Goal: Task Accomplishment & Management: Complete application form

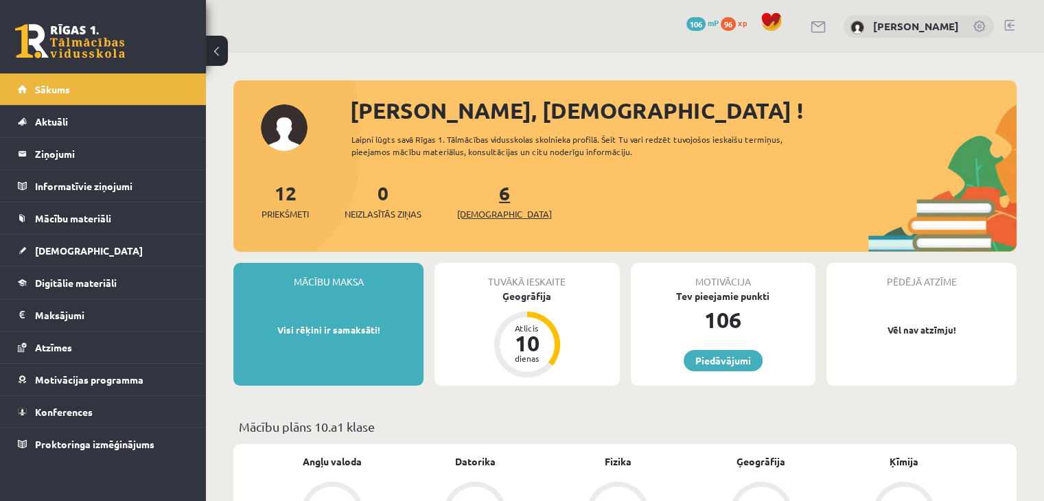
click at [485, 196] on link "6 Ieskaites" at bounding box center [504, 201] width 95 height 41
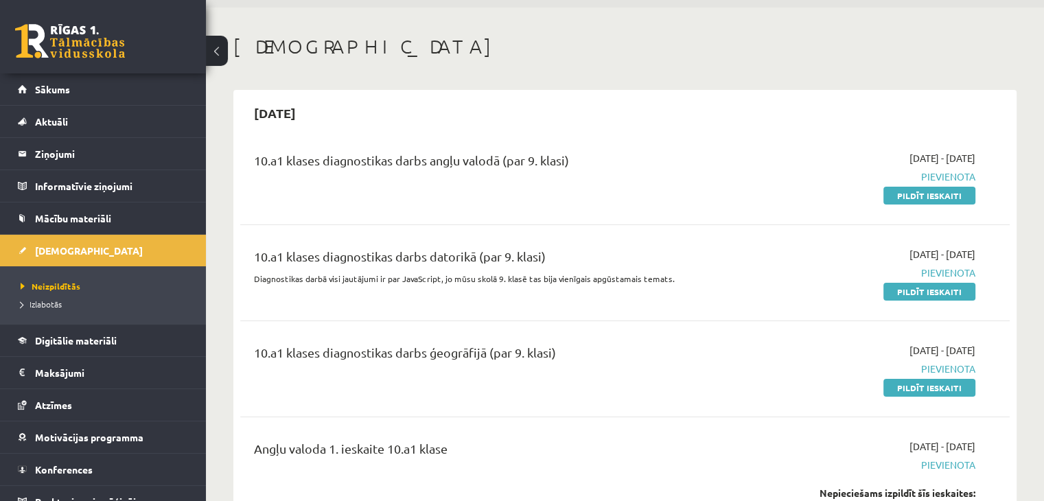
scroll to position [91, 0]
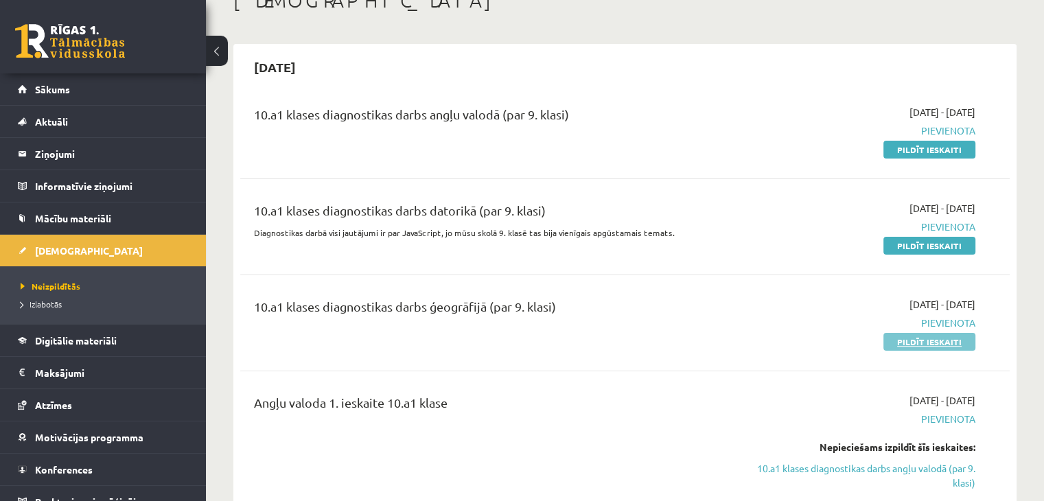
click at [937, 339] on link "Pildīt ieskaiti" at bounding box center [929, 342] width 92 height 18
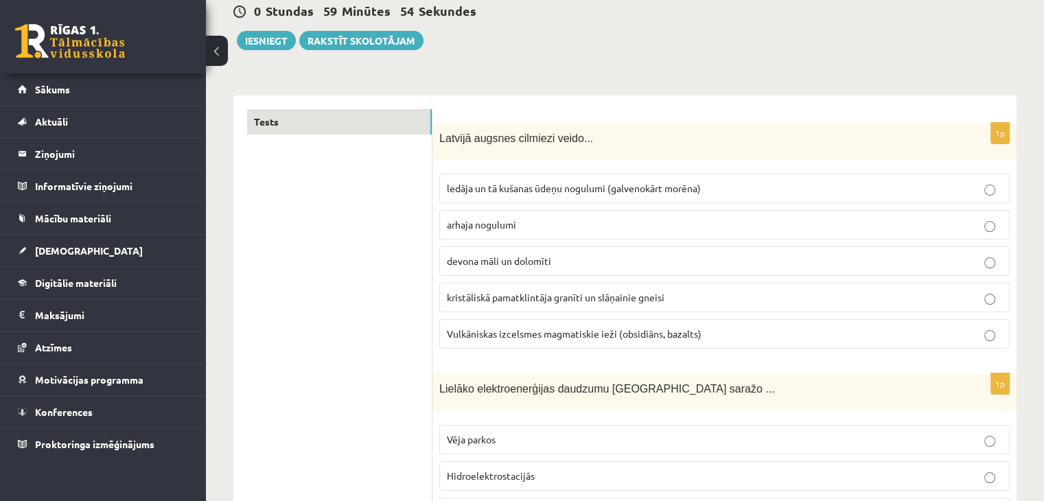
scroll to position [183, 0]
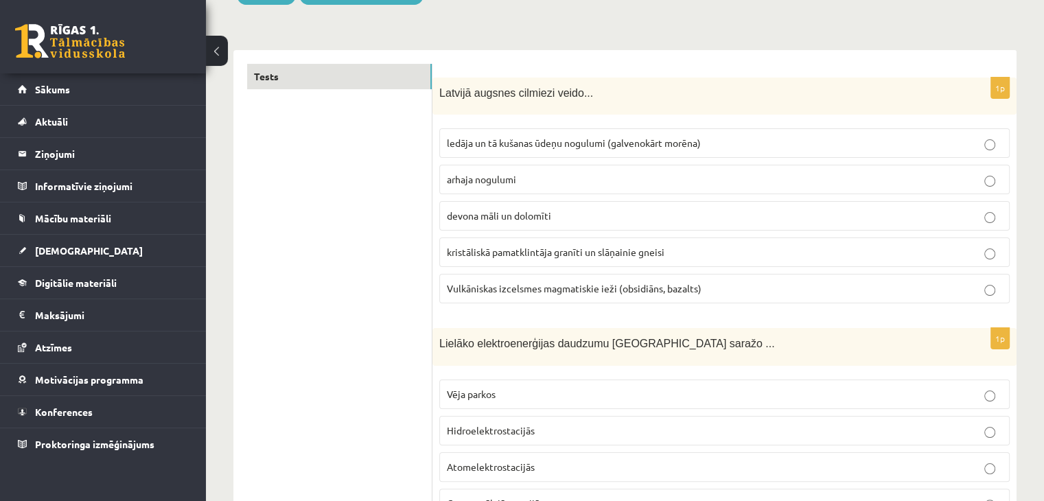
click at [222, 51] on button at bounding box center [217, 51] width 22 height 30
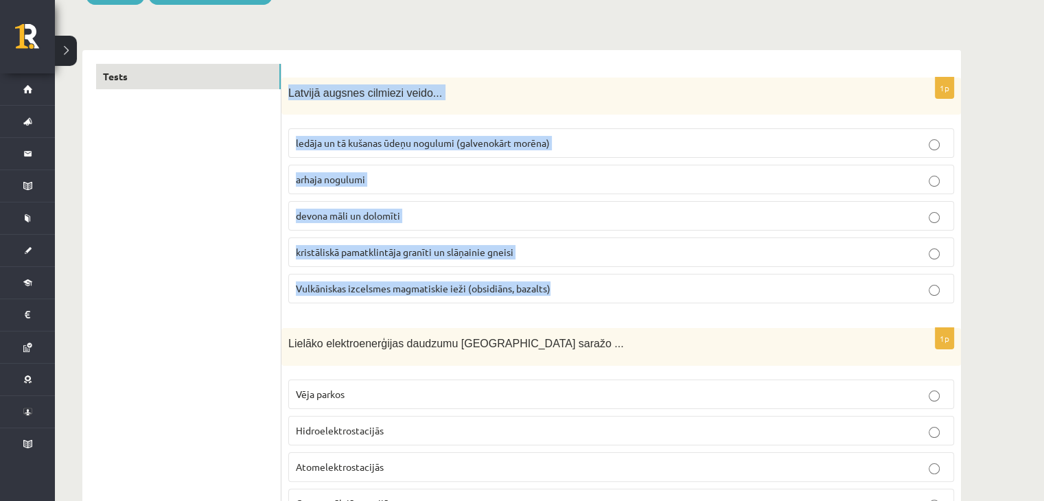
drag, startPoint x: 286, startPoint y: 91, endPoint x: 557, endPoint y: 286, distance: 333.6
click at [557, 286] on div "1p Latvijā augsnes cilmiezi veido... ledāja un tā kušanas ūdeņu nogulumi (galve…" at bounding box center [621, 197] width 680 height 238
copy div "Latvijā augsnes cilmiezi veido... ledāja un tā kušanas ūdeņu nogulumi (galvenok…"
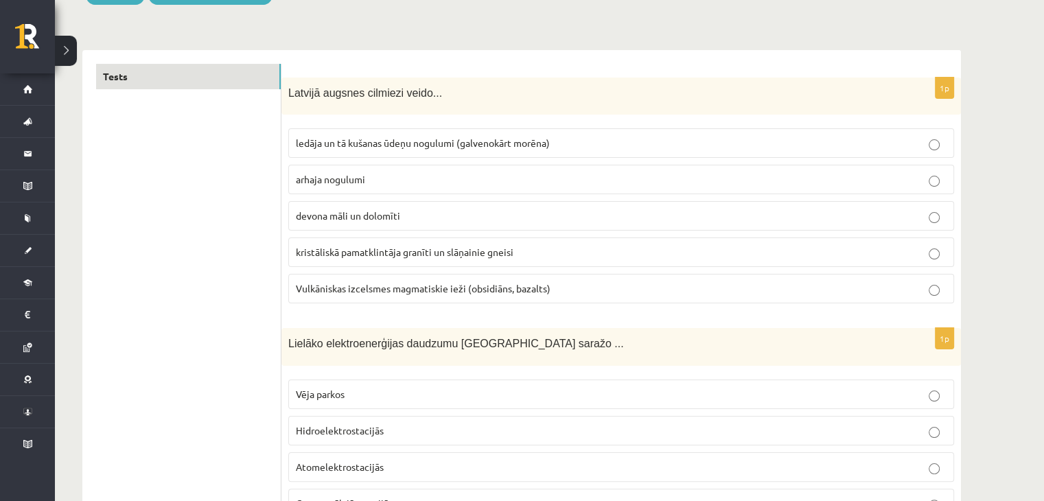
click at [426, 146] on span "ledāja un tā kušanas ūdeņu nogulumi (galvenokārt morēna)" at bounding box center [423, 143] width 254 height 12
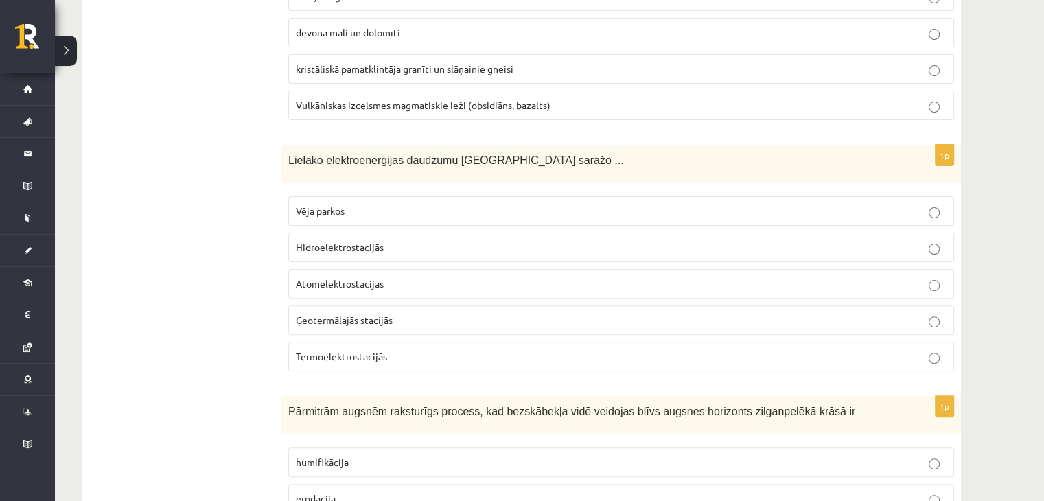
scroll to position [412, 0]
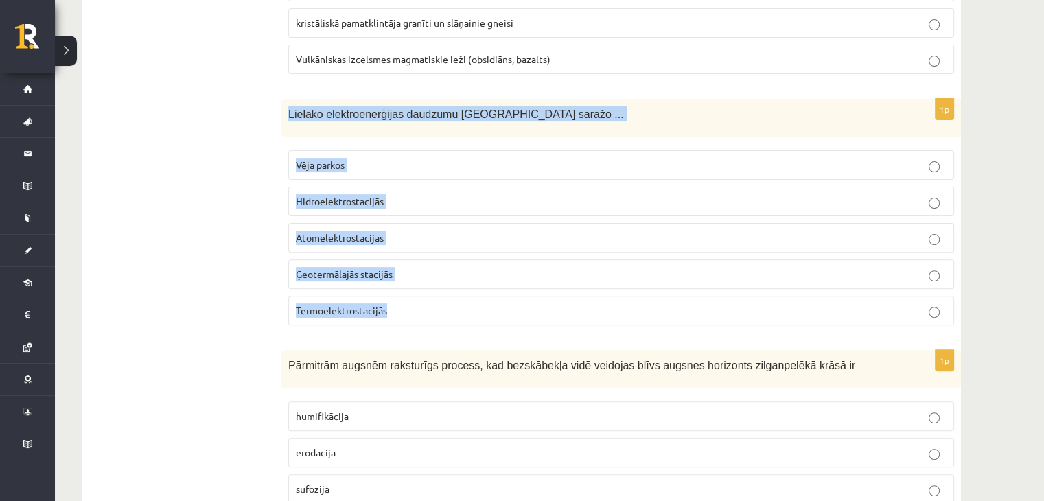
drag, startPoint x: 292, startPoint y: 110, endPoint x: 428, endPoint y: 296, distance: 230.4
click at [428, 296] on div "1p Lielāko elektroenerģijas daudzumu Latvijā saražo ... Vēja parkos Hidroelektr…" at bounding box center [621, 218] width 680 height 238
copy div "Lielāko elektroenerģijas daudzumu Latvijā saražo ... Vēja parkos Hidroelektrost…"
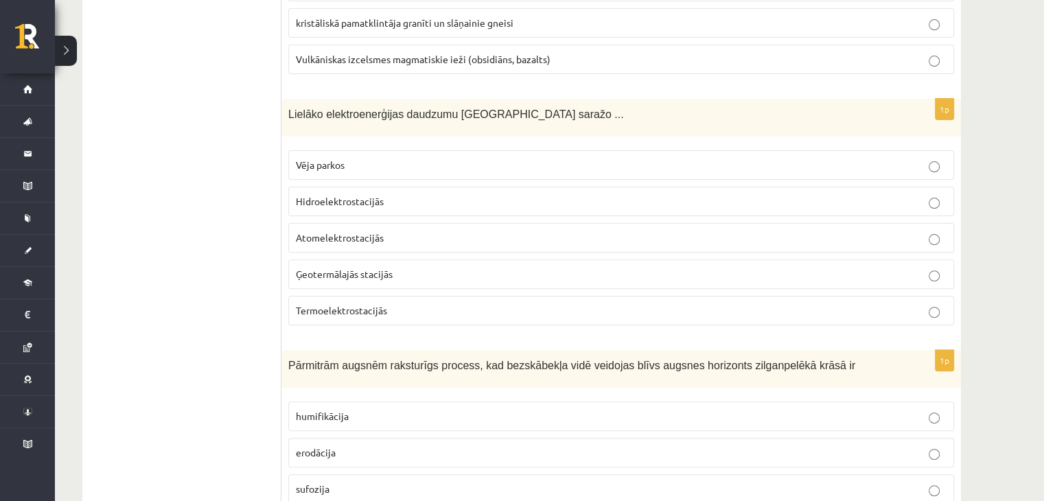
click at [361, 194] on p "Hidroelektrostacijās" at bounding box center [621, 201] width 651 height 14
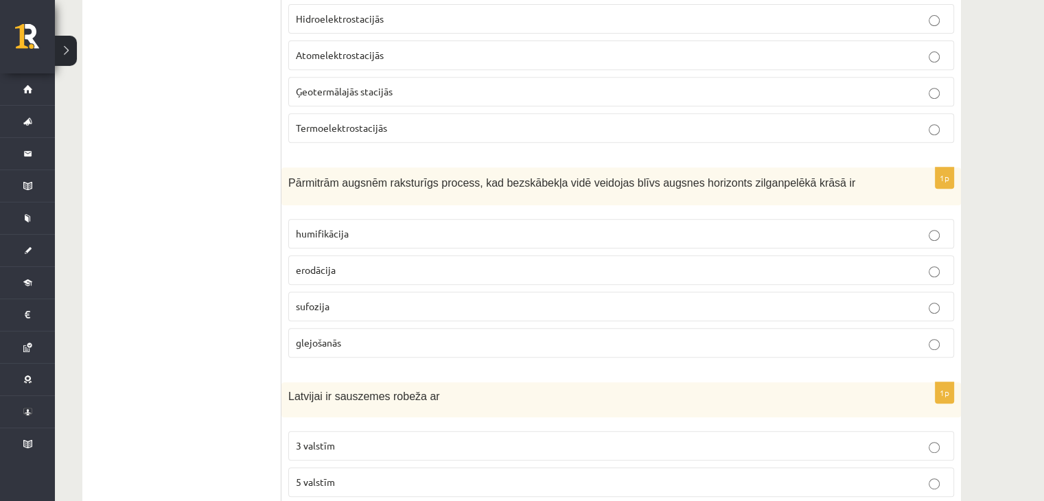
scroll to position [640, 0]
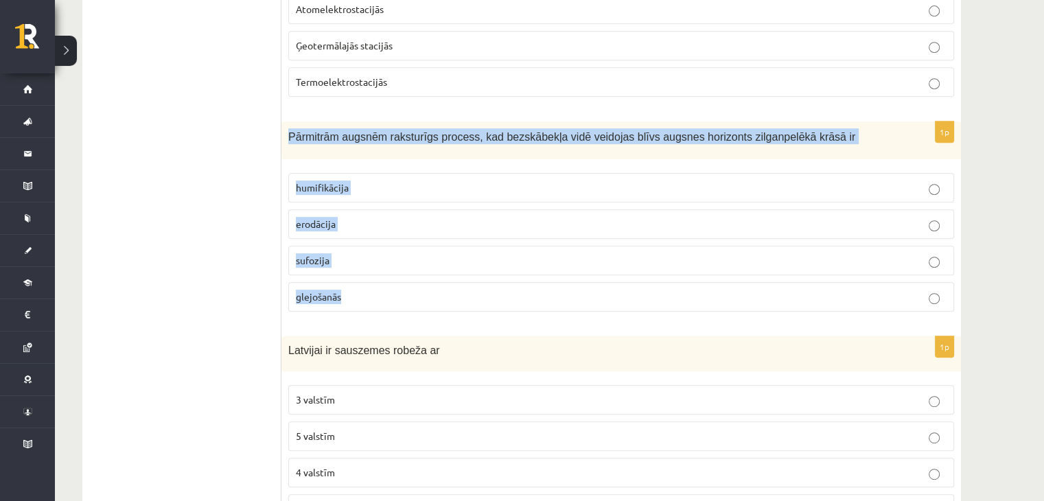
drag, startPoint x: 286, startPoint y: 131, endPoint x: 401, endPoint y: 290, distance: 196.1
click at [401, 290] on div "1p Pārmitrām augsnēm raksturīgs process, kad bezskābekļa vidē veidojas blīvs au…" at bounding box center [621, 222] width 680 height 201
copy div "Pārmitrām augsnēm raksturīgs process, kad bezskābekļa vidē veidojas blīvs augsn…"
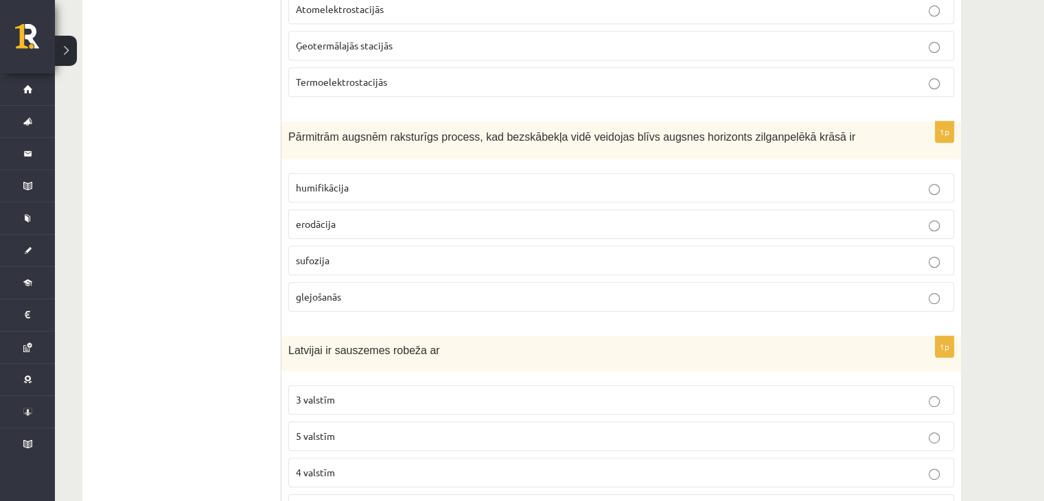
click at [324, 290] on span "glejošanās" at bounding box center [318, 296] width 45 height 12
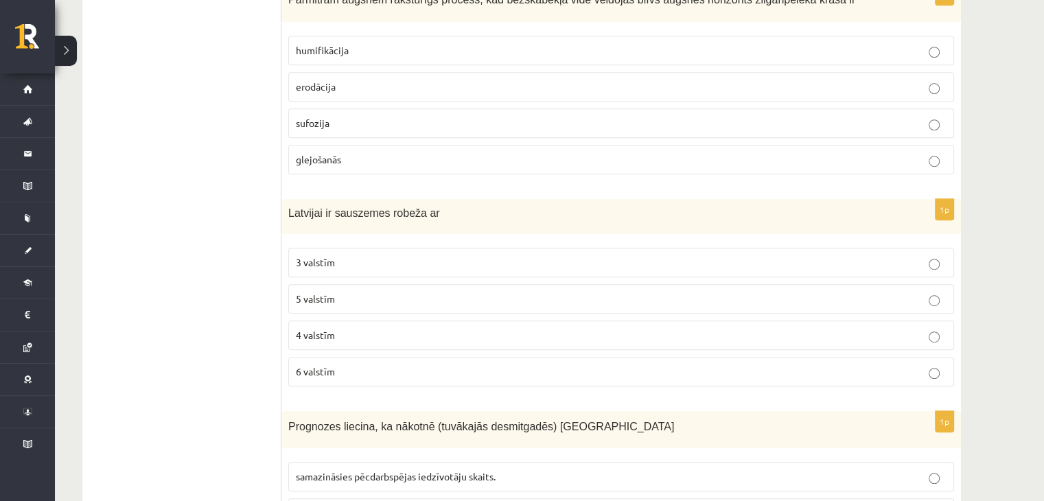
scroll to position [824, 0]
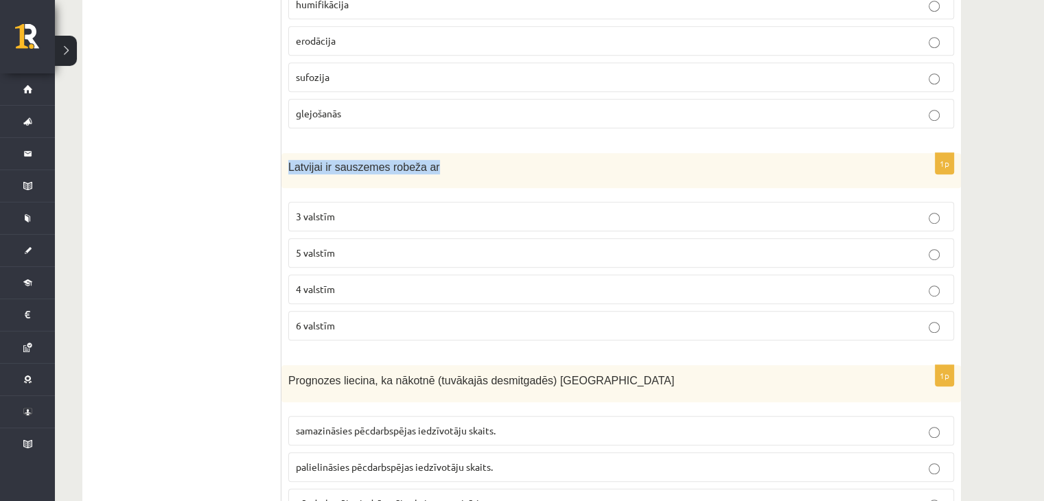
drag, startPoint x: 290, startPoint y: 163, endPoint x: 431, endPoint y: 163, distance: 140.7
click at [431, 163] on p "Latvijai ir sauszemes robeža ar" at bounding box center [586, 167] width 597 height 14
click at [326, 286] on span "4 valstīm" at bounding box center [315, 289] width 39 height 12
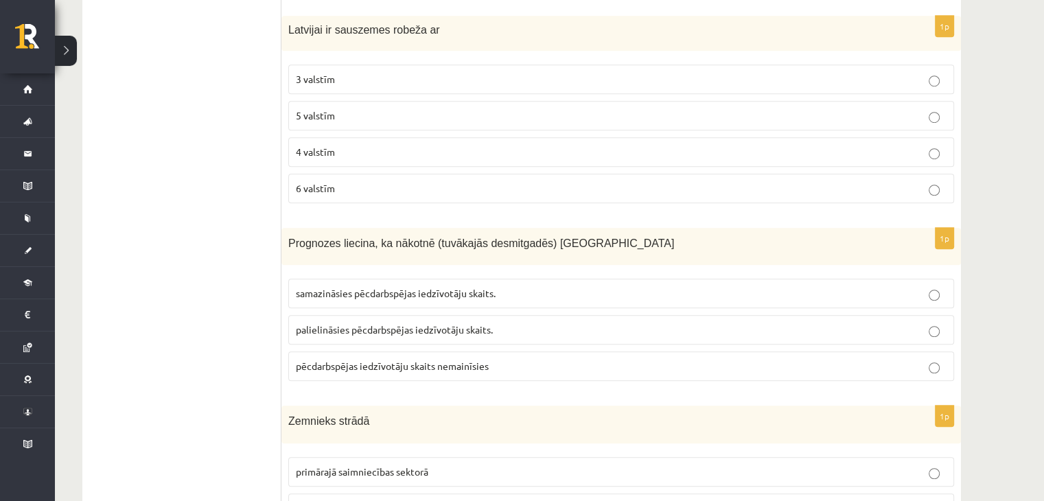
scroll to position [1006, 0]
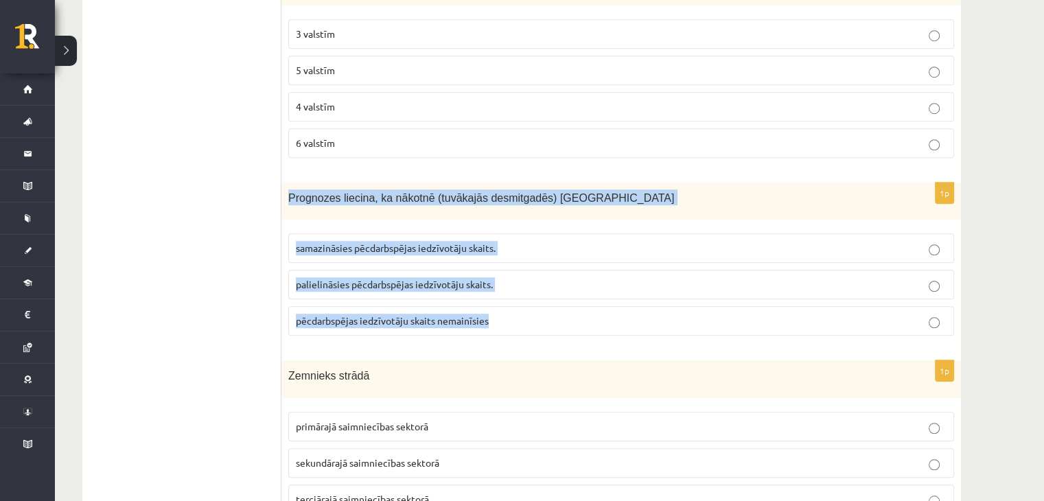
drag, startPoint x: 288, startPoint y: 193, endPoint x: 500, endPoint y: 320, distance: 246.6
click at [500, 320] on div "1p Prognozes liecina, ka nākotnē (tuvākajās desmitgadēs) Latvijā samazināsies p…" at bounding box center [621, 265] width 680 height 165
copy div "Prognozes liecina, ka nākotnē (tuvākajās desmitgadēs) Latvijā samazināsies pēcd…"
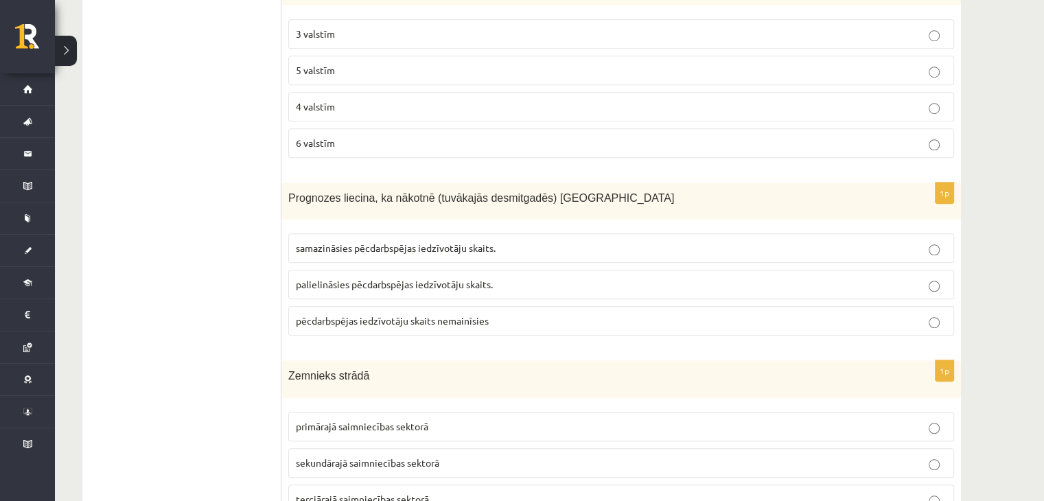
click at [393, 278] on span "palielināsies pēcdarbspējas iedzīvotāju skaits." at bounding box center [394, 284] width 197 height 12
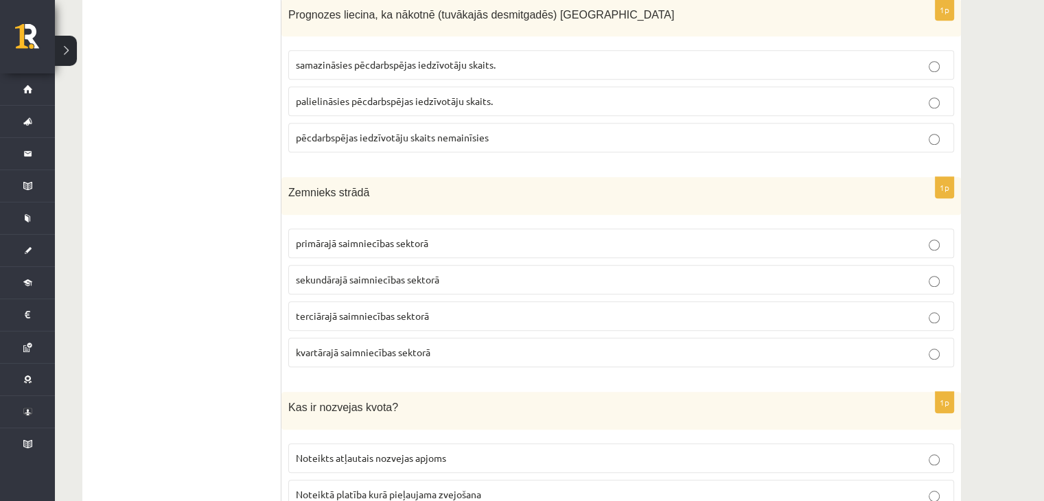
scroll to position [1236, 0]
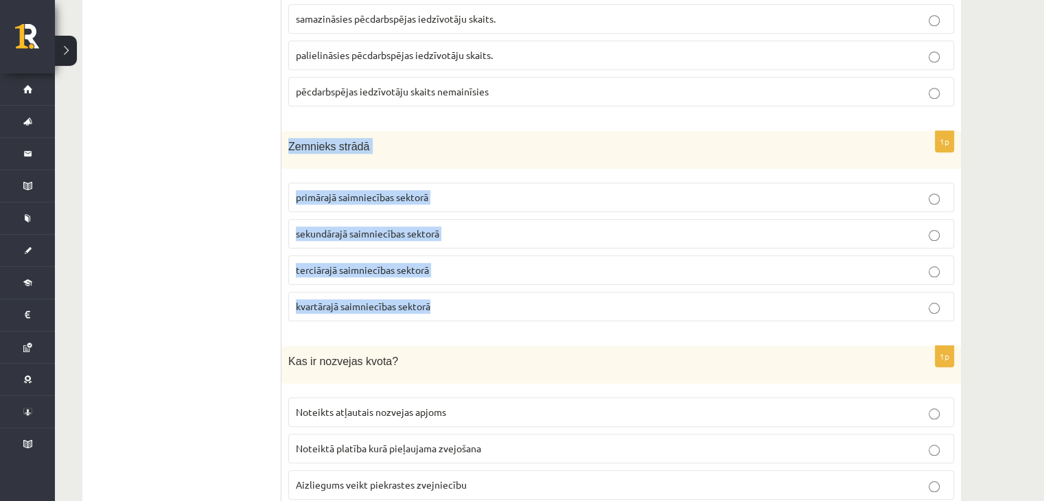
drag, startPoint x: 288, startPoint y: 139, endPoint x: 469, endPoint y: 296, distance: 239.5
click at [469, 296] on div "1p Zemnieks strādā primārajā saimniecības sektorā sekundārajā saimniecības sekt…" at bounding box center [621, 231] width 680 height 201
copy div "Zemnieks strādā primārajā saimniecības sektorā sekundārajā saimniecības sektorā…"
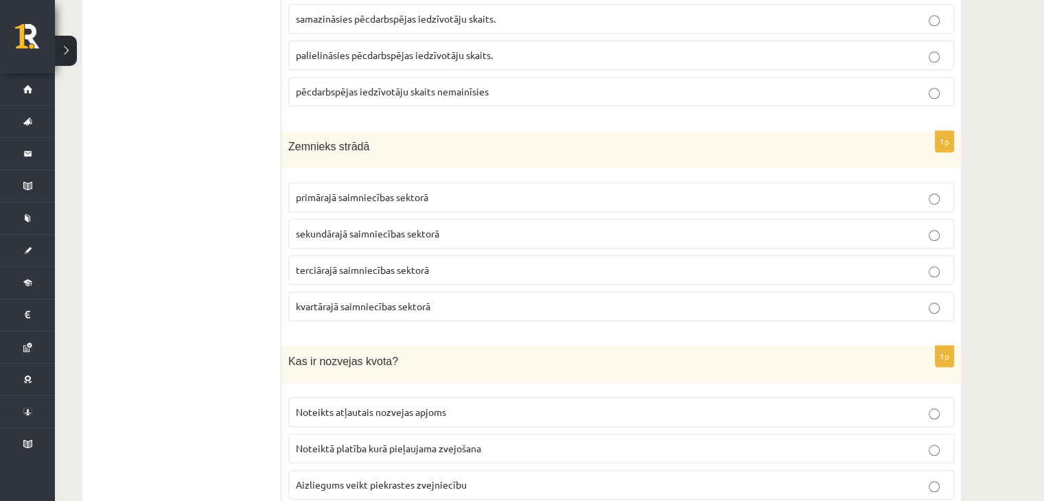
click at [334, 183] on label "primārajā saimniecības sektorā" at bounding box center [621, 198] width 666 height 30
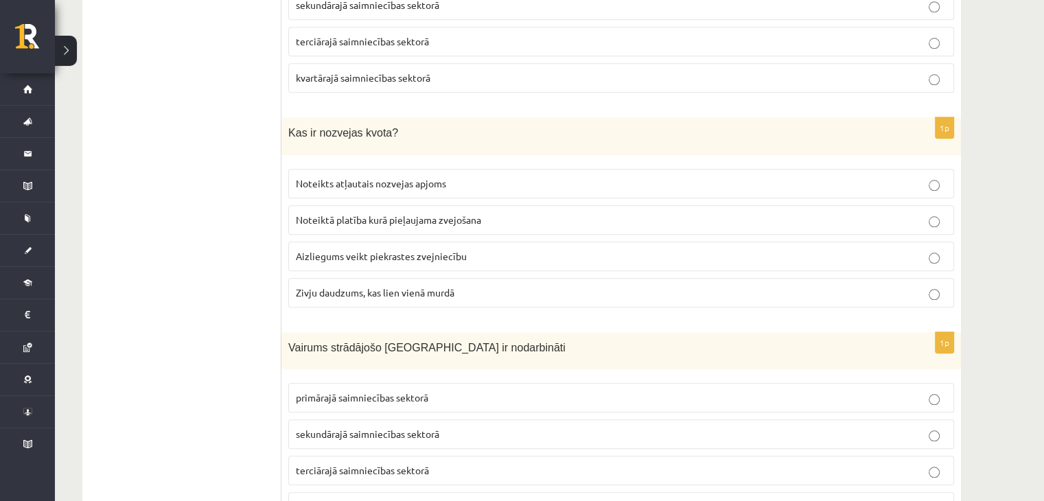
scroll to position [1510, 0]
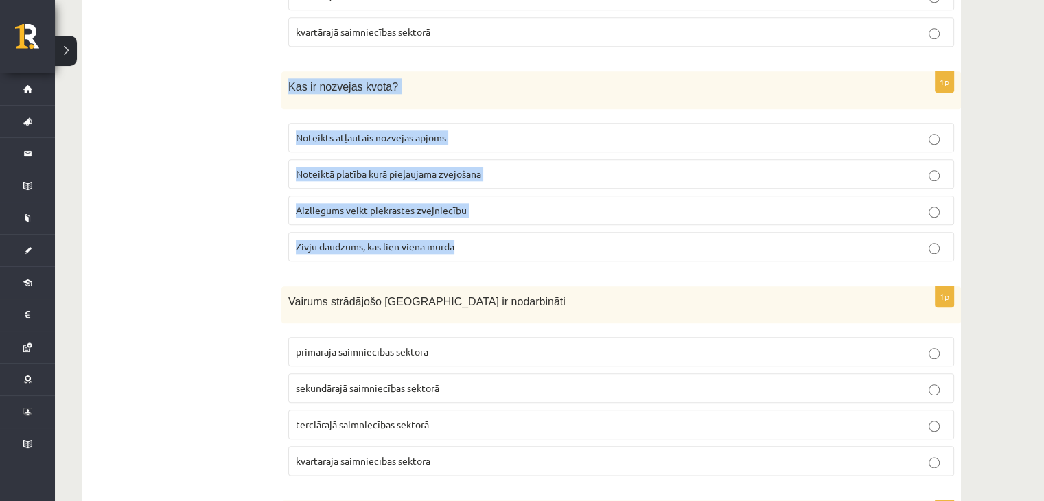
drag, startPoint x: 288, startPoint y: 82, endPoint x: 475, endPoint y: 231, distance: 239.8
click at [475, 231] on div "1p Kas ir nozvejas kvota? Noteikts atļautais nozvejas apjoms Noteiktā platība k…" at bounding box center [621, 171] width 680 height 201
copy div "Kas ir nozvejas kvota? Noteikts atļautais nozvejas apjoms Noteiktā platība kurā…"
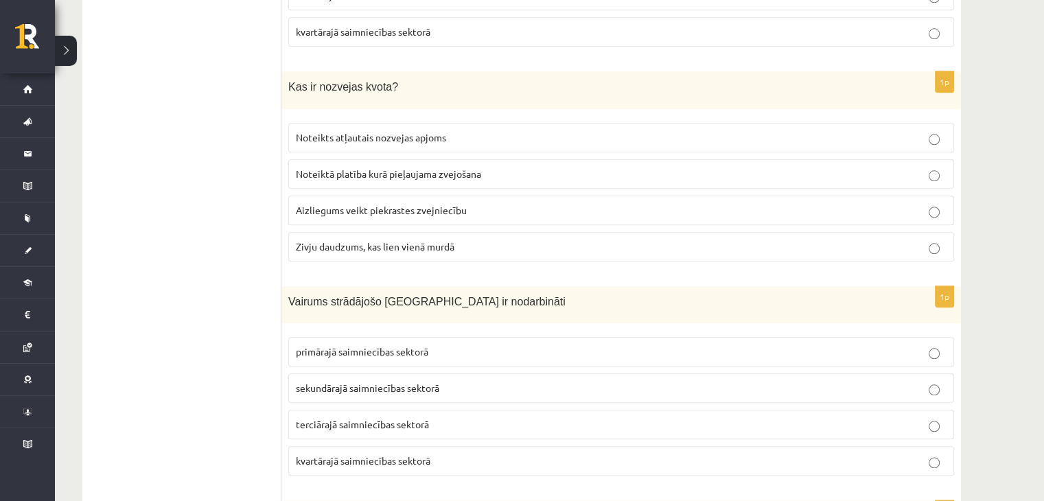
click at [398, 132] on span "Noteikts atļautais nozvejas apjoms" at bounding box center [371, 137] width 150 height 12
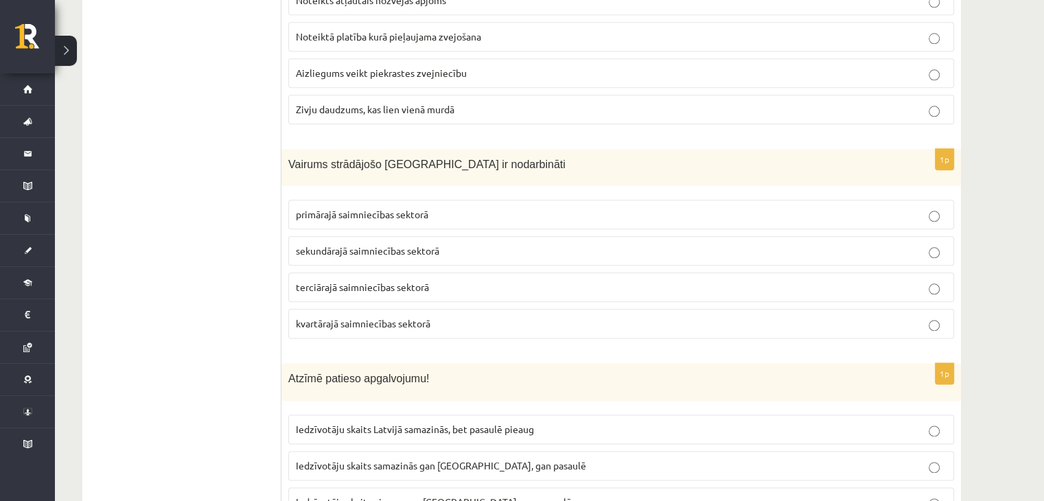
scroll to position [1693, 0]
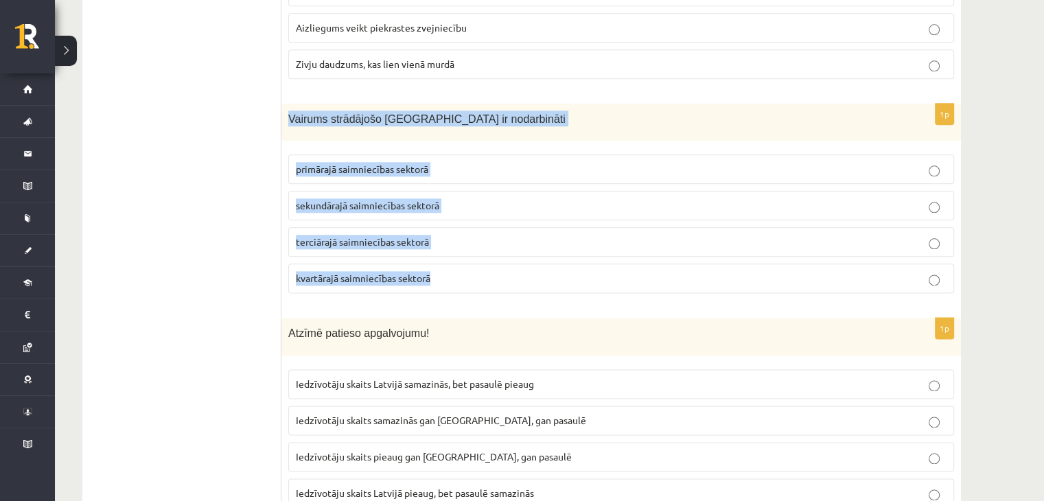
drag, startPoint x: 285, startPoint y: 105, endPoint x: 465, endPoint y: 266, distance: 241.1
click at [465, 266] on div "1p Vairums strādājošo Latvijā ir nodarbināti primārajā saimniecības sektorā sek…" at bounding box center [621, 204] width 680 height 201
copy div "Vairums strādājošo Latvijā ir nodarbināti primārajā saimniecības sektorā sekund…"
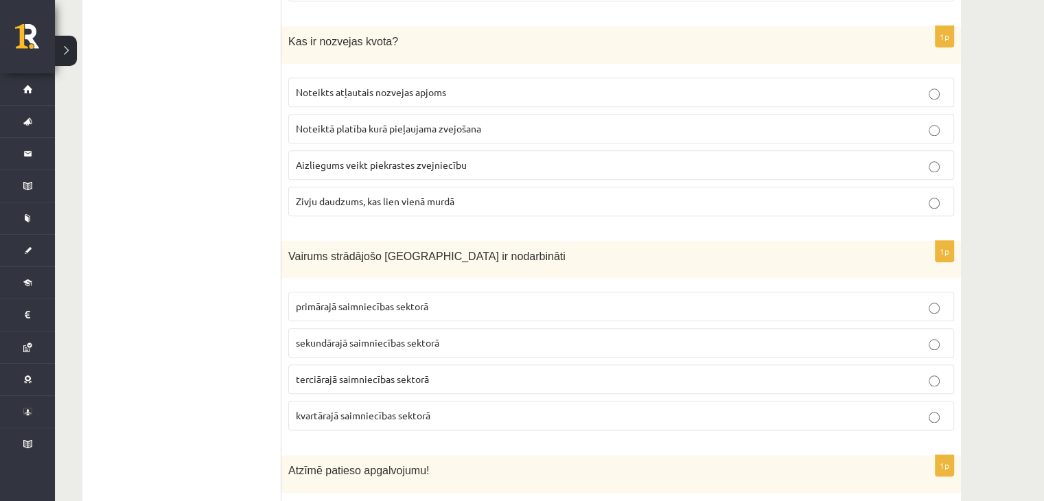
scroll to position [1602, 0]
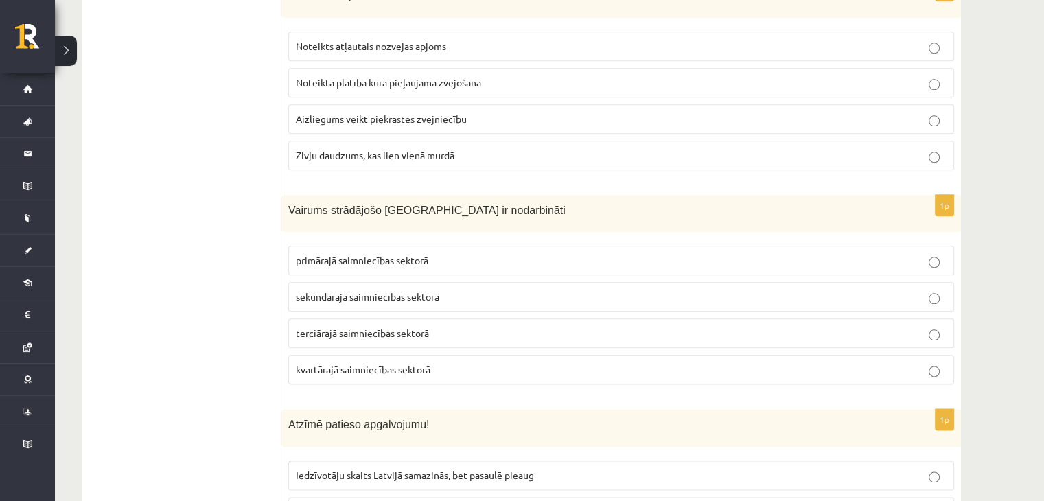
click at [314, 327] on span "terciārajā saimniecības sektorā" at bounding box center [362, 333] width 133 height 12
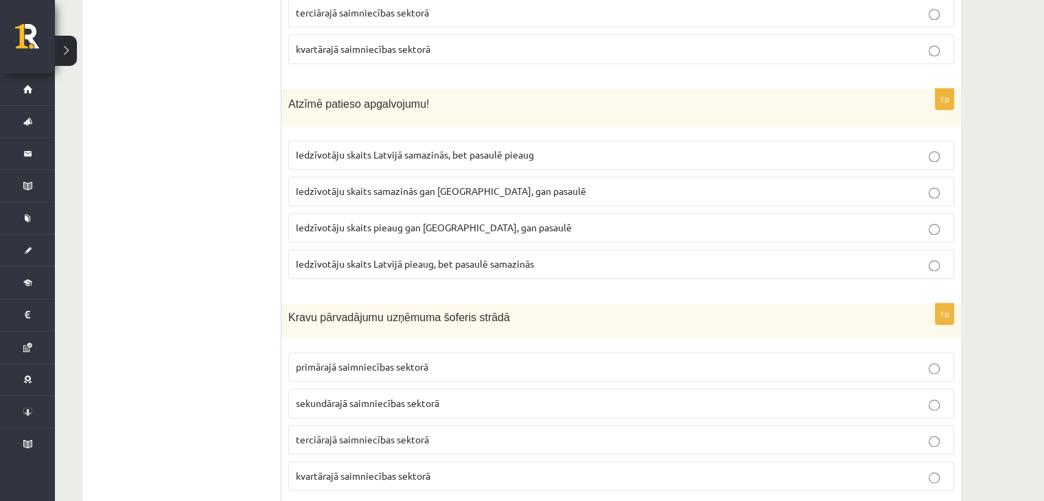
scroll to position [1967, 0]
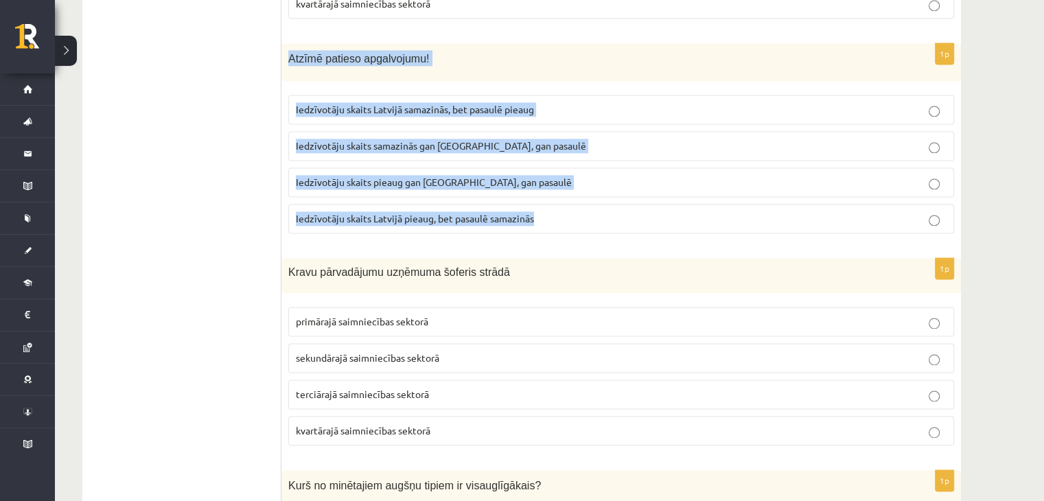
drag, startPoint x: 289, startPoint y: 46, endPoint x: 553, endPoint y: 220, distance: 315.7
click at [553, 220] on div "1p Atzīmē patieso apgalvojumu! Iedzīvotāju skaits Latvijā samazinās, bet pasaul…" at bounding box center [621, 143] width 680 height 201
copy div "Atzīmē patieso apgalvojumu! Iedzīvotāju skaits Latvijā samazinās, bet pasaulē p…"
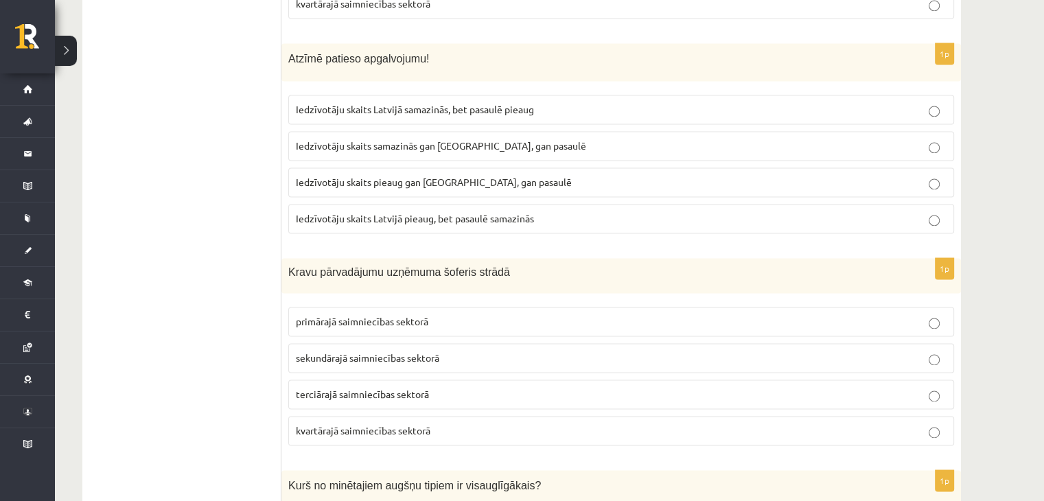
click at [417, 103] on span "Iedzīvotāju skaits Latvijā samazinās, bet pasaulē pieaug" at bounding box center [415, 109] width 238 height 12
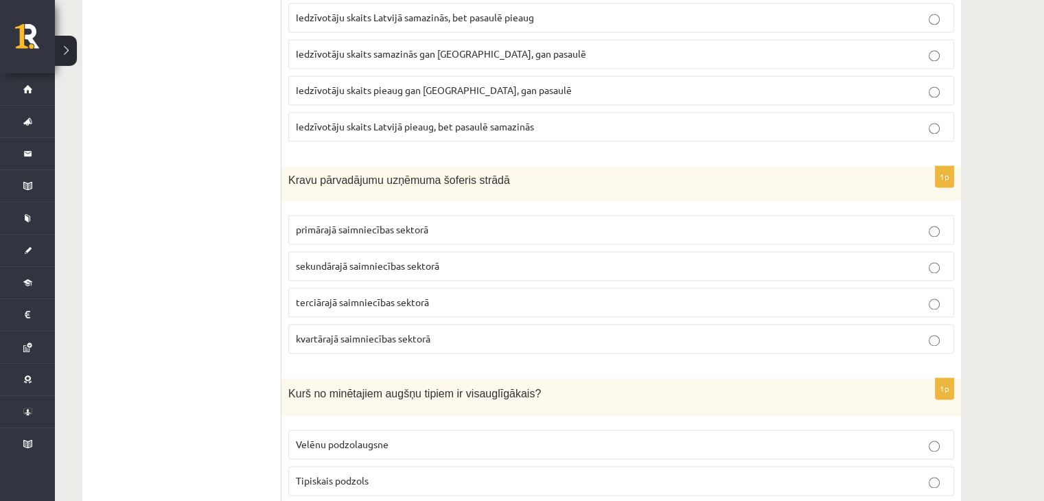
scroll to position [2105, 0]
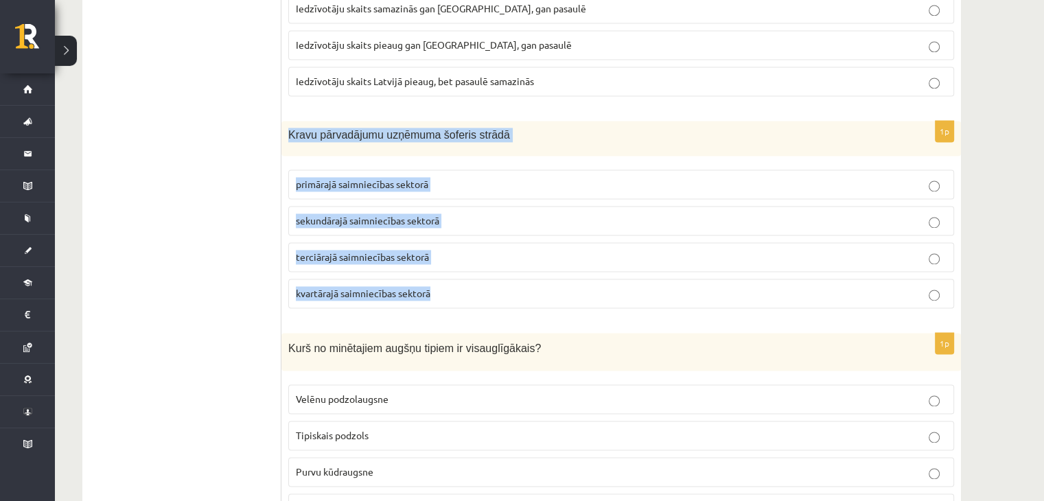
drag, startPoint x: 288, startPoint y: 122, endPoint x: 436, endPoint y: 286, distance: 221.2
click at [436, 286] on div "1p Kravu pārvadājumu uzņēmuma šoferis strādā primārajā saimniecības sektorā sek…" at bounding box center [621, 220] width 680 height 198
copy div "Kravu pārvadājumu uzņēmuma šoferis strādā primārajā saimniecības sektorā sekund…"
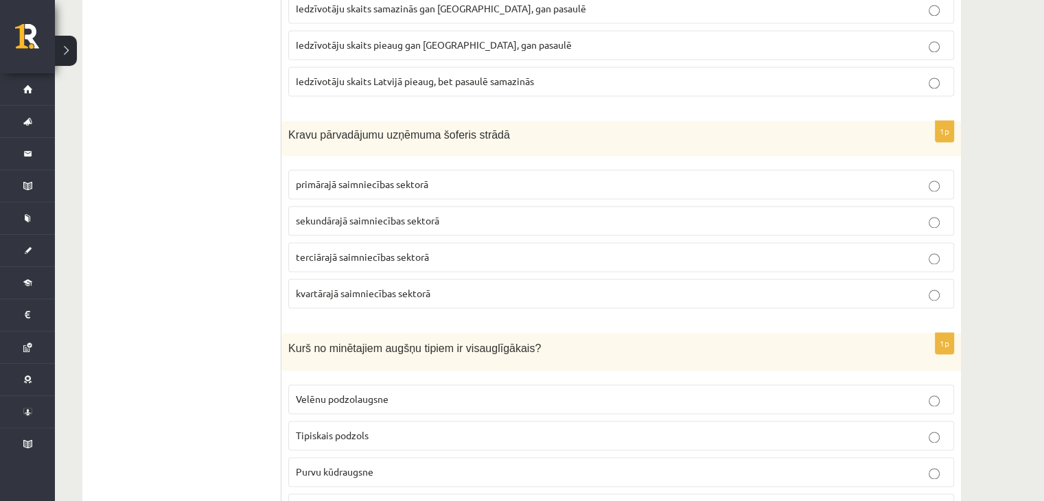
click at [350, 251] on span "terciārajā saimniecības sektorā" at bounding box center [362, 257] width 133 height 12
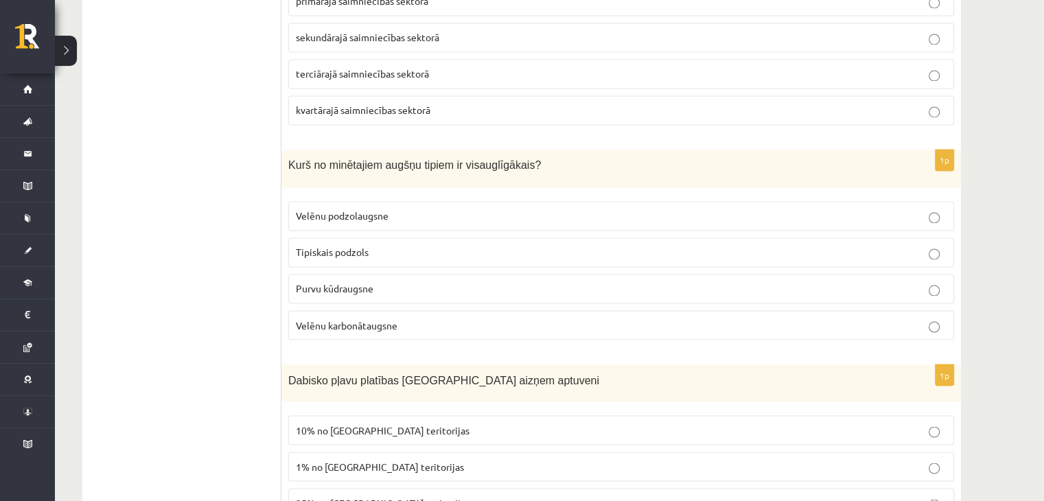
scroll to position [2334, 0]
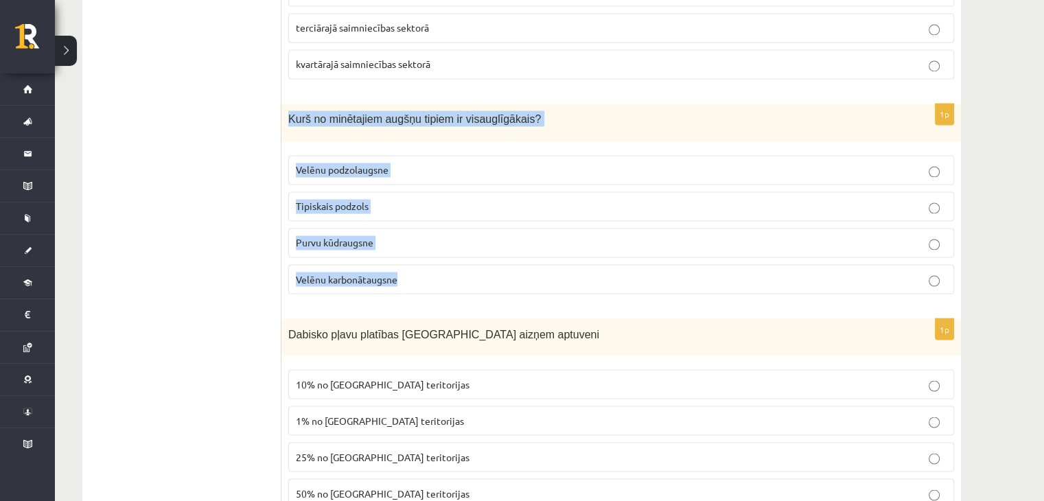
drag, startPoint x: 286, startPoint y: 104, endPoint x: 414, endPoint y: 275, distance: 213.9
click at [414, 275] on div "1p Kurš no minētajiem augšņu tipiem ir visauglīgākais? Velēnu podzolaugsne Tipi…" at bounding box center [621, 204] width 680 height 201
copy div "Kurš no minētajiem augšņu tipiem ir visauglīgākais? Velēnu podzolaugsne Tipiska…"
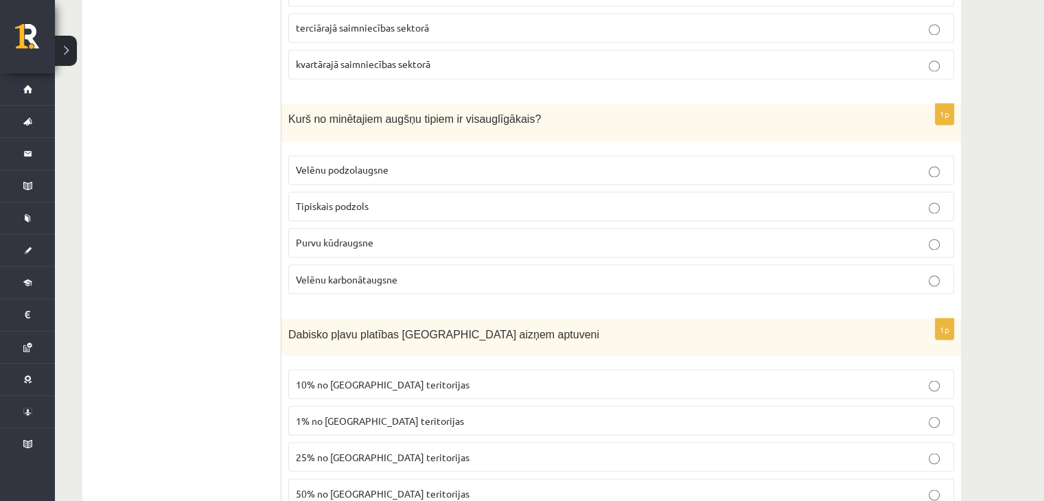
click at [337, 275] on label "Velēnu karbonātaugsne" at bounding box center [621, 279] width 666 height 30
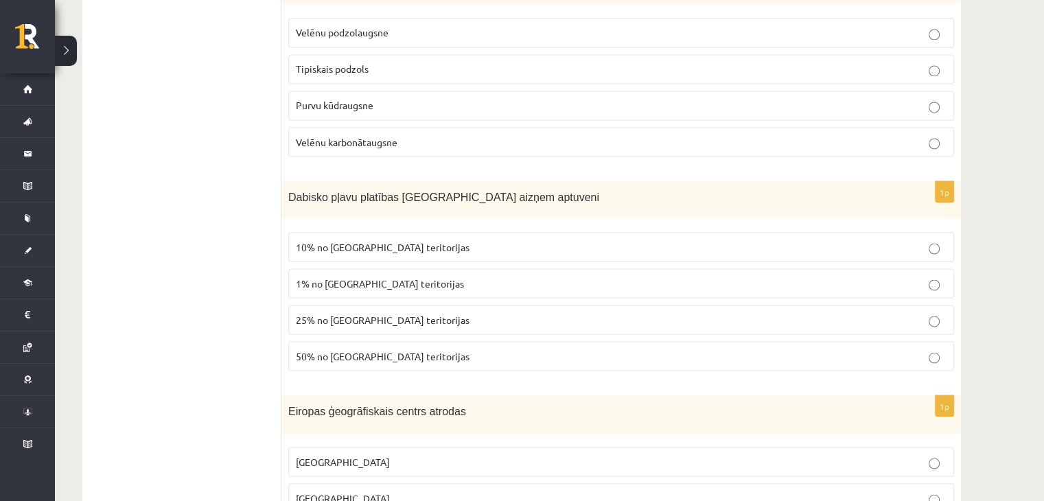
scroll to position [2517, 0]
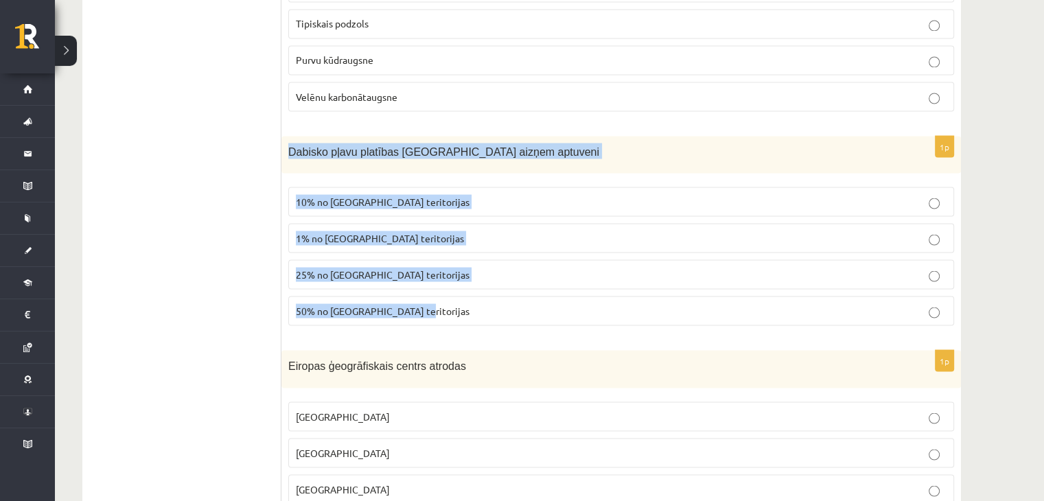
drag, startPoint x: 288, startPoint y: 136, endPoint x: 424, endPoint y: 284, distance: 201.2
click at [424, 284] on div "1p Dabisko pļavu platības Latvijā aizņem aptuveni 10% no Latvijas teritorijas 1…" at bounding box center [621, 236] width 680 height 201
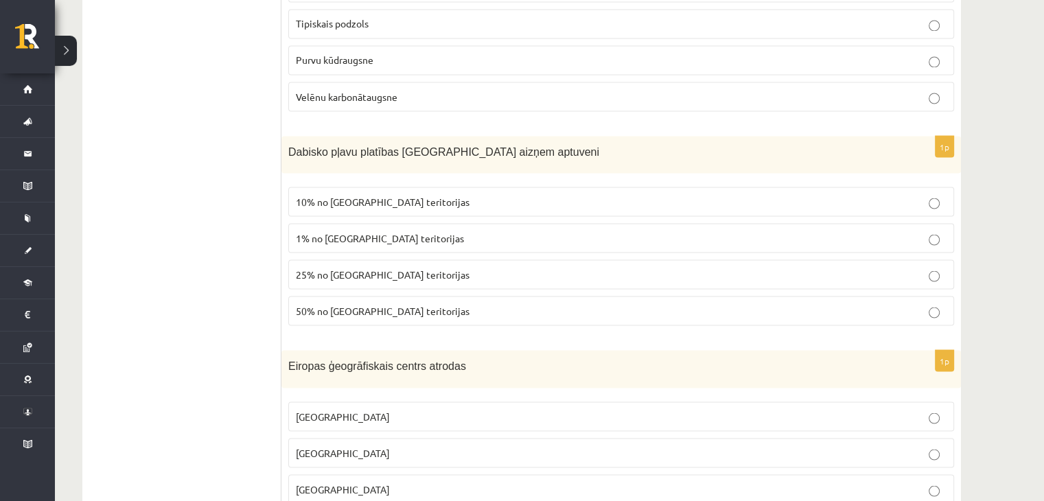
click at [338, 195] on span "10% no Latvijas teritorijas" at bounding box center [383, 201] width 174 height 12
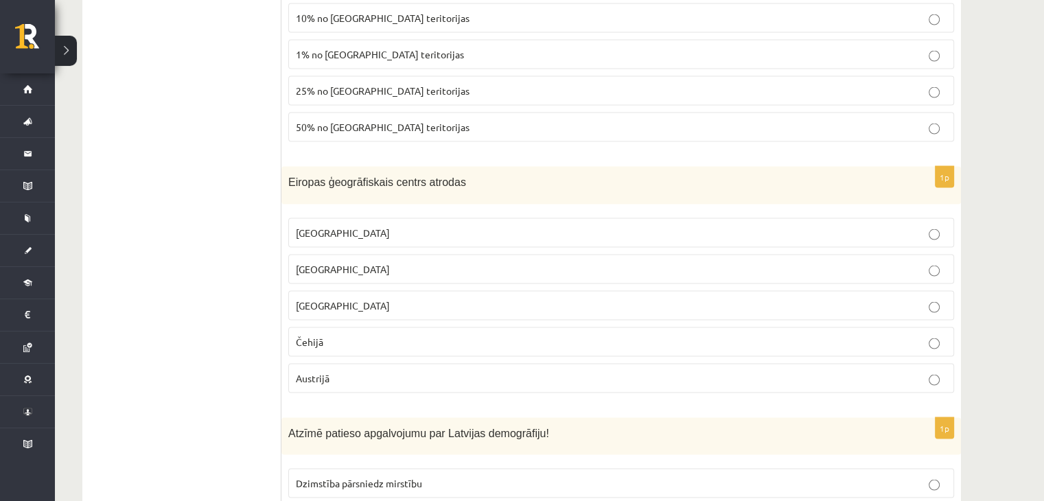
scroll to position [2746, 0]
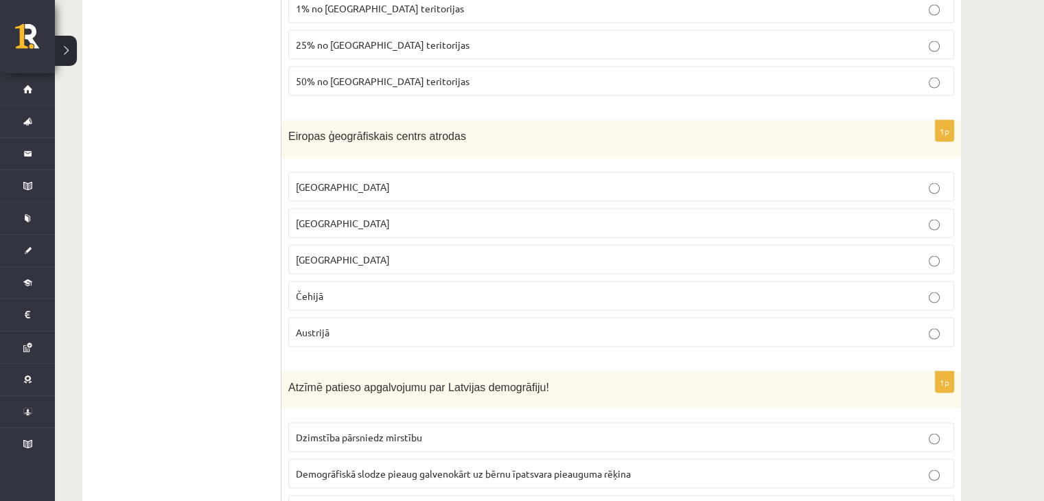
click at [349, 253] on p "Vācijā" at bounding box center [621, 260] width 651 height 14
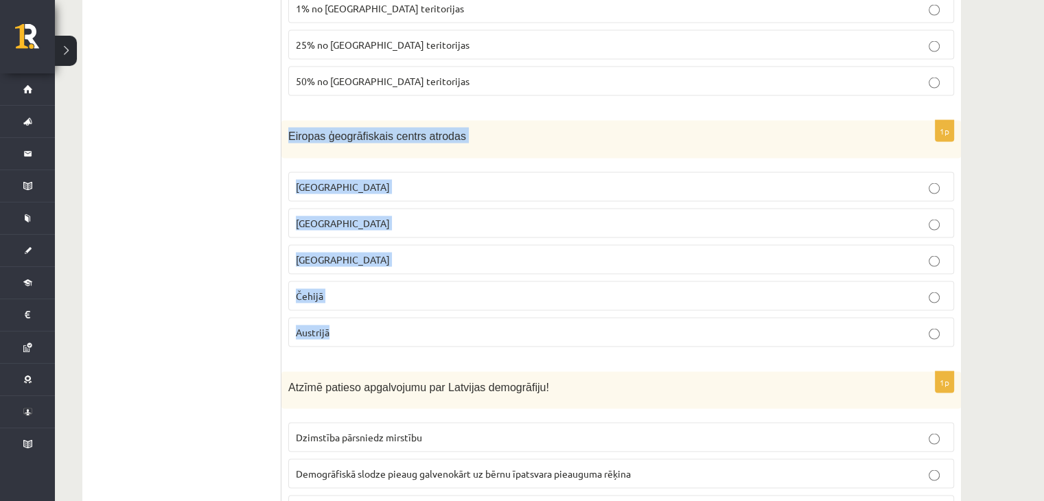
drag, startPoint x: 288, startPoint y: 121, endPoint x: 376, endPoint y: 308, distance: 206.7
click at [376, 308] on div "1p Eiropas ģeogrāfiskais centrs atrodas Latvijā Lietuvā Vācijā Čehijā Austrijā" at bounding box center [621, 240] width 680 height 238
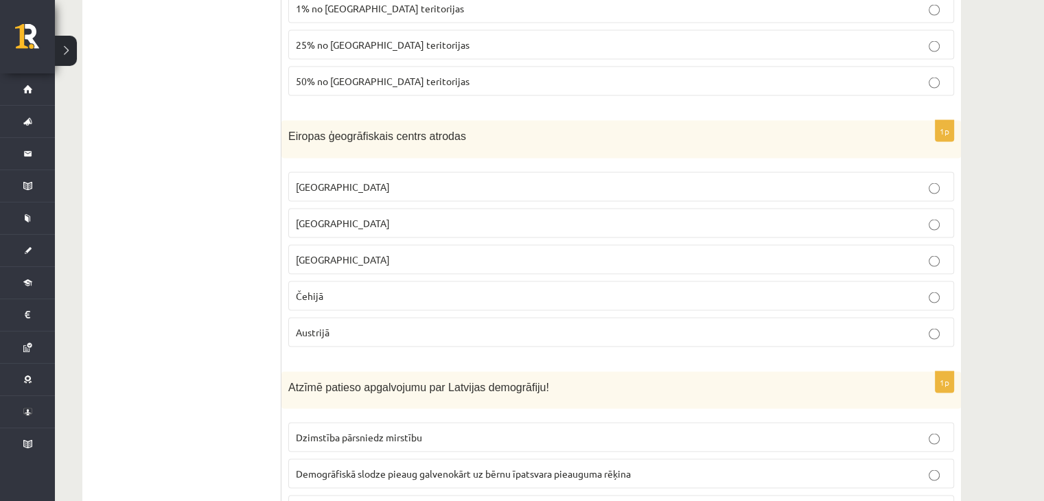
click at [348, 216] on p "Lietuvā" at bounding box center [621, 223] width 651 height 14
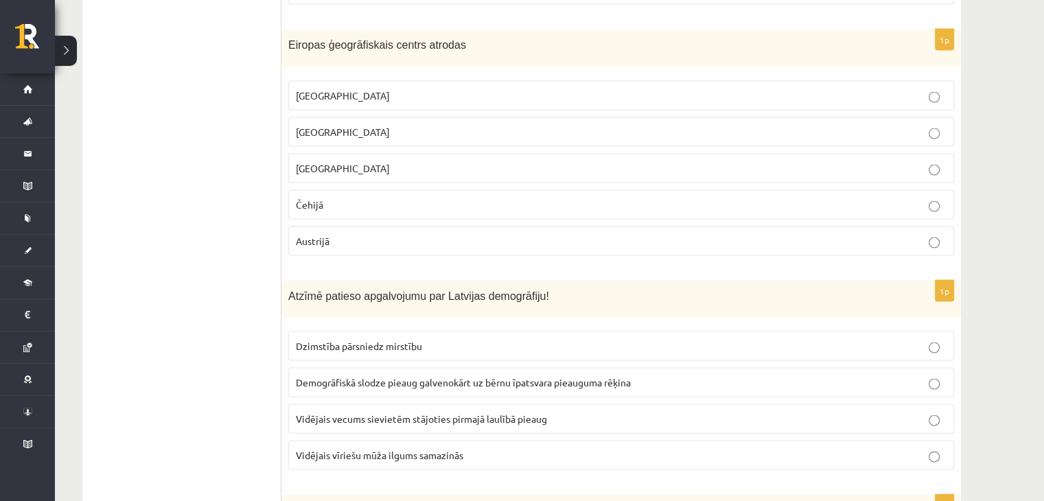
scroll to position [2975, 0]
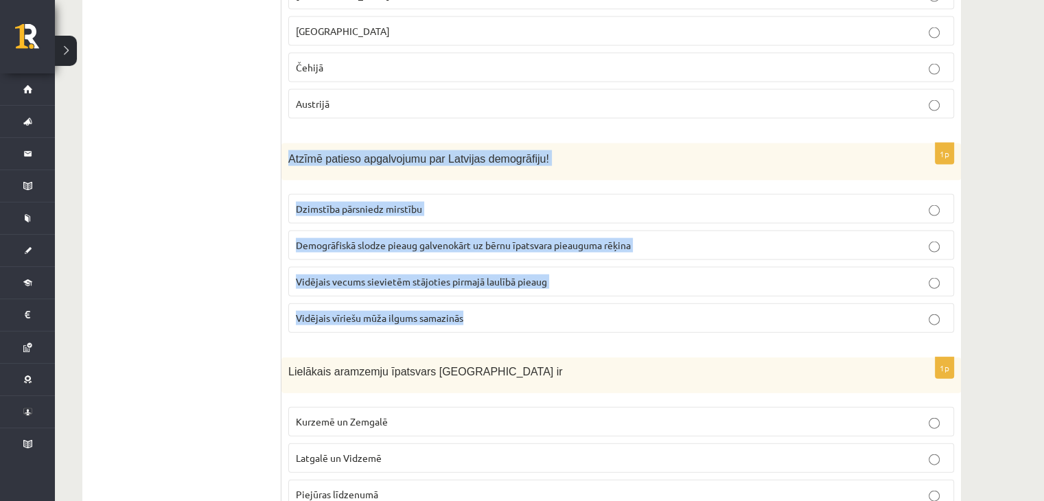
drag, startPoint x: 290, startPoint y: 139, endPoint x: 495, endPoint y: 297, distance: 258.0
click at [495, 297] on div "1p Atzīmē patieso apgalvojumu par Latvijas demogrāfiju! Dzimstība pārsniedz mir…" at bounding box center [621, 243] width 680 height 201
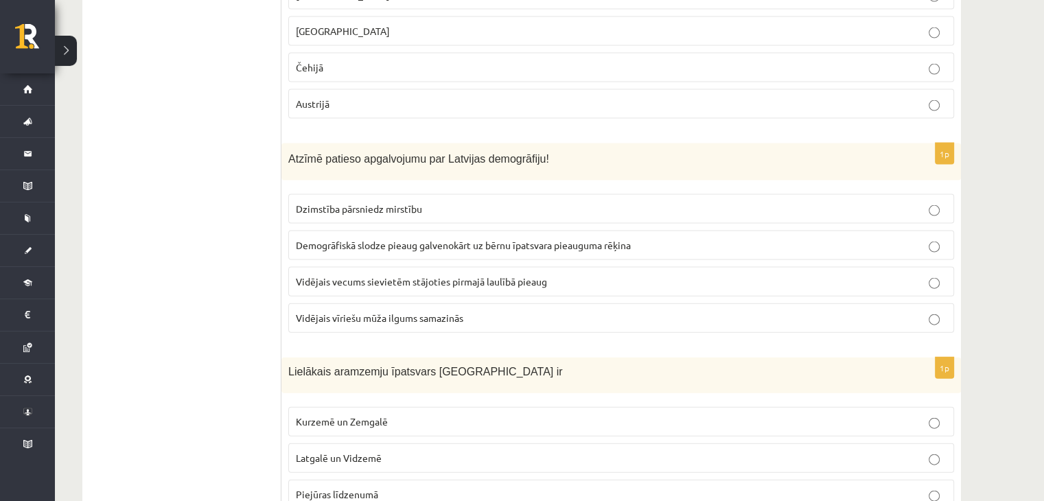
click at [356, 275] on span "Vidējais vecums sievietēm stājoties pirmajā laulībā pieaug" at bounding box center [421, 281] width 251 height 12
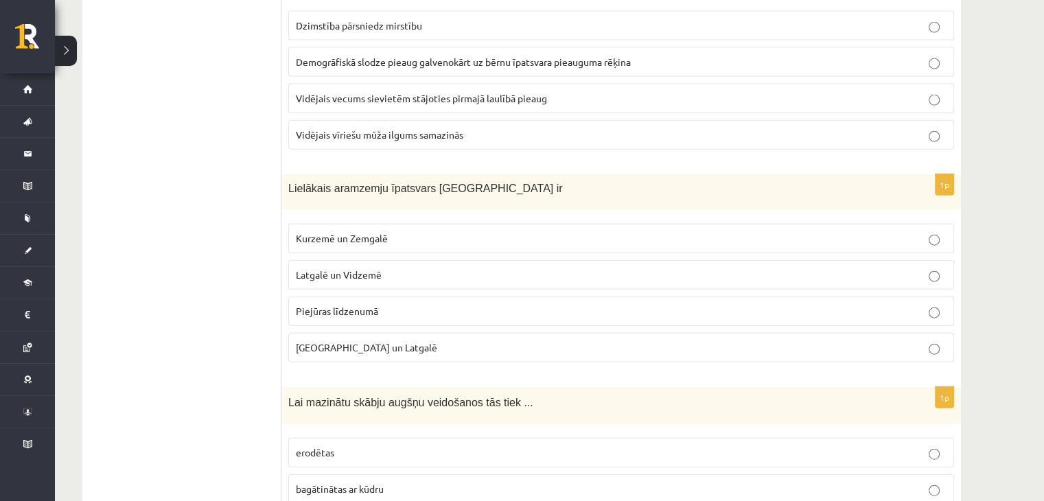
scroll to position [3203, 0]
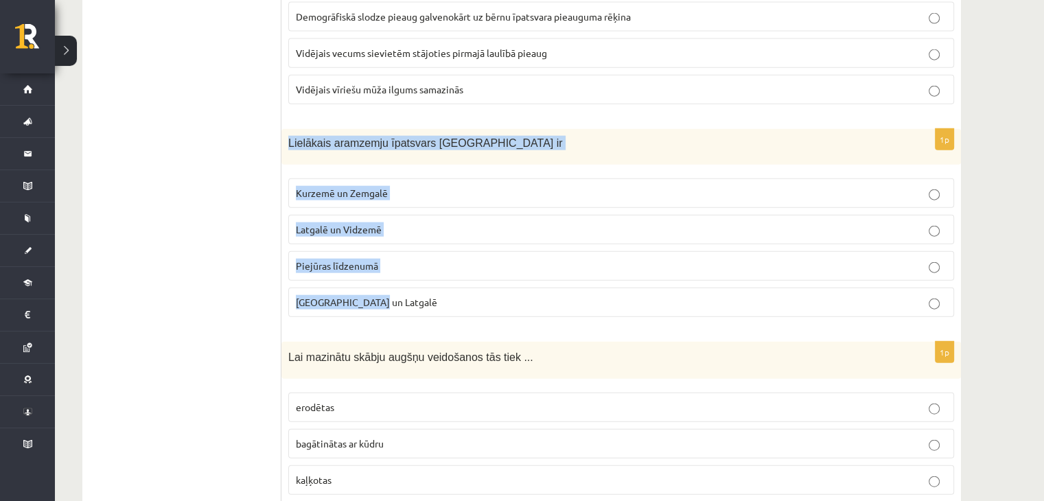
drag, startPoint x: 286, startPoint y: 123, endPoint x: 411, endPoint y: 281, distance: 201.3
click at [411, 281] on div "1p Lielākais aramzemju īpatsvars Latvijā ir Kurzemē un Zemgalē Latgalē un Vidze…" at bounding box center [621, 228] width 680 height 198
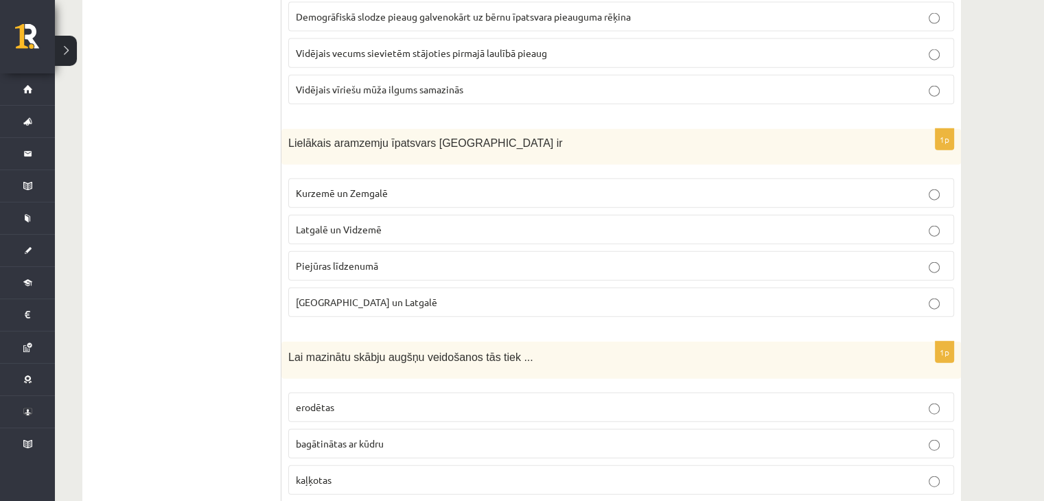
click at [249, 214] on ul "Tests" at bounding box center [188, 347] width 185 height 6609
click at [307, 187] on span "Kurzemē un Zemgalē" at bounding box center [342, 193] width 92 height 12
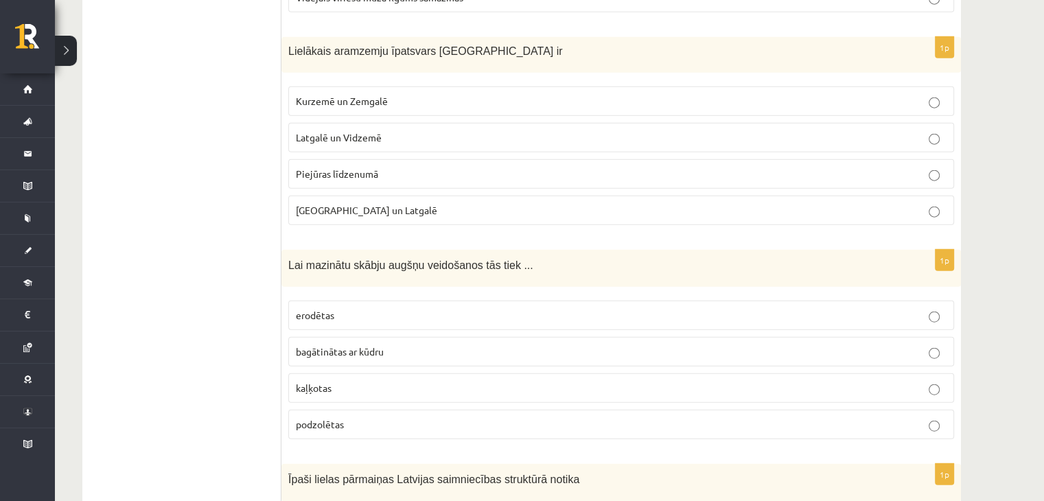
scroll to position [3386, 0]
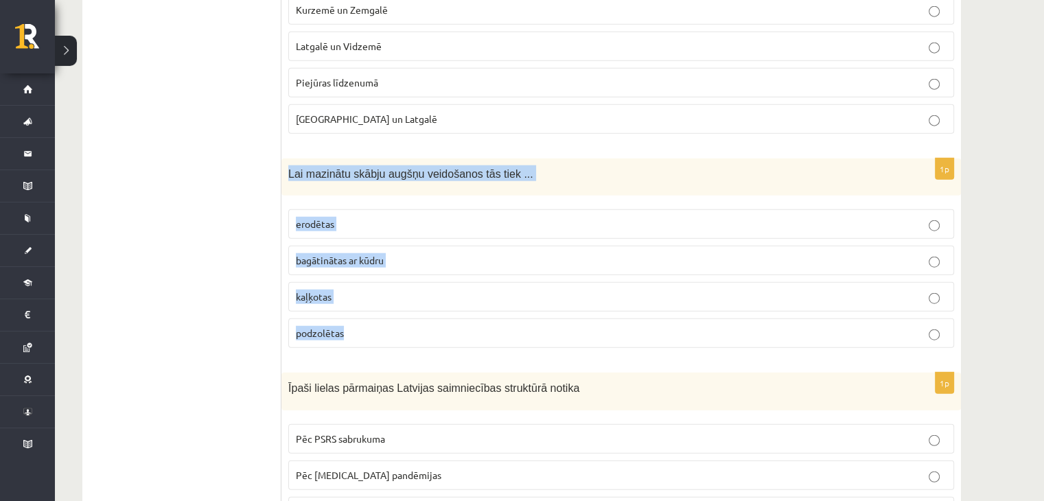
drag, startPoint x: 288, startPoint y: 157, endPoint x: 390, endPoint y: 319, distance: 192.2
click at [390, 319] on div "1p Lai mazinātu skābju augšņu veidošanos tās tiek ... erodētas bagātinātas ar k…" at bounding box center [621, 259] width 680 height 201
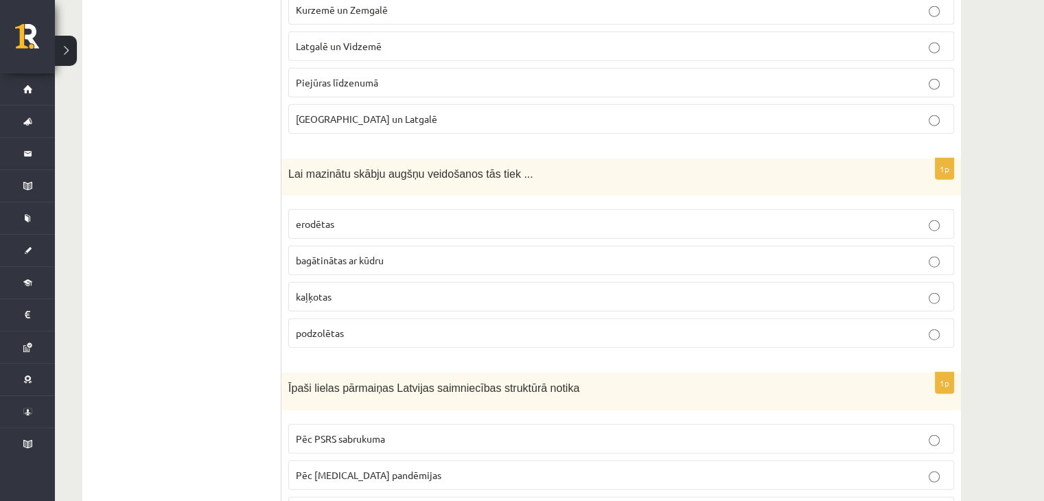
click at [247, 224] on ul "Tests" at bounding box center [188, 164] width 185 height 6609
click at [321, 290] on p "kaļķotas" at bounding box center [621, 297] width 651 height 14
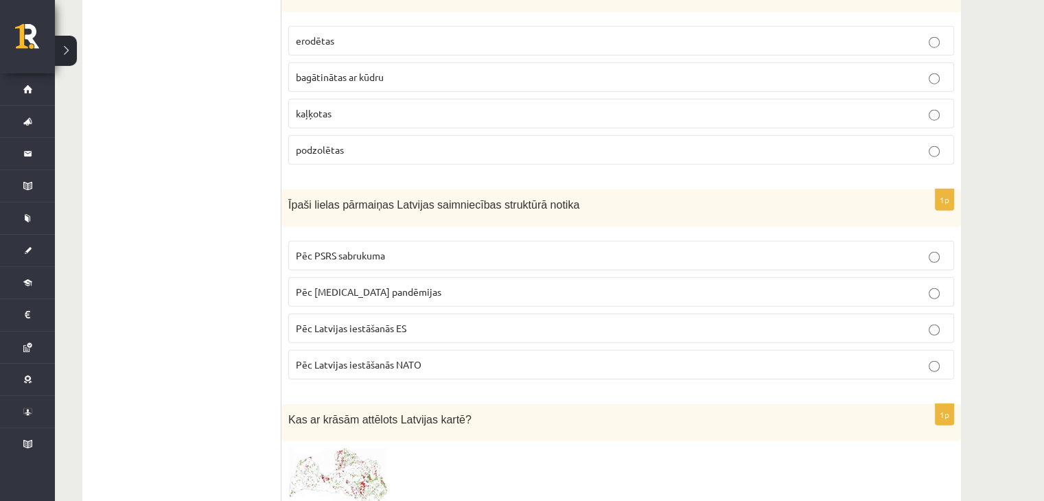
scroll to position [3615, 0]
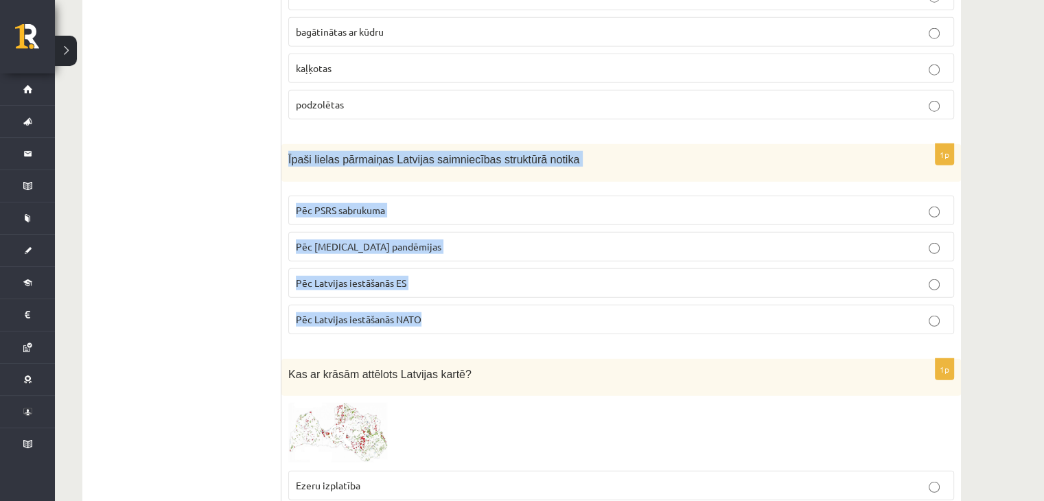
drag, startPoint x: 284, startPoint y: 138, endPoint x: 436, endPoint y: 296, distance: 219.0
click at [436, 296] on div "1p Īpaši lielas pārmaiņas Latvijas saimniecības struktūrā notika Pēc PSRS sabru…" at bounding box center [621, 244] width 680 height 201
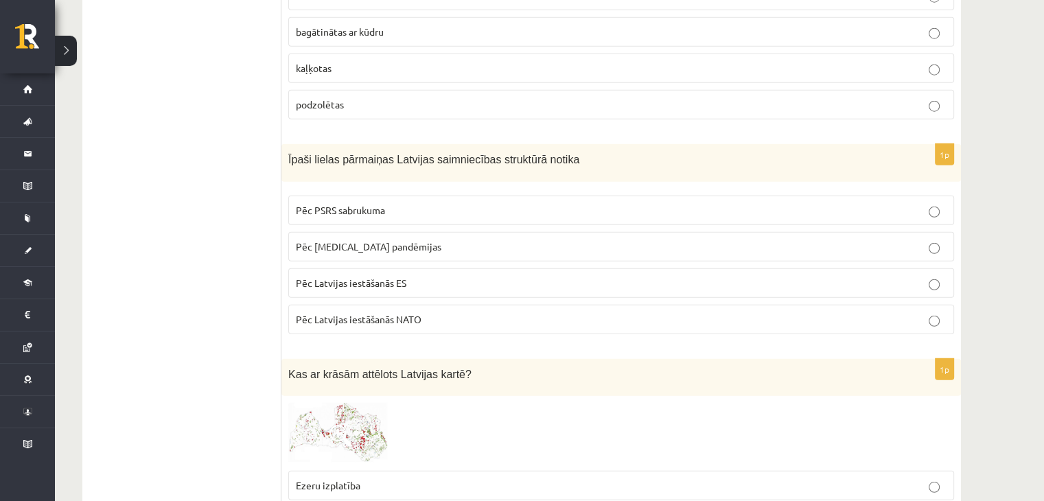
click at [330, 203] on label "Pēc PSRS sabrukuma" at bounding box center [621, 211] width 666 height 30
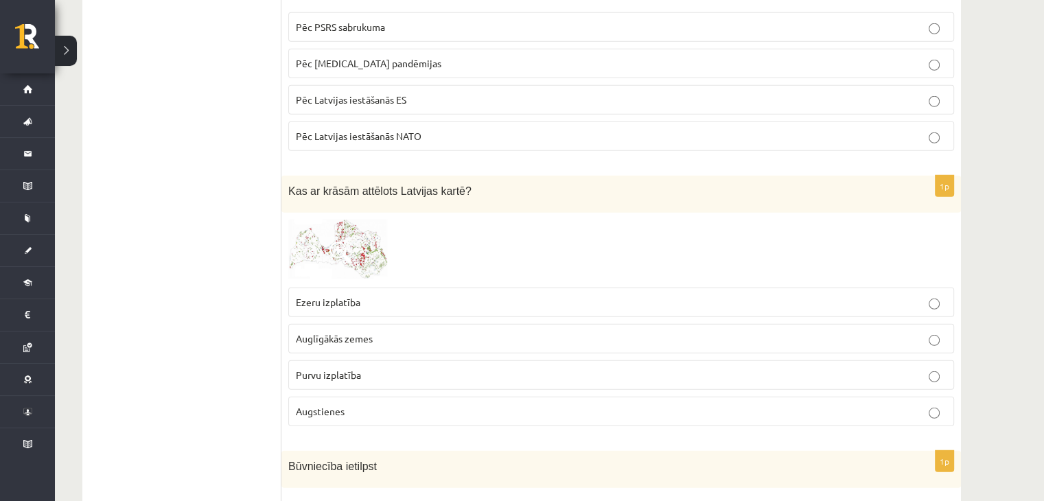
scroll to position [3844, 0]
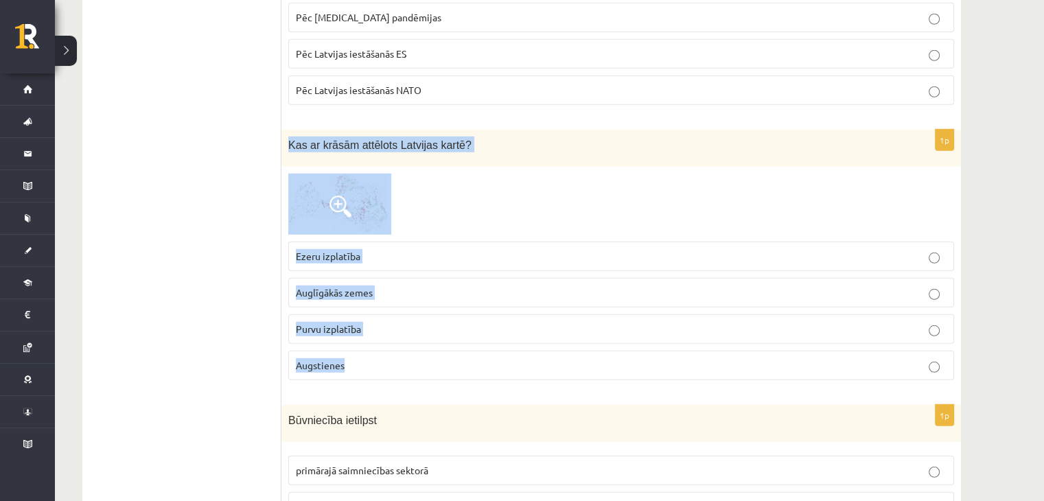
drag, startPoint x: 285, startPoint y: 121, endPoint x: 381, endPoint y: 332, distance: 232.3
click at [381, 332] on div "1p Kas ar krāsām attēlots Latvijas kartē? Ezeru izplatība Auglīgākās zemes Purv…" at bounding box center [621, 261] width 680 height 262
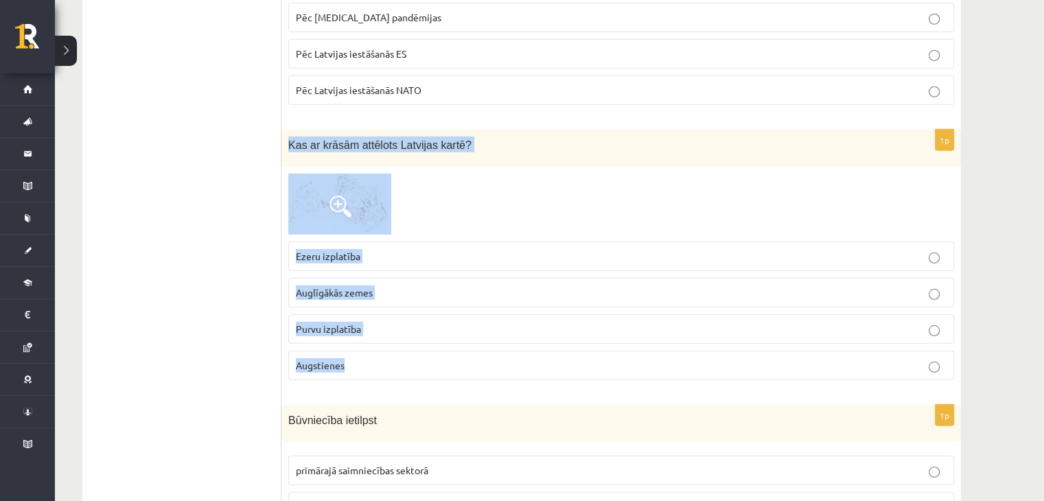
drag, startPoint x: 287, startPoint y: 123, endPoint x: 354, endPoint y: 361, distance: 247.5
click at [354, 361] on div "1p Kas ar krāsām attēlots Latvijas kartē? Ezeru izplatība Auglīgākās zemes Purv…" at bounding box center [621, 261] width 680 height 262
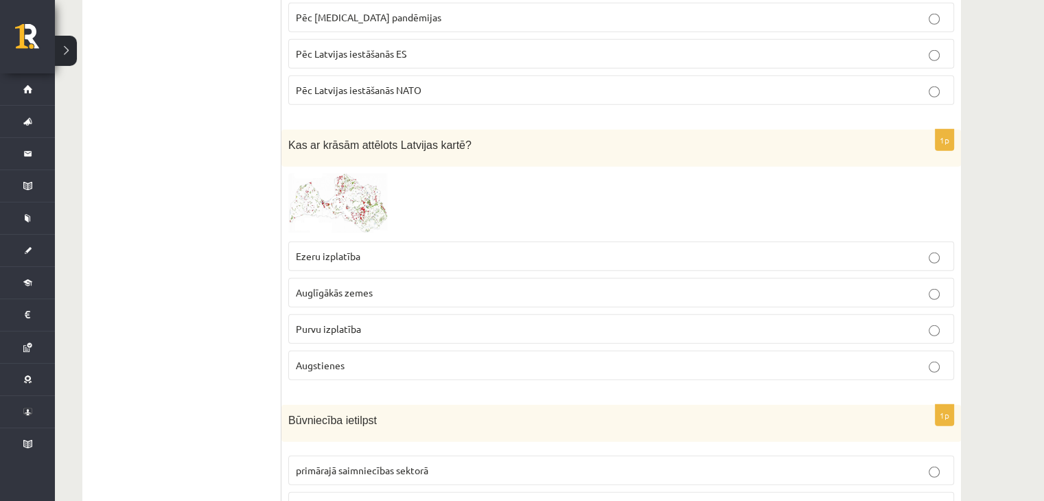
drag, startPoint x: 340, startPoint y: 322, endPoint x: 340, endPoint y: 340, distance: 18.5
click at [340, 322] on fieldset "Ezeru izplatība Auglīgākās zemes Purvu izplatība Augstienes" at bounding box center [621, 310] width 666 height 150
click at [340, 359] on span "Augstienes" at bounding box center [320, 365] width 49 height 12
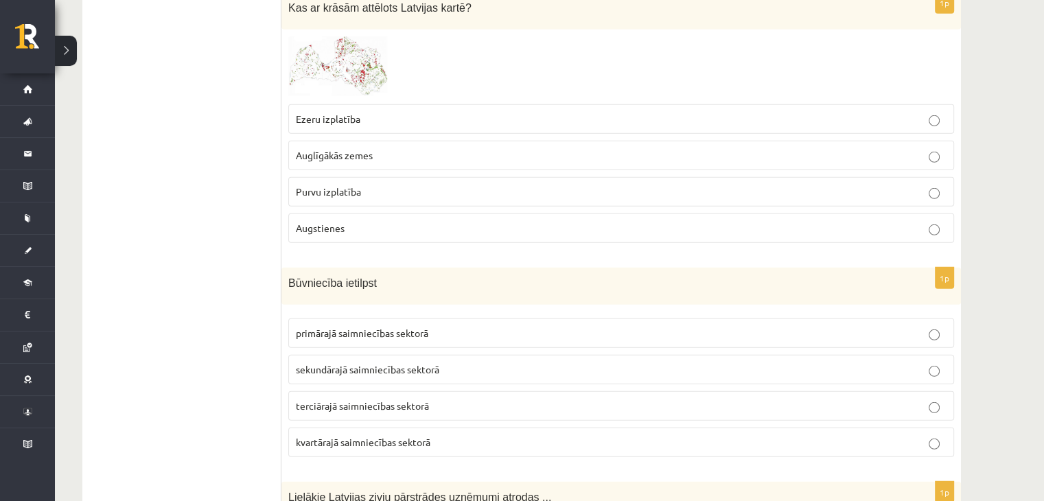
scroll to position [3936, 0]
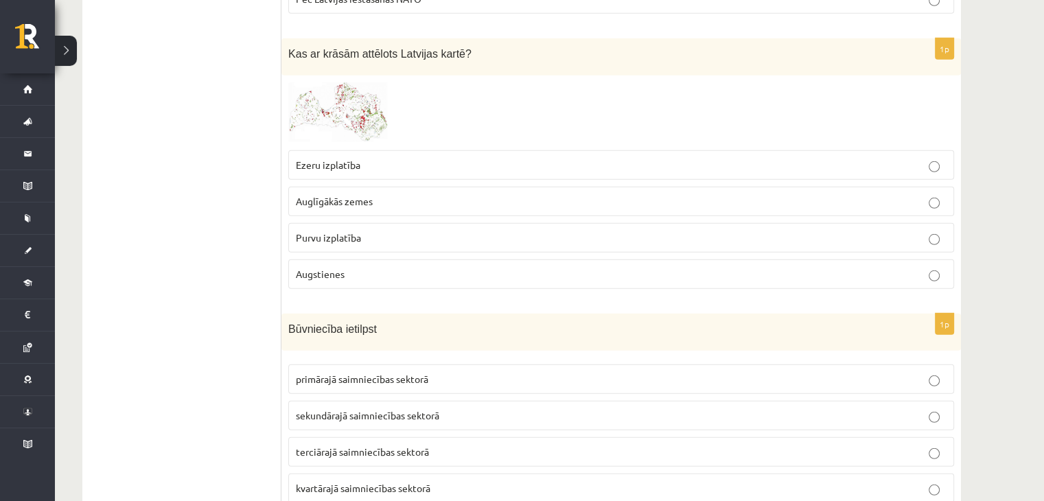
click at [354, 82] on img at bounding box center [339, 112] width 103 height 60
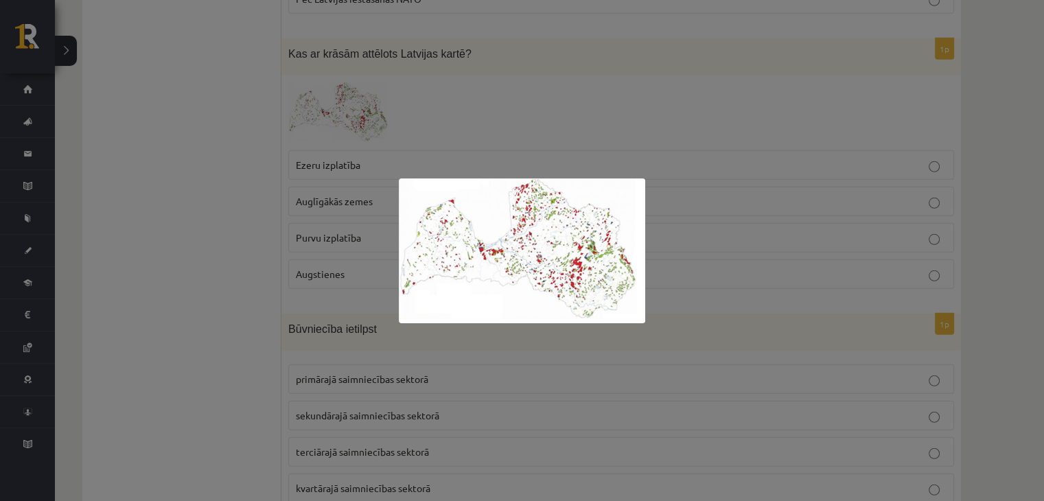
click at [477, 263] on img at bounding box center [522, 250] width 246 height 145
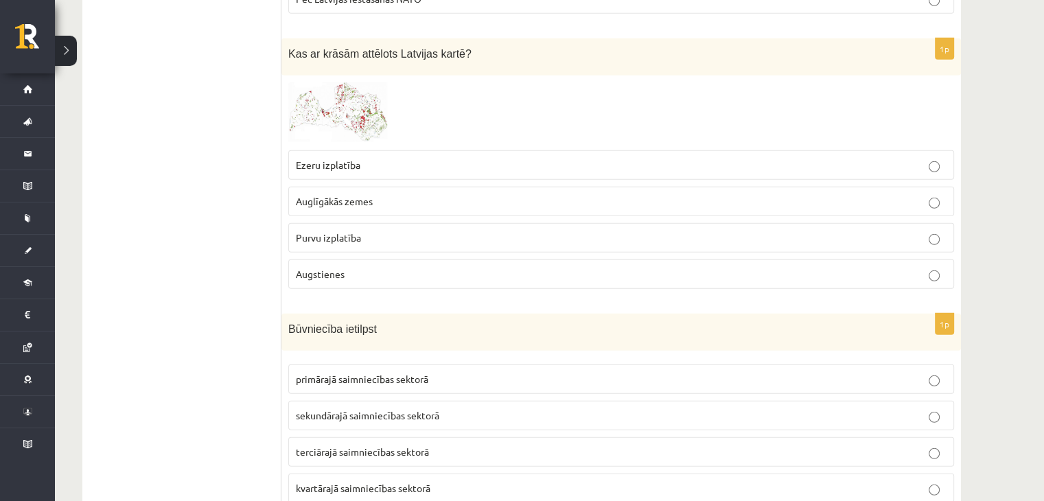
click at [370, 89] on img at bounding box center [339, 112] width 103 height 60
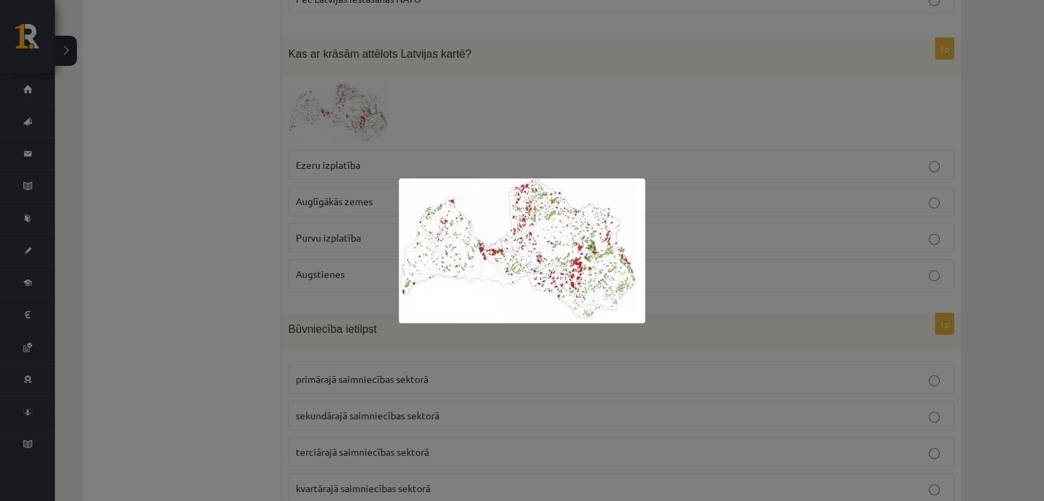
click at [689, 279] on div at bounding box center [522, 250] width 1044 height 501
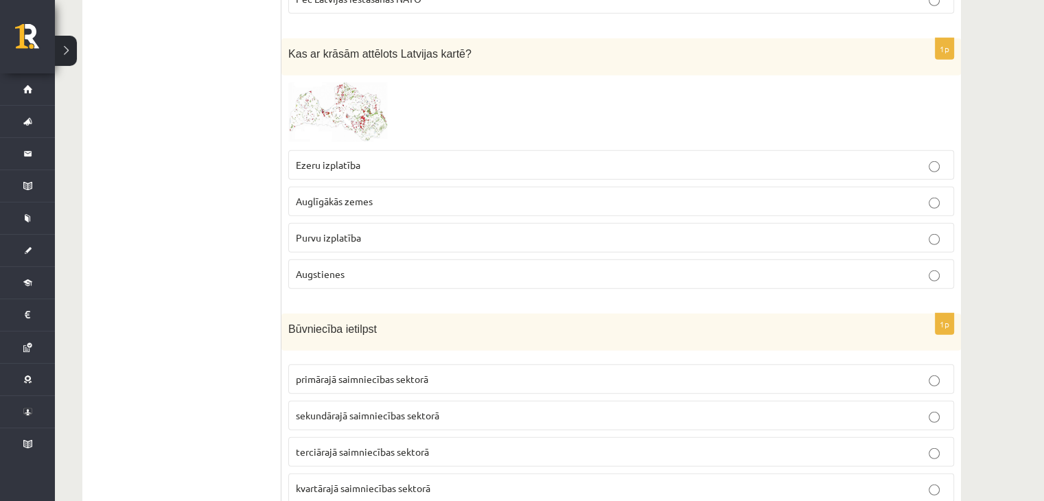
click at [448, 194] on p "Auglīgākās zemes" at bounding box center [621, 201] width 651 height 14
click at [351, 159] on span "Ezeru izplatība" at bounding box center [328, 165] width 65 height 12
click at [341, 82] on img at bounding box center [339, 112] width 103 height 60
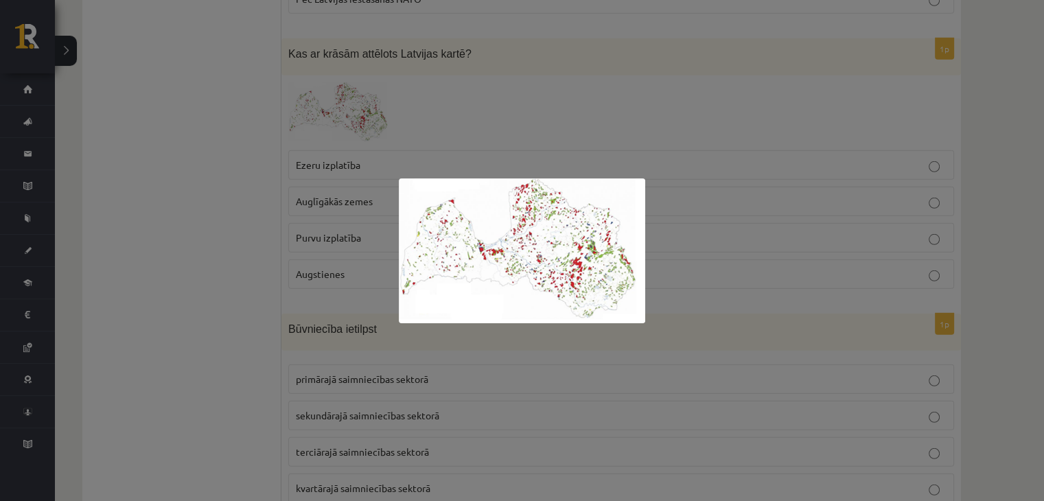
click at [558, 327] on div at bounding box center [522, 250] width 1044 height 501
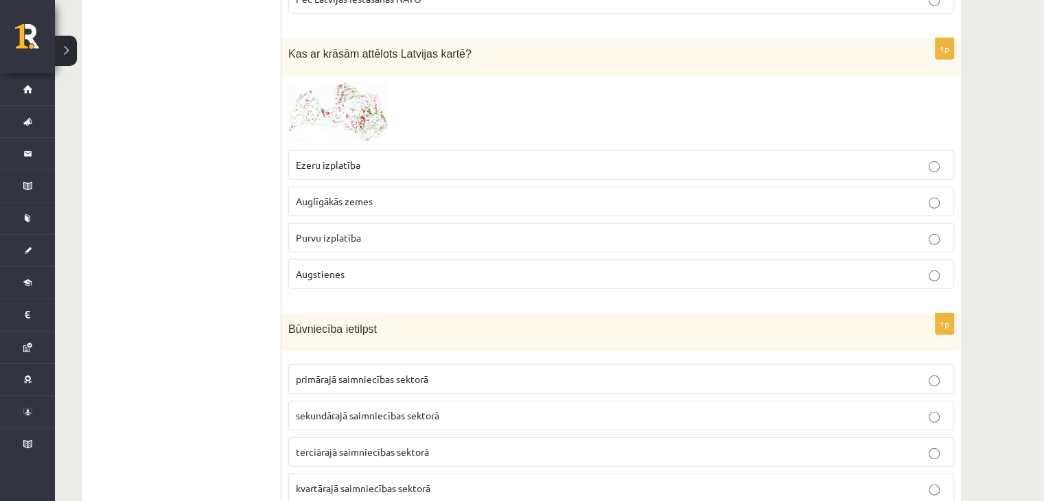
click at [372, 194] on p "Auglīgākās zemes" at bounding box center [621, 201] width 651 height 14
click at [365, 231] on p "Purvu izplatība" at bounding box center [621, 238] width 651 height 14
click at [358, 83] on img at bounding box center [339, 112] width 103 height 60
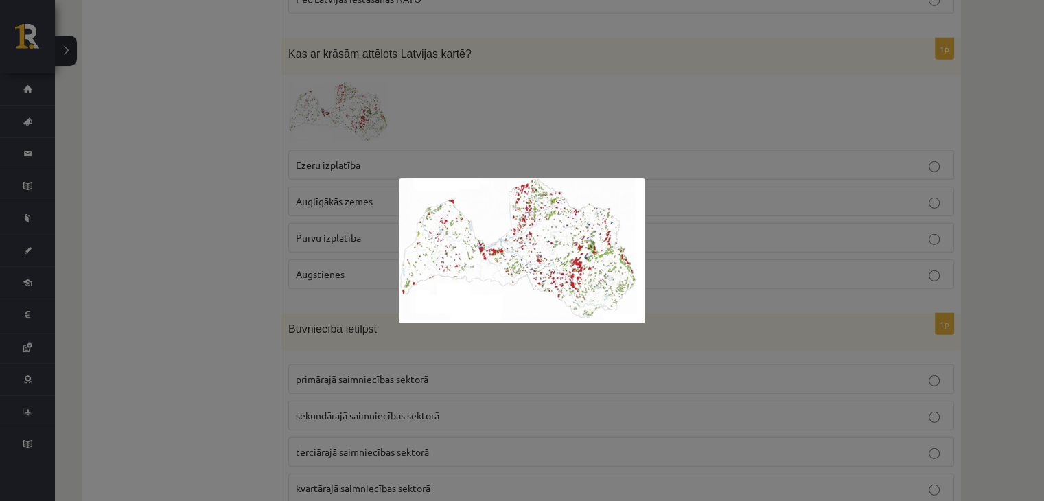
click at [472, 347] on div at bounding box center [522, 250] width 1044 height 501
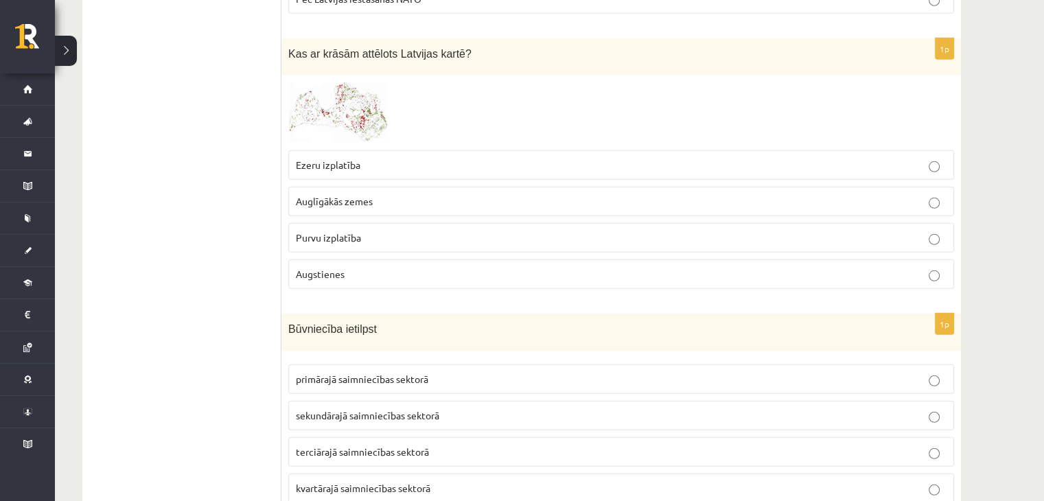
click at [430, 194] on p "Auglīgākās zemes" at bounding box center [621, 201] width 651 height 14
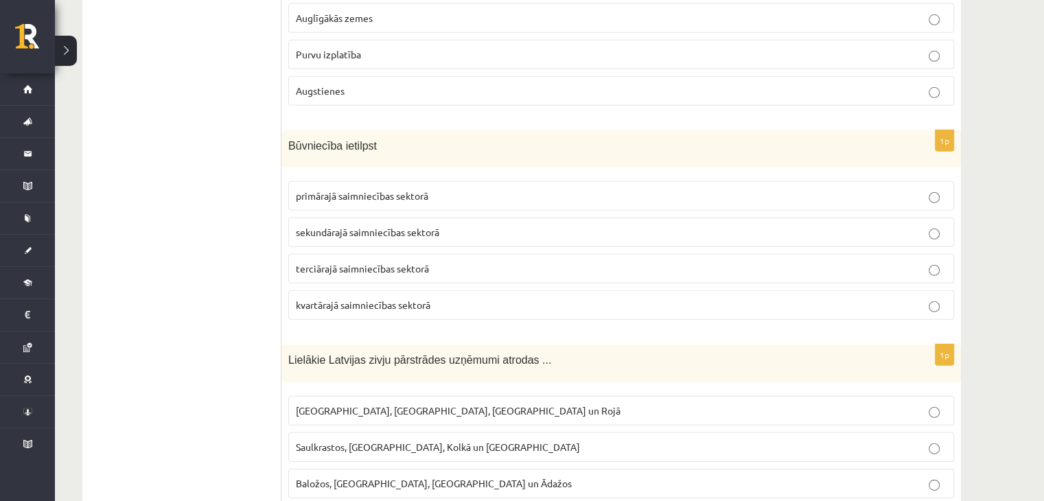
scroll to position [4164, 0]
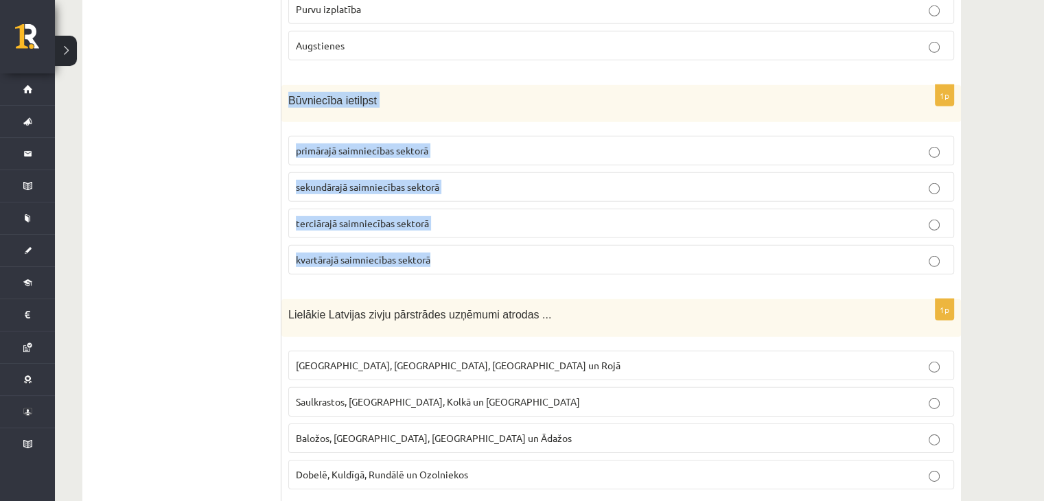
drag, startPoint x: 283, startPoint y: 76, endPoint x: 443, endPoint y: 253, distance: 238.6
click at [443, 253] on div "1p Būvniecība ietilpst primārajā saimniecības sektorā sekundārajā saimniecības …" at bounding box center [621, 185] width 680 height 201
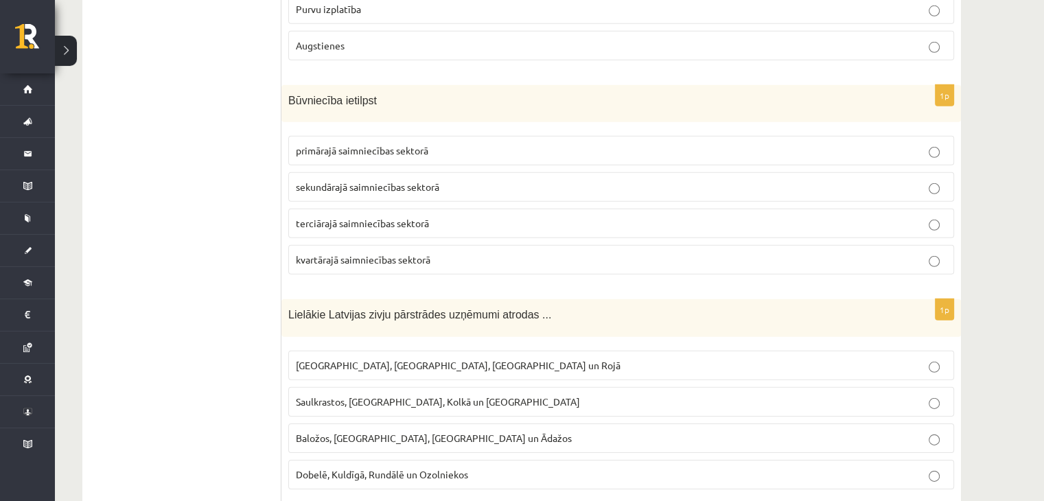
click at [328, 180] on p "sekundārajā saimniecības sektorā" at bounding box center [621, 187] width 651 height 14
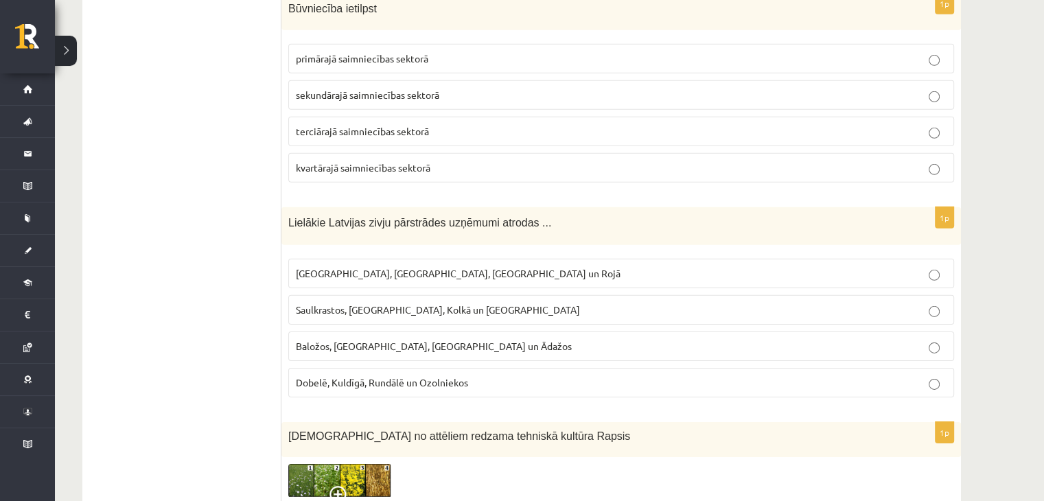
scroll to position [4347, 0]
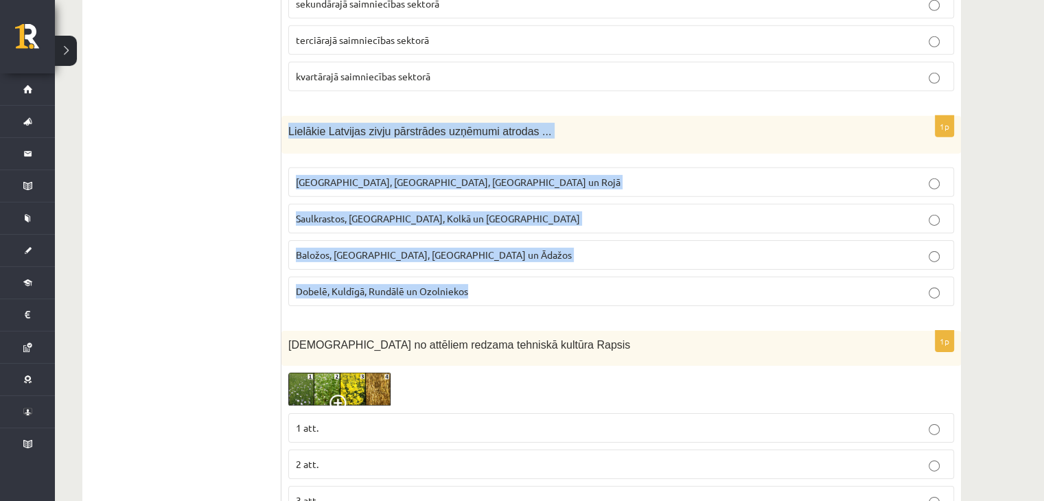
drag, startPoint x: 288, startPoint y: 108, endPoint x: 473, endPoint y: 255, distance: 236.4
click at [473, 255] on div "1p Lielākie Latvijas zivju pārstrādes uzņēmumi atrodas ... Rīgā, Liepājā, Salac…" at bounding box center [621, 216] width 680 height 201
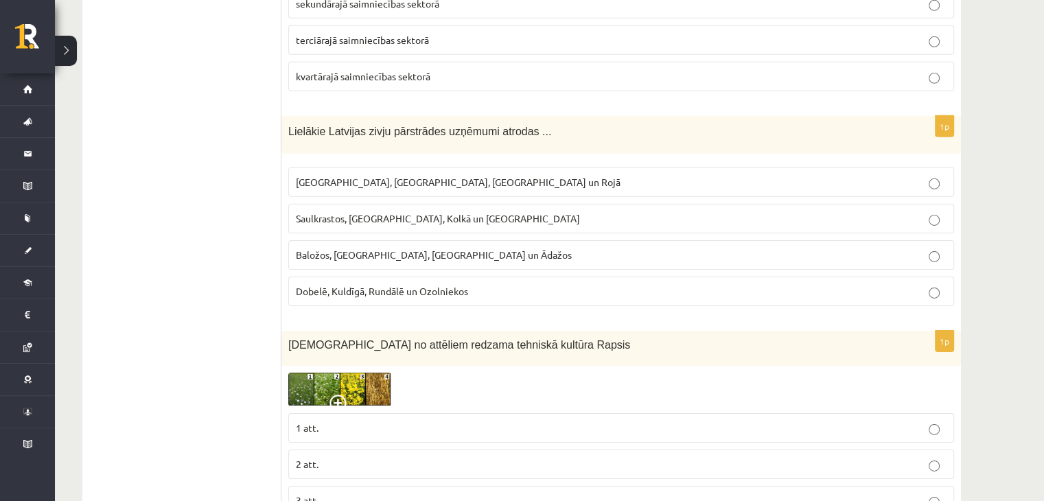
click at [336, 175] on p "Rīgā, Liepājā, Salacgrīvā un Rojā" at bounding box center [621, 182] width 651 height 14
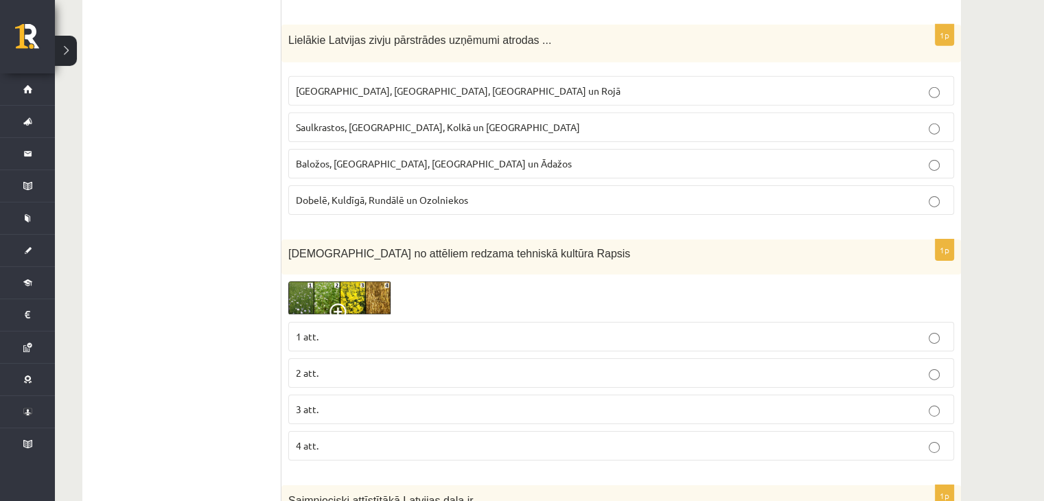
scroll to position [4531, 0]
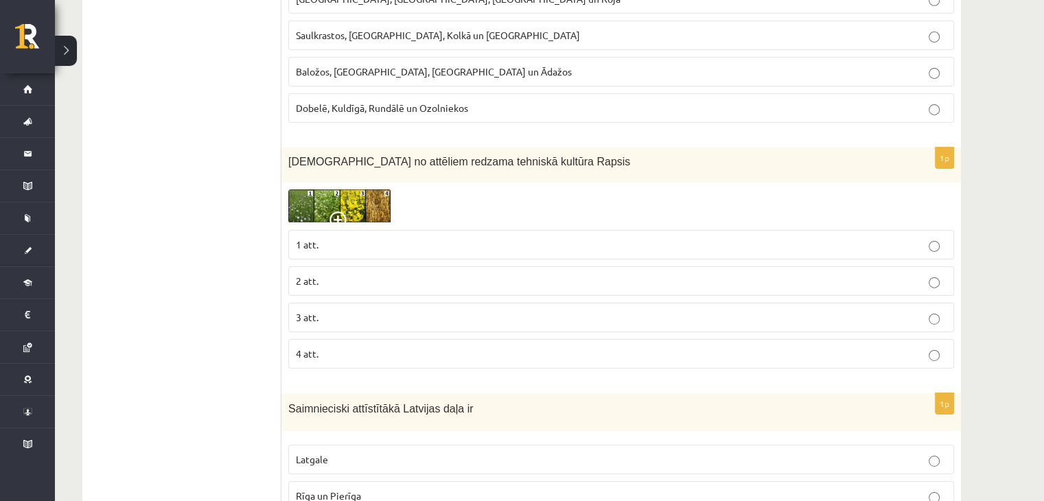
click at [364, 189] on img at bounding box center [339, 206] width 103 height 34
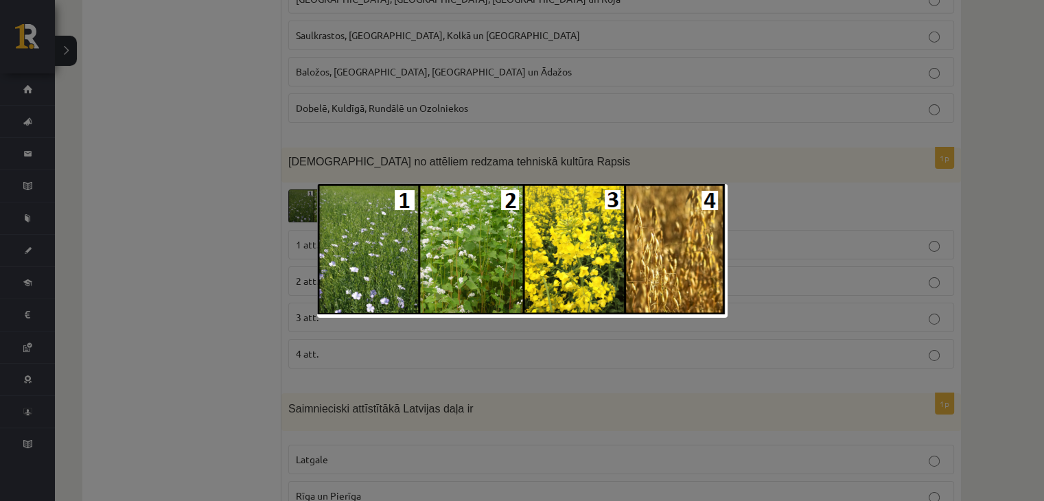
click at [443, 450] on div at bounding box center [522, 250] width 1044 height 501
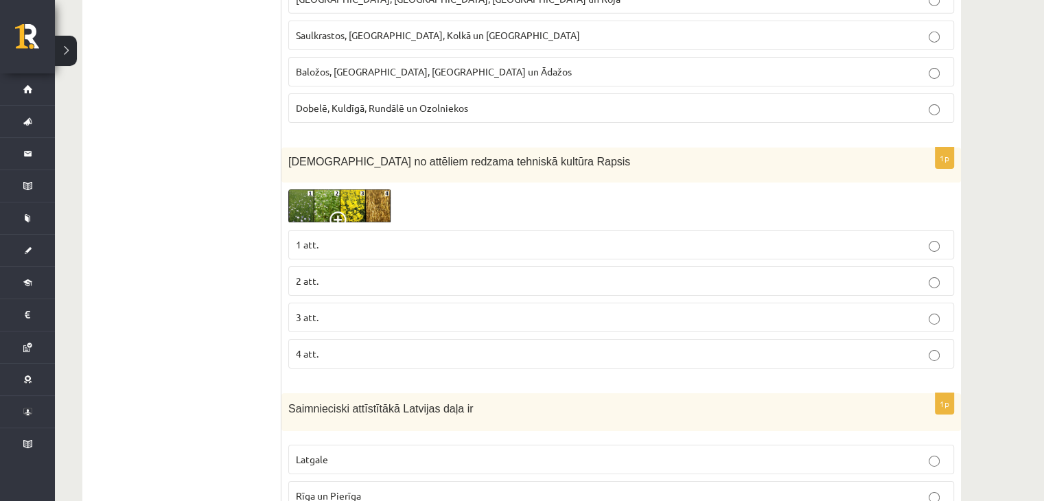
click at [345, 310] on p "3 att." at bounding box center [621, 317] width 651 height 14
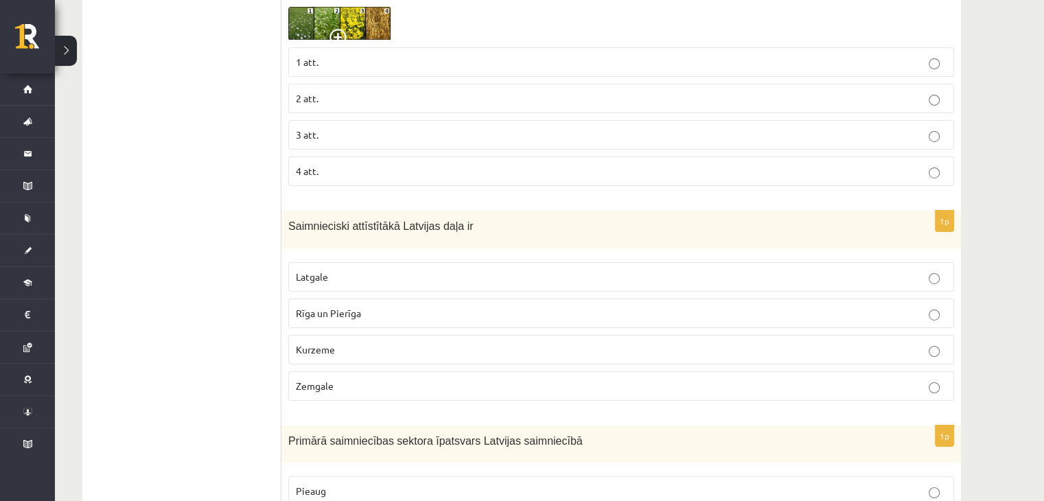
scroll to position [4759, 0]
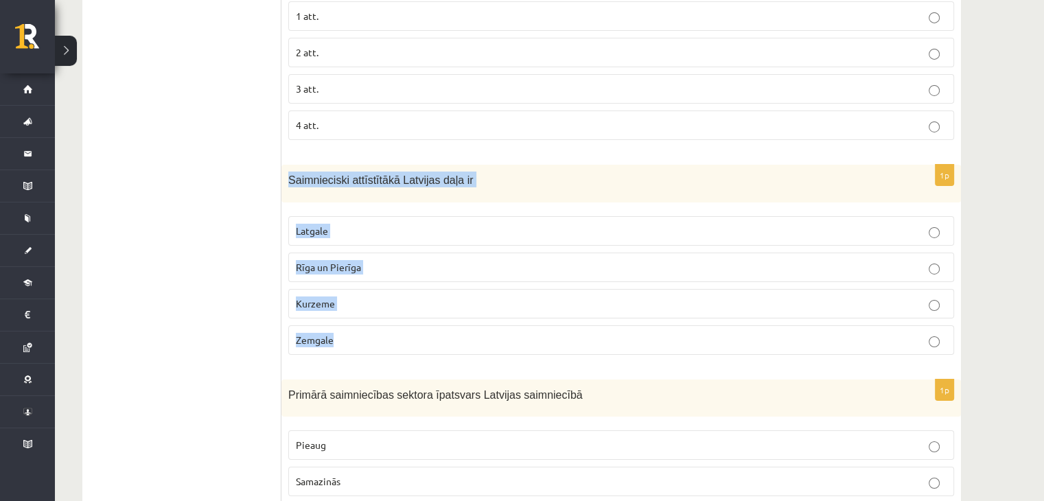
drag, startPoint x: 285, startPoint y: 152, endPoint x: 389, endPoint y: 300, distance: 180.4
click at [389, 300] on div "1p Saimnieciski attīstītākā Latvijas daļa ir Latgale Rīga un Pierīga Kurzeme Ze…" at bounding box center [621, 265] width 680 height 201
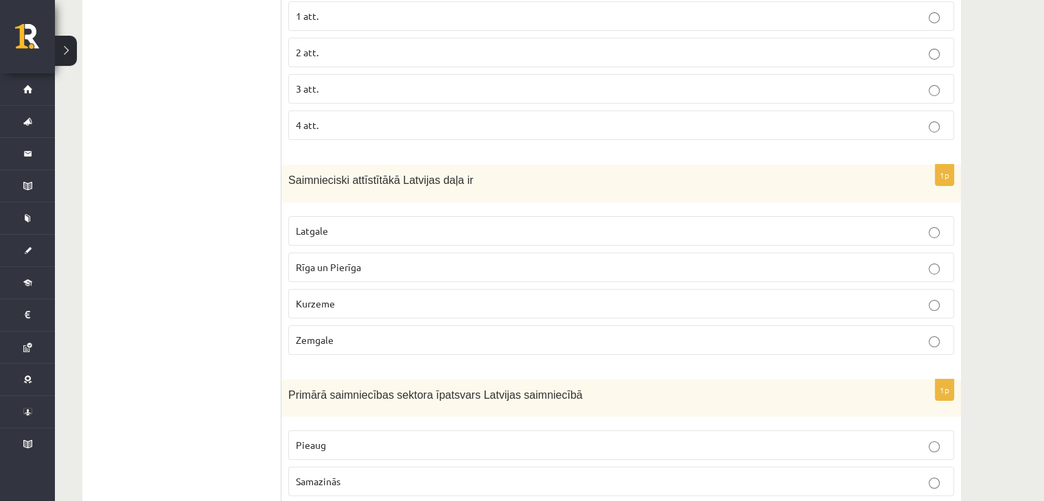
click at [364, 253] on label "Rīga un Pierīga" at bounding box center [621, 268] width 666 height 30
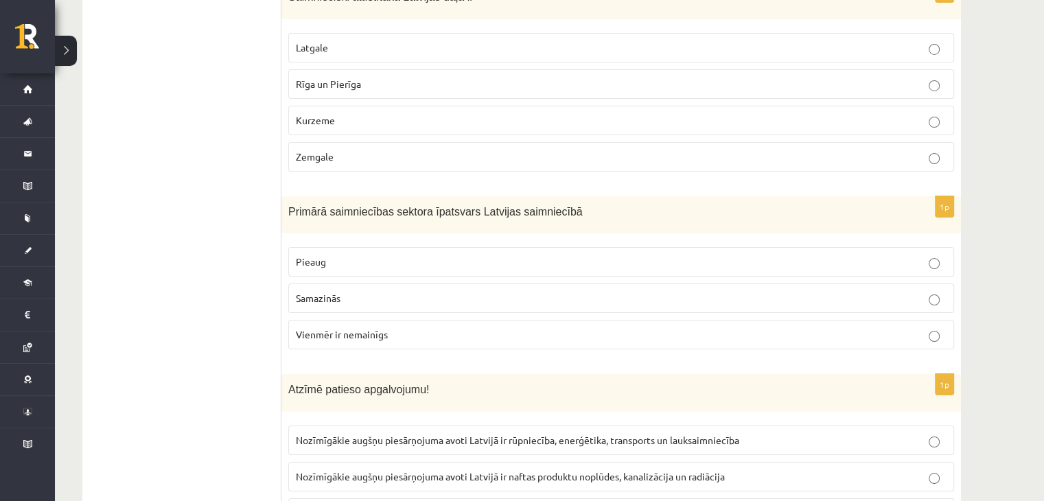
scroll to position [4988, 0]
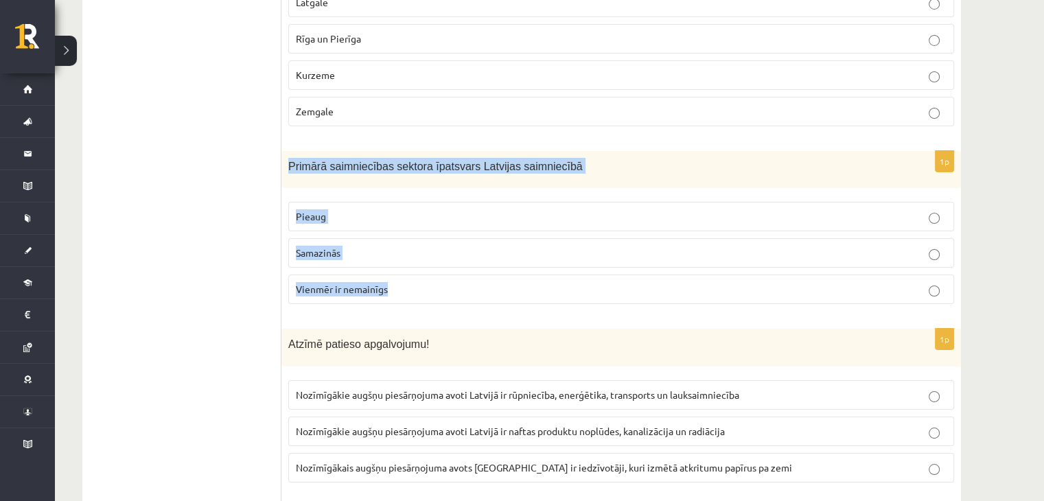
drag, startPoint x: 288, startPoint y: 134, endPoint x: 446, endPoint y: 259, distance: 201.9
click at [446, 259] on div "1p Primārā saimniecības sektora īpatsvars Latvijas saimniecībā Pieaug Samazinās…" at bounding box center [621, 233] width 680 height 165
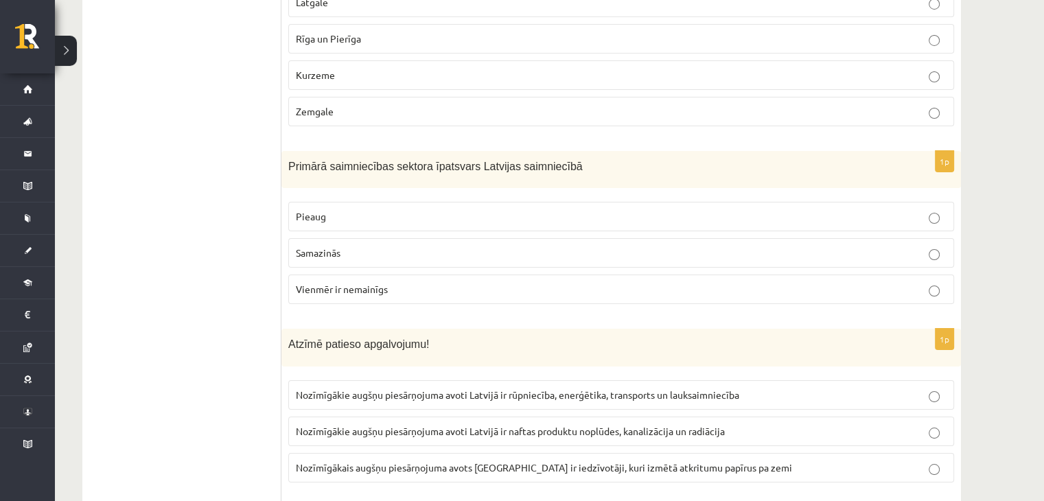
click at [349, 238] on label "Samazinās" at bounding box center [621, 253] width 666 height 30
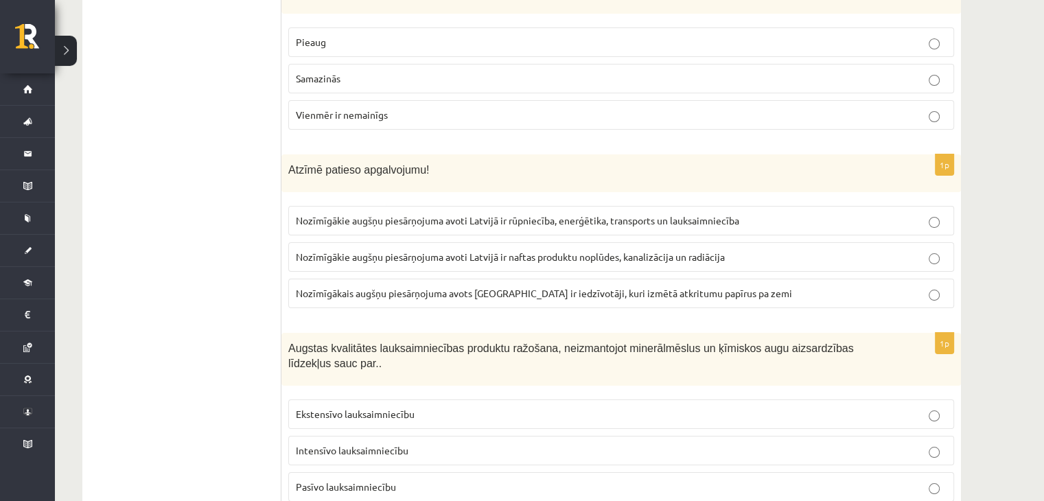
scroll to position [5234, 0]
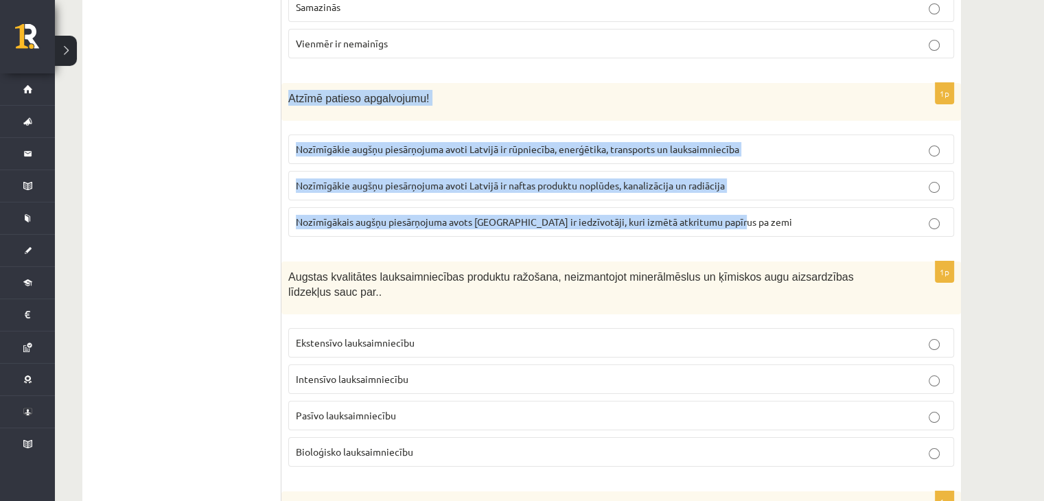
drag, startPoint x: 287, startPoint y: 69, endPoint x: 748, endPoint y: 186, distance: 475.8
click at [748, 186] on div "1p Atzīmē patieso apgalvojumu! Nozīmīgākie augšņu piesārņojuma avoti Latvijā ir…" at bounding box center [621, 165] width 680 height 165
click at [300, 171] on label "Nozīmīgākie augšņu piesārņojuma avoti Latvijā ir naftas produktu noplūdes, kana…" at bounding box center [621, 186] width 666 height 30
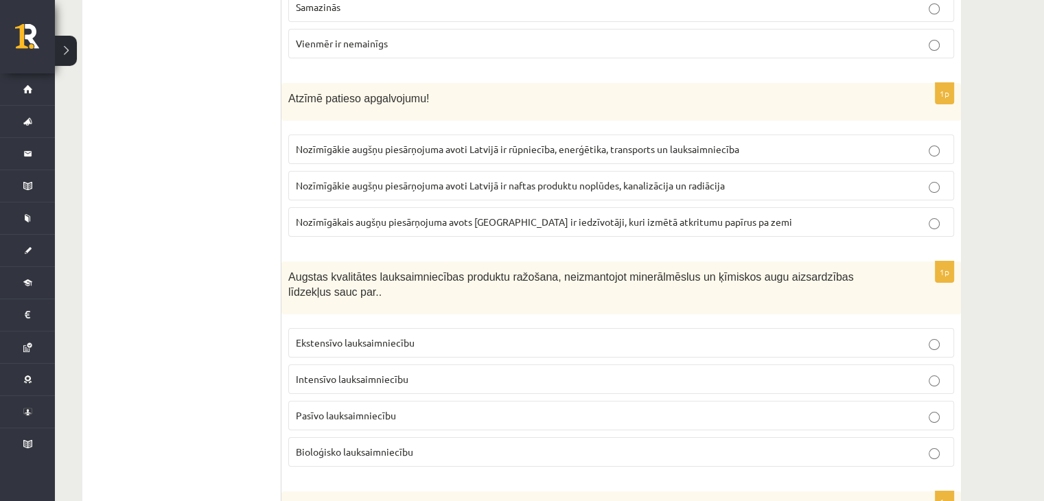
click at [486, 171] on label "Nozīmīgākie augšņu piesārņojuma avoti Latvijā ir naftas produktu noplūdes, kana…" at bounding box center [621, 186] width 666 height 30
click at [487, 143] on span "Nozīmīgākie augšņu piesārņojuma avoti Latvijā ir rūpniecība, enerģētika, transp…" at bounding box center [517, 149] width 443 height 12
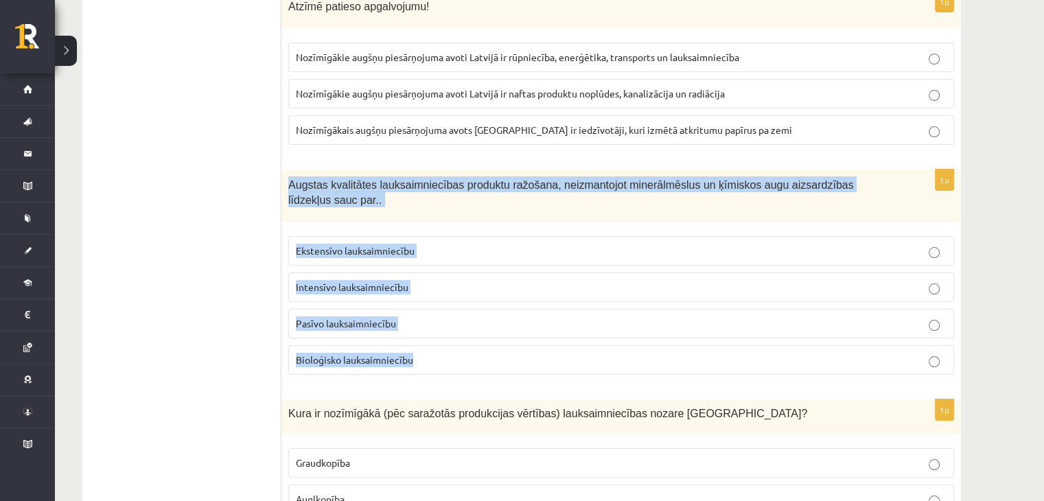
drag, startPoint x: 286, startPoint y: 157, endPoint x: 420, endPoint y: 317, distance: 209.0
click at [420, 317] on div "1p Augstas kvalitātes lauksaimniecības produktu ražošana, neizmantojot minerālm…" at bounding box center [621, 278] width 680 height 216
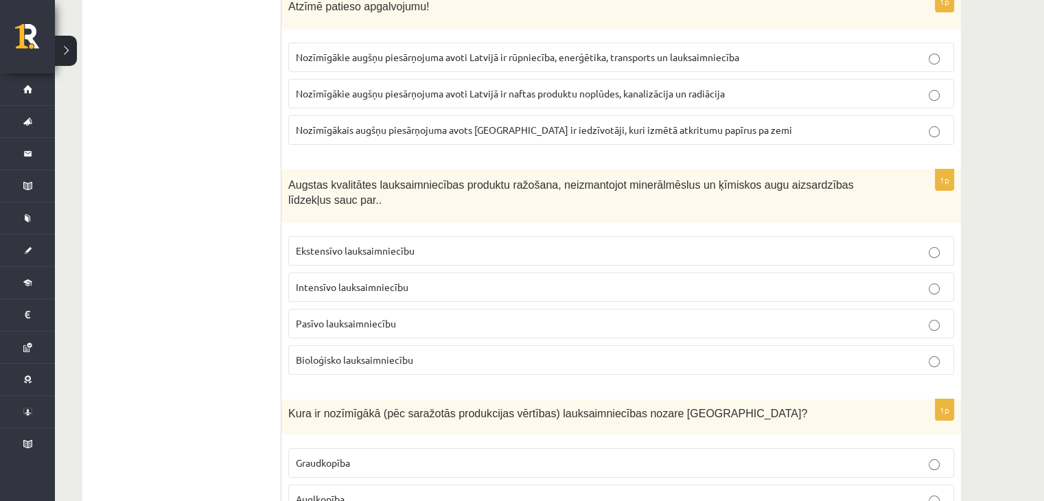
click at [327, 345] on label "Bioloģisko lauksaimniecību" at bounding box center [621, 360] width 666 height 30
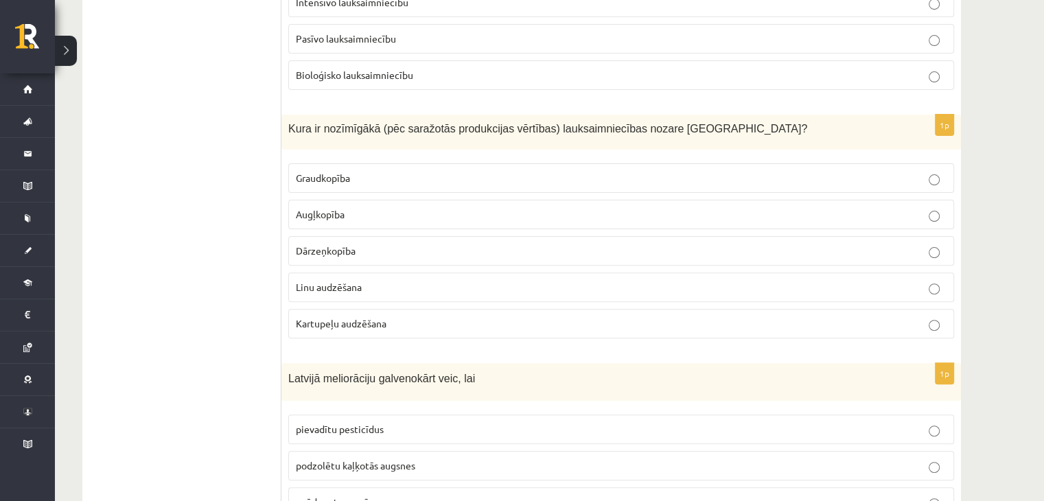
scroll to position [5657, 0]
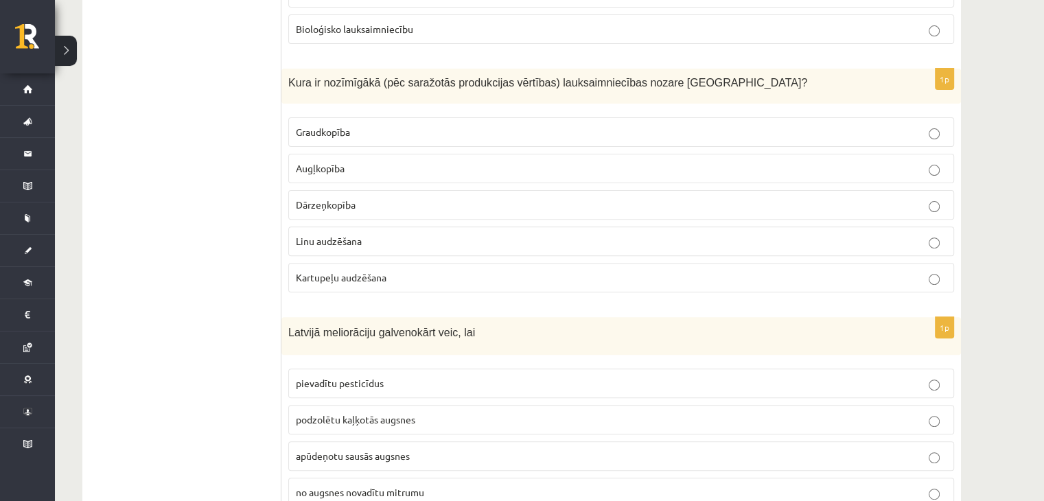
click at [302, 125] on p "Graudkopība" at bounding box center [621, 132] width 651 height 14
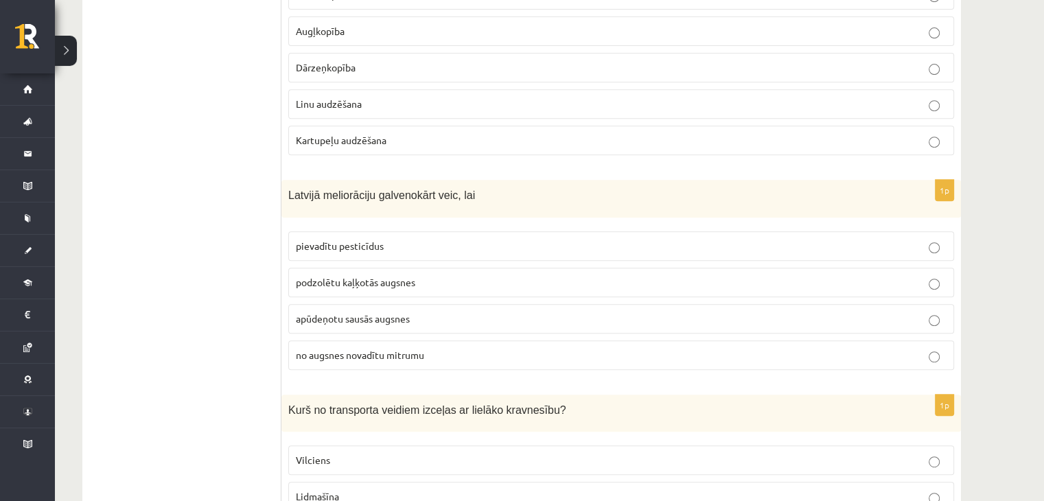
scroll to position [5839, 0]
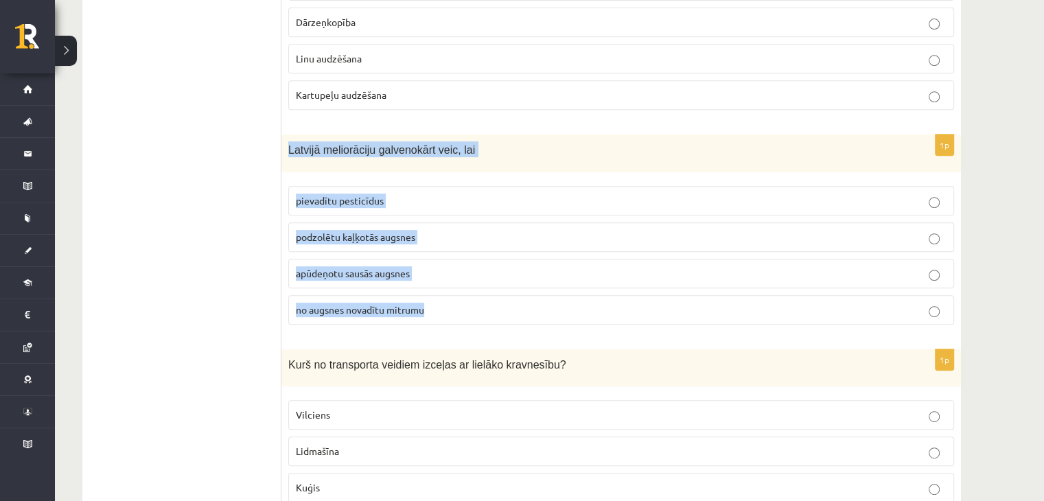
drag, startPoint x: 288, startPoint y: 100, endPoint x: 442, endPoint y: 251, distance: 216.0
click at [442, 251] on div "1p Latvijā meliorāciju galvenokārt veic, lai pievadītu pesticīdus podzolētu kaļ…" at bounding box center [621, 235] width 680 height 201
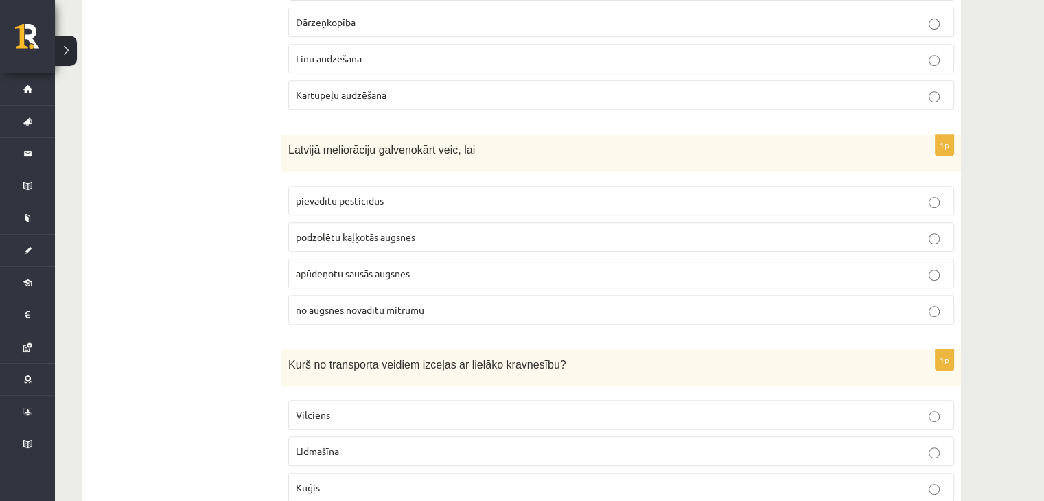
click at [350, 303] on span "no augsnes novadītu mitrumu" at bounding box center [360, 309] width 128 height 12
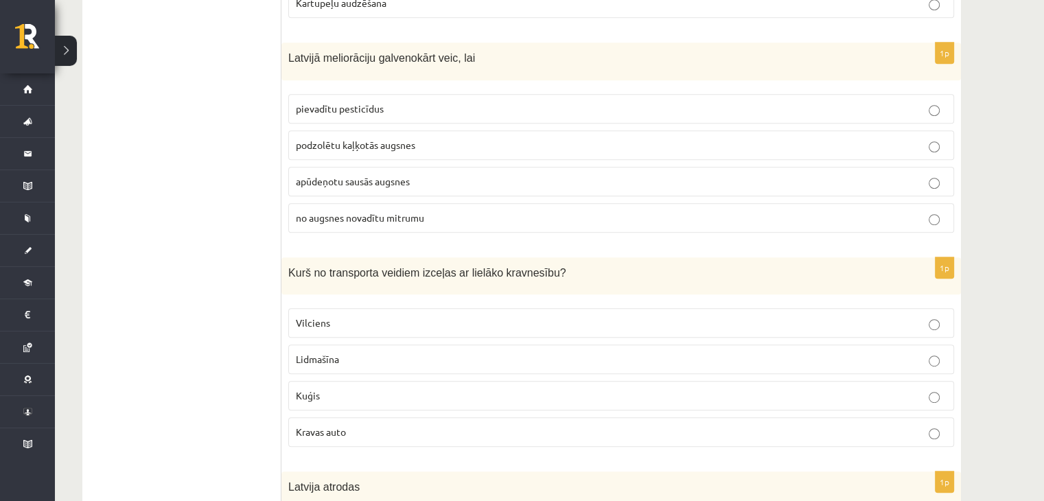
scroll to position [6022, 0]
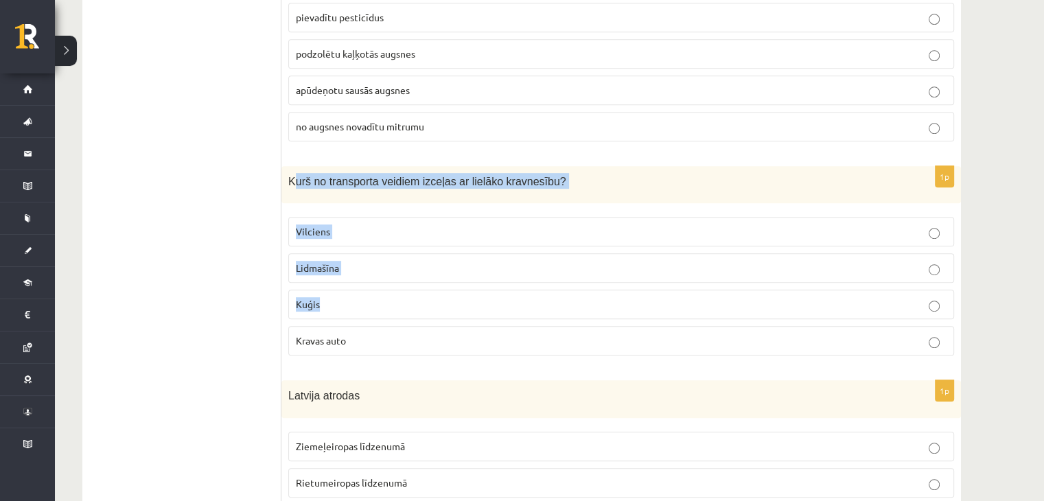
drag, startPoint x: 292, startPoint y: 132, endPoint x: 376, endPoint y: 238, distance: 134.4
click at [375, 237] on div "1p Kurš no transporta veidiem izceļas ar lielāko kravnesību? Vilciens Lidmašīna…" at bounding box center [621, 266] width 680 height 201
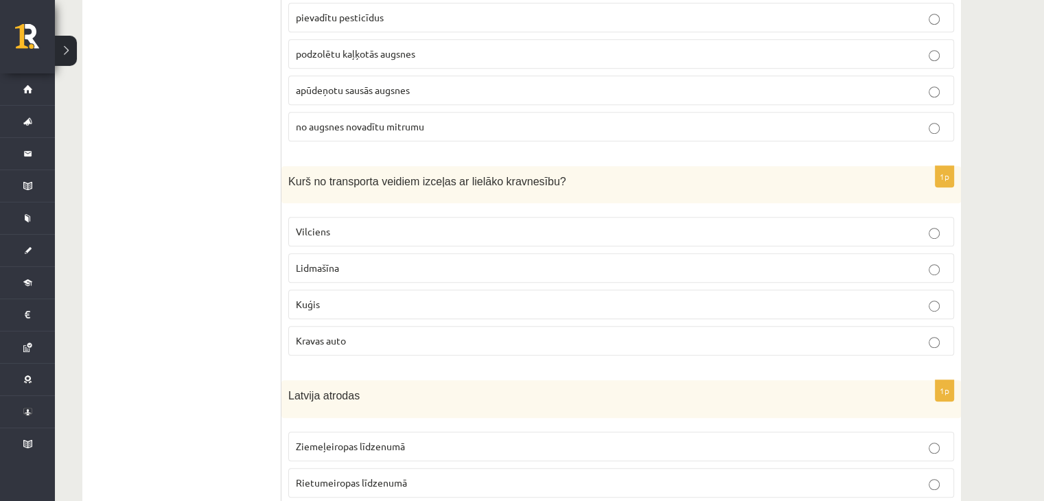
click at [286, 166] on div "Kurš no transporta veidiem izceļas ar lielāko kravnesību?" at bounding box center [621, 185] width 680 height 38
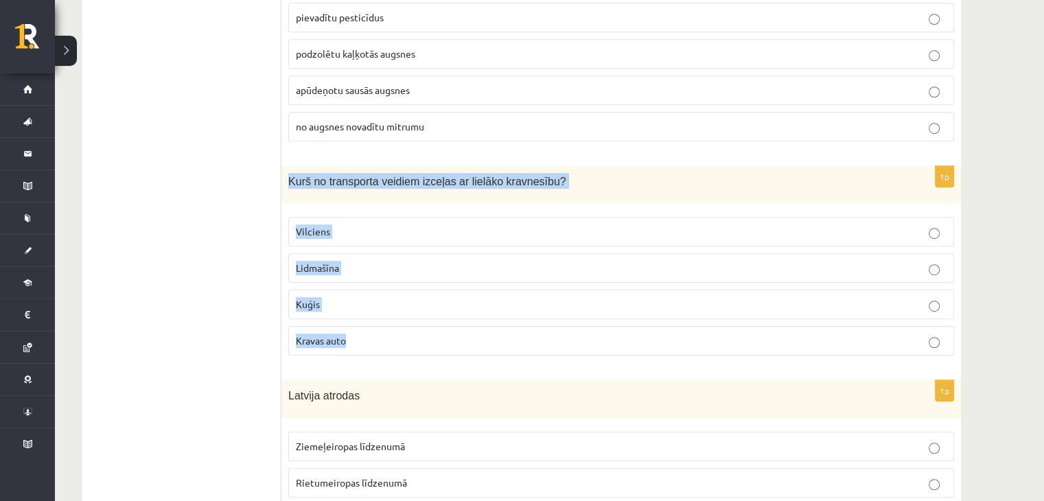
drag, startPoint x: 287, startPoint y: 126, endPoint x: 373, endPoint y: 280, distance: 177.0
click at [373, 280] on div "1p Kurš no transporta veidiem izceļas ar lielāko kravnesību? Vilciens Lidmašīna…" at bounding box center [621, 266] width 680 height 201
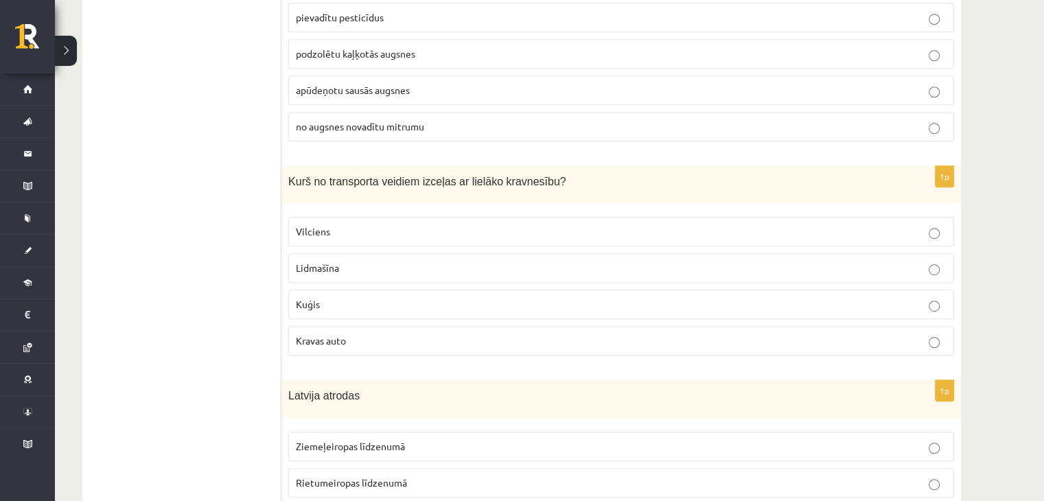
click at [345, 297] on p "Kuģis" at bounding box center [621, 304] width 651 height 14
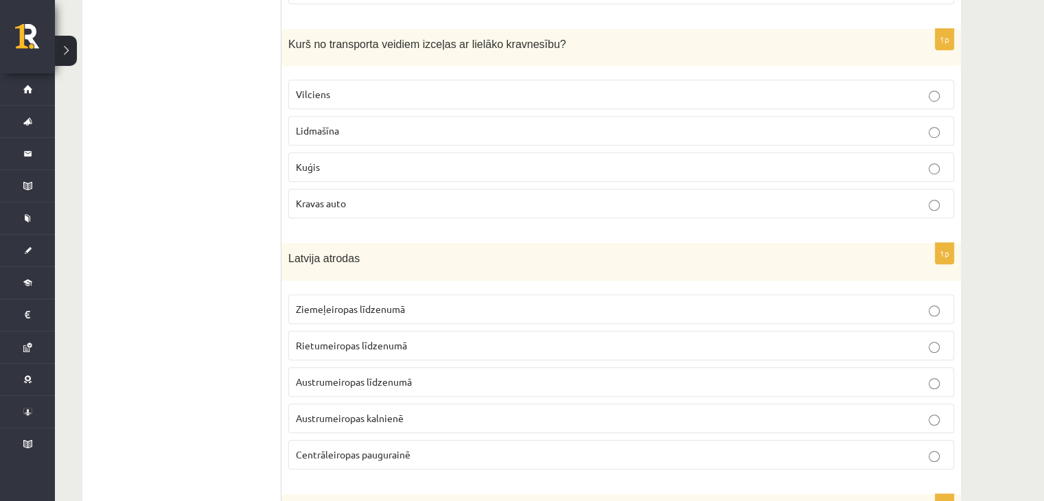
scroll to position [6251, 0]
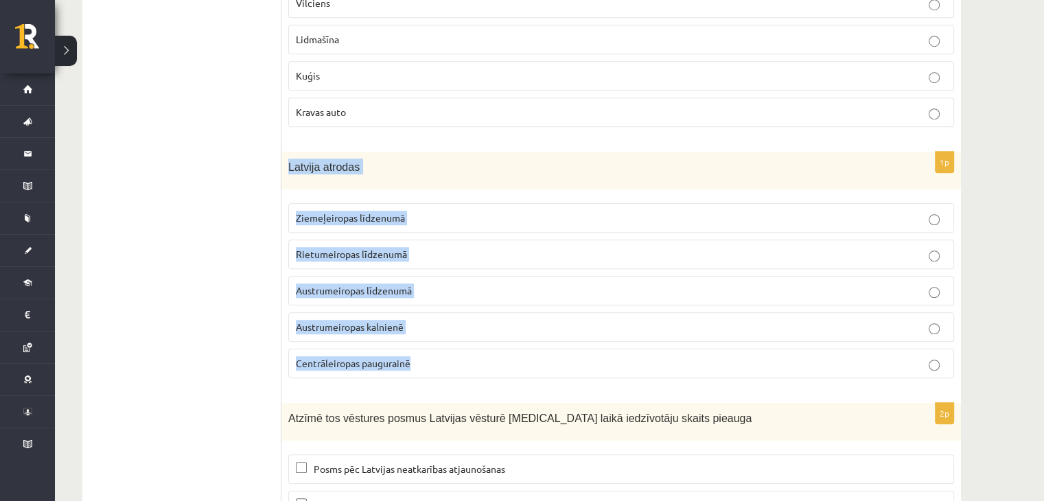
drag, startPoint x: 285, startPoint y: 116, endPoint x: 443, endPoint y: 311, distance: 250.9
click at [443, 311] on div "1p Latvija atrodas Ziemeļeiropas līdzenumā Rietumeiropas līdzenumā Austrumeirop…" at bounding box center [621, 271] width 680 height 238
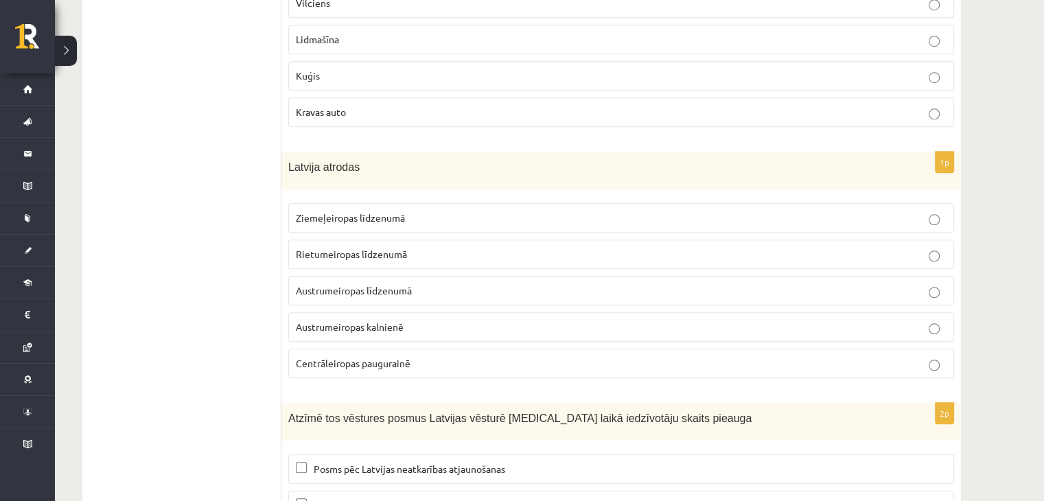
click at [332, 211] on span "Ziemeļeiropas līdzenumā" at bounding box center [350, 217] width 109 height 12
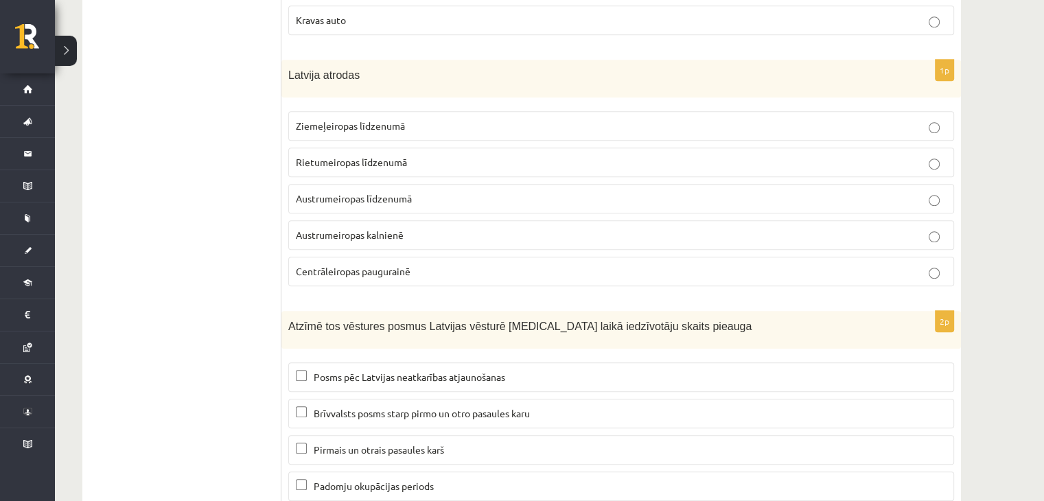
click at [424, 362] on label "Posms pēc Latvijas neatkarības atjaunošanas" at bounding box center [621, 377] width 666 height 30
click at [343, 407] on span "Brīvvalsts posms starp pirmo un otro pasaules karu" at bounding box center [422, 413] width 216 height 12
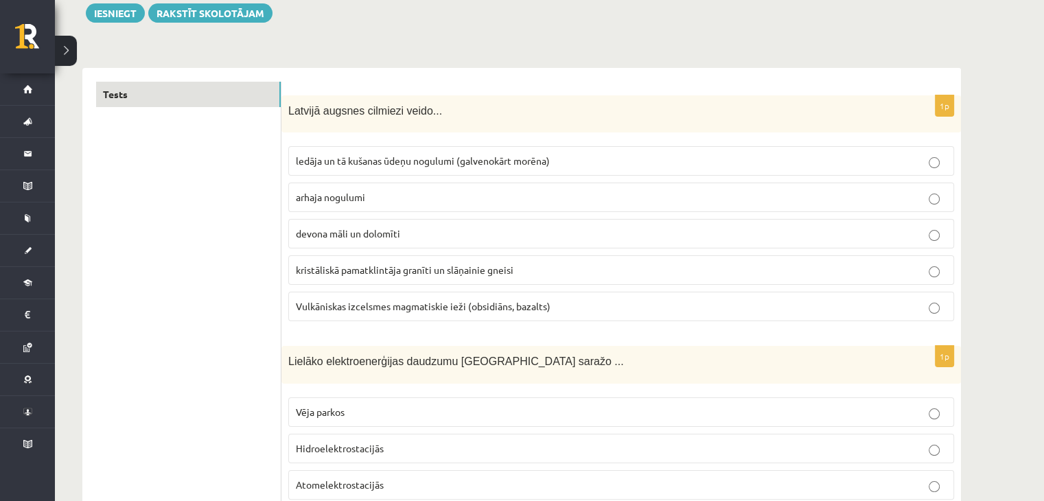
scroll to position [0, 0]
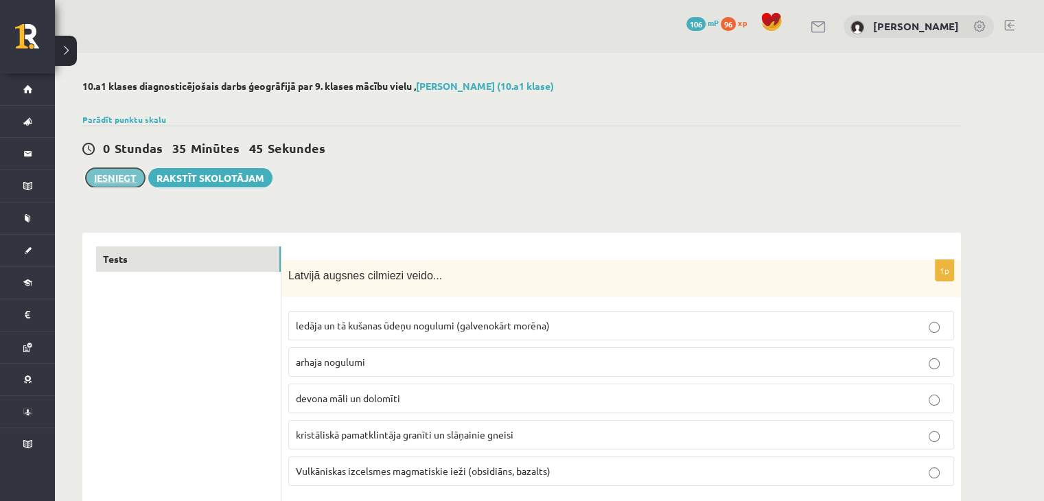
click at [108, 179] on button "Iesniegt" at bounding box center [115, 177] width 59 height 19
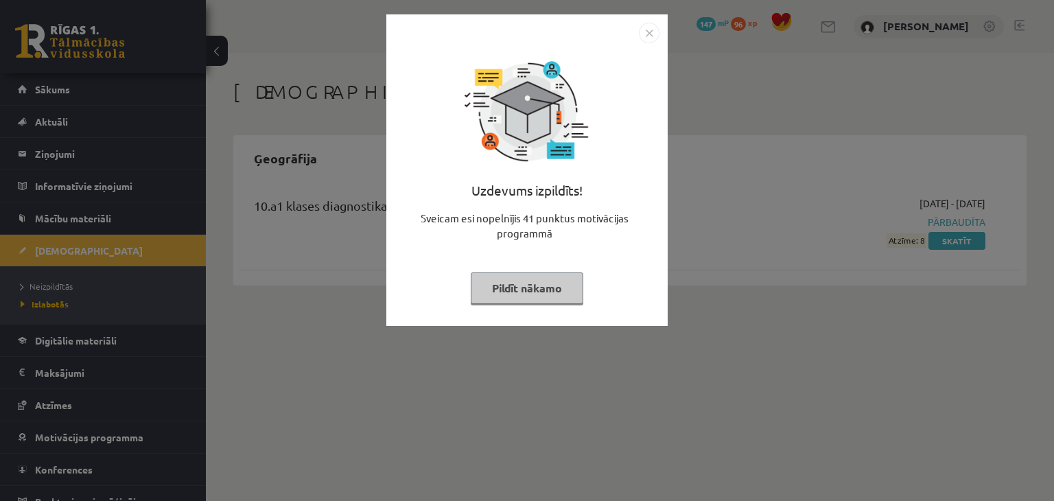
click at [649, 34] on img "Close" at bounding box center [649, 33] width 21 height 21
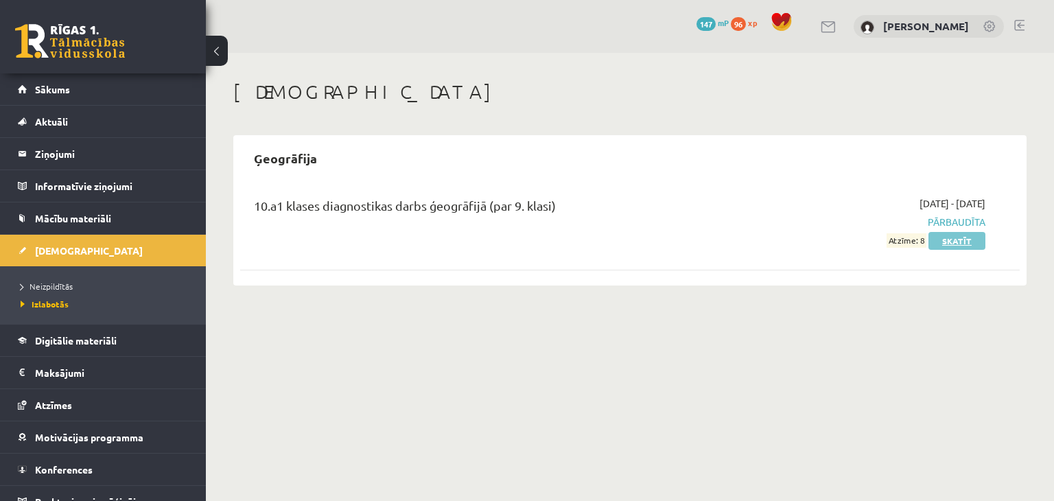
click at [943, 240] on link "Skatīt" at bounding box center [957, 241] width 57 height 18
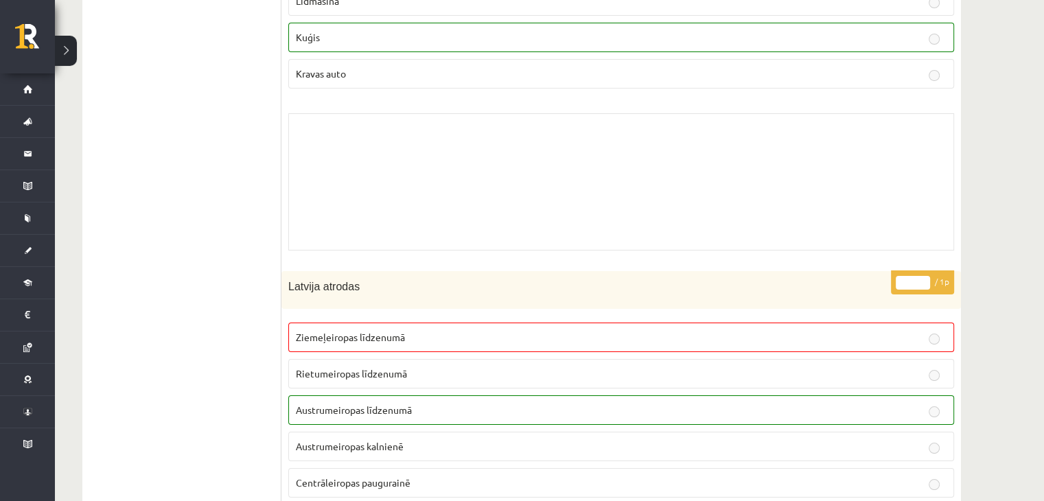
scroll to position [10572, 0]
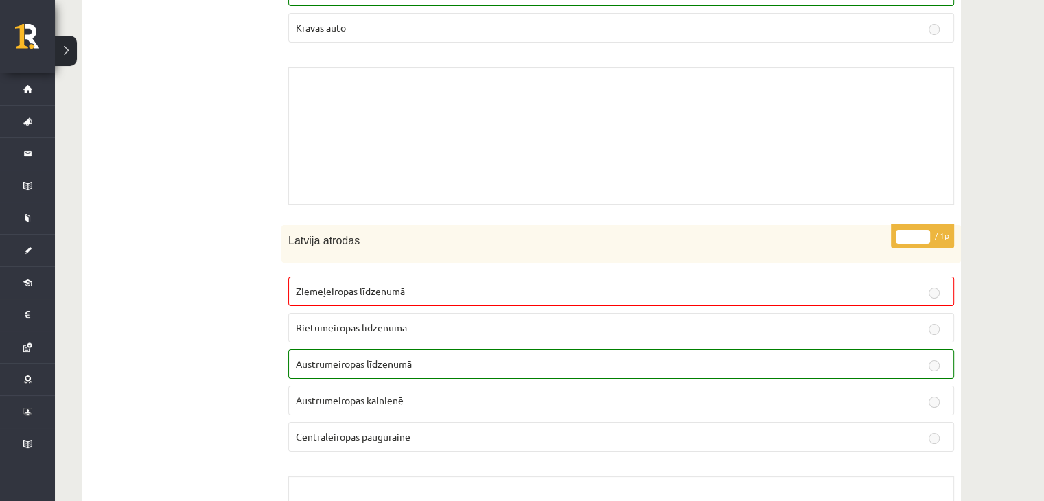
click at [382, 349] on label "Austrumeiropas līdzenumā" at bounding box center [621, 364] width 666 height 30
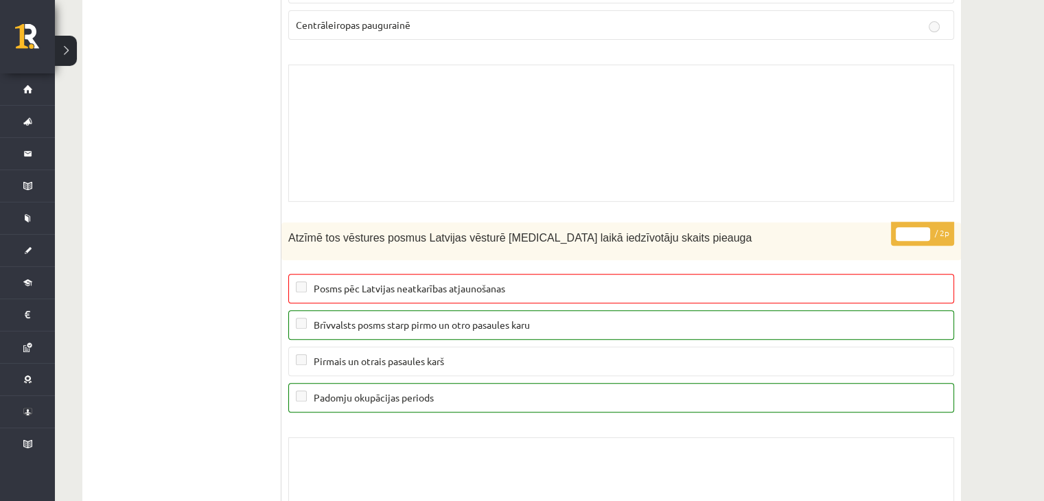
scroll to position [11052, 0]
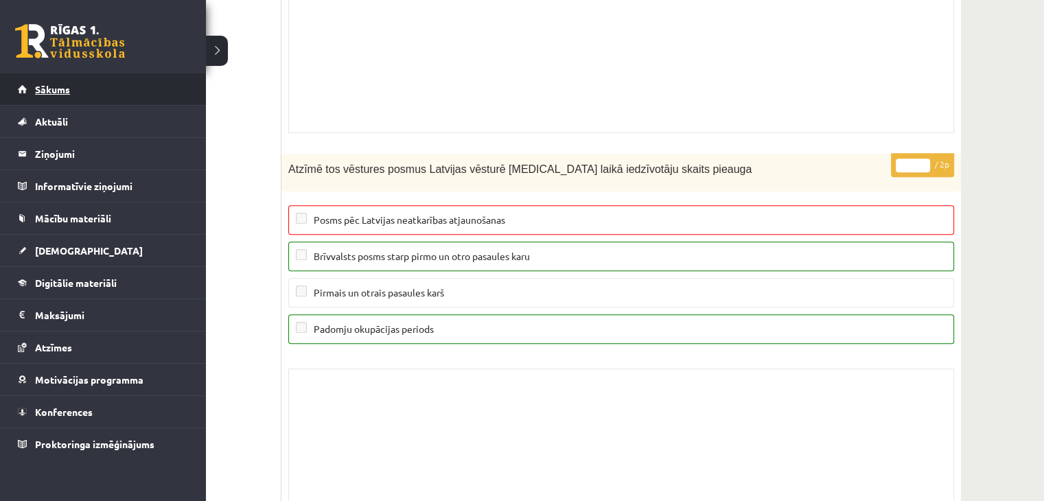
click at [38, 89] on span "Sākums" at bounding box center [52, 89] width 35 height 12
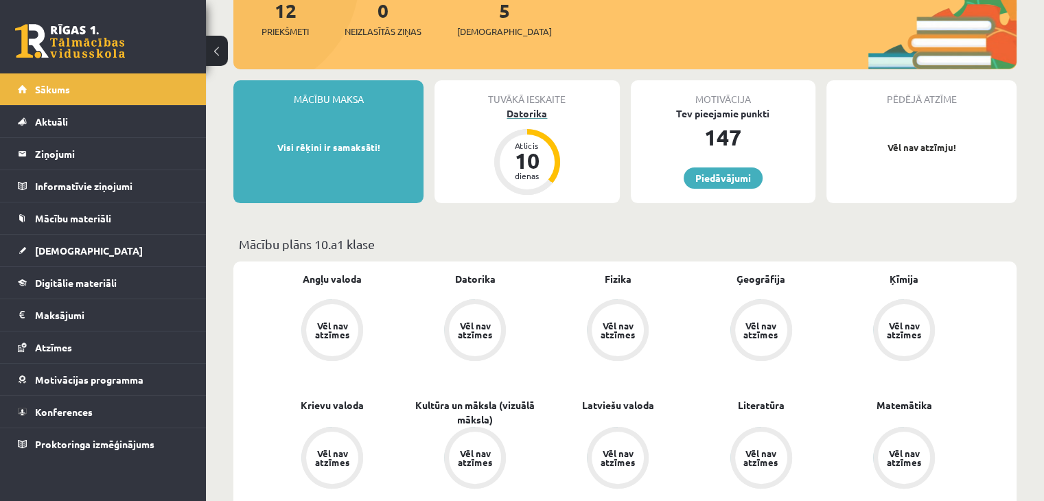
scroll to position [183, 0]
click at [42, 246] on span "[DEMOGRAPHIC_DATA]" at bounding box center [89, 250] width 108 height 12
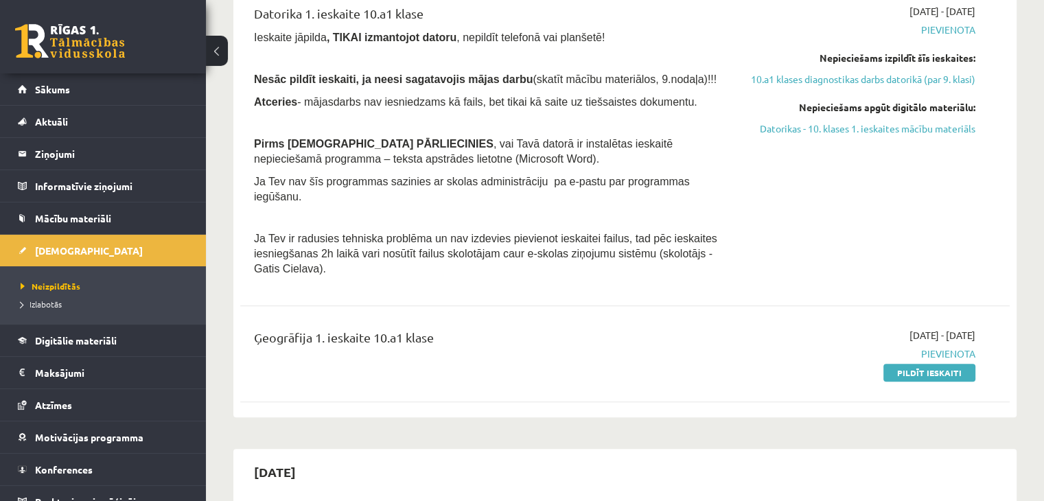
scroll to position [640, 0]
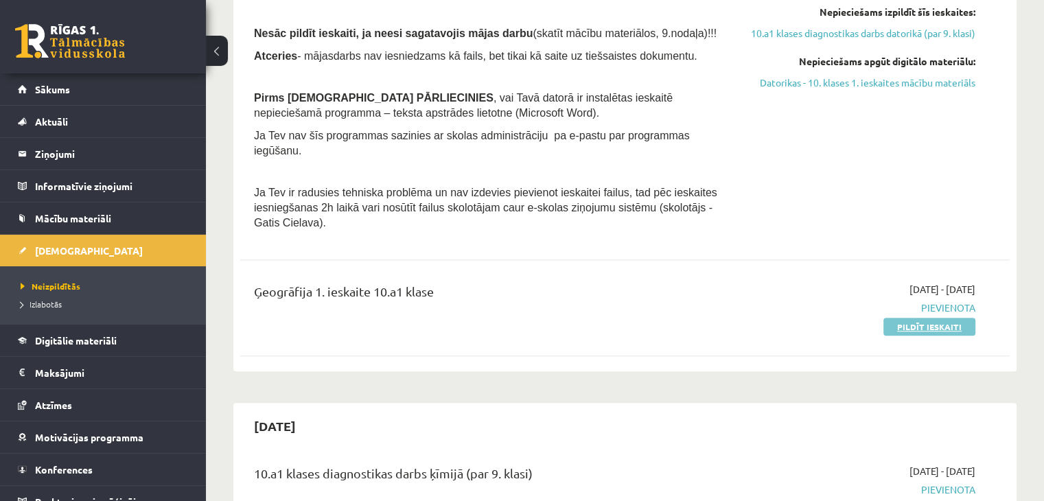
click at [915, 325] on link "Pildīt ieskaiti" at bounding box center [929, 327] width 92 height 18
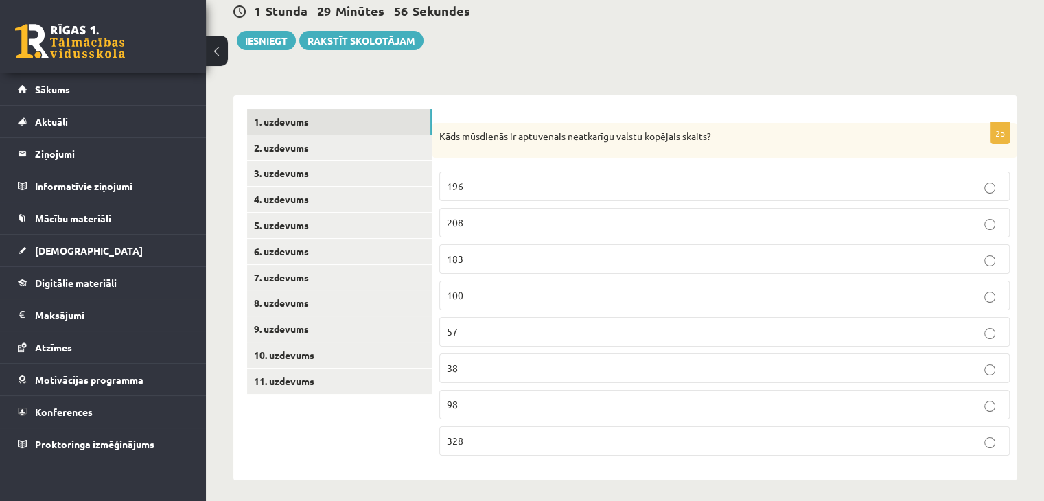
scroll to position [143, 0]
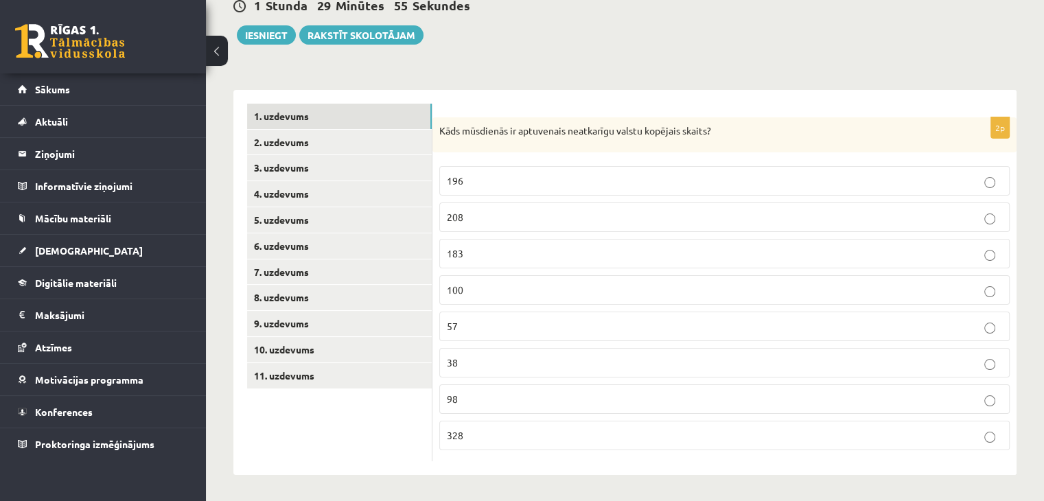
click at [522, 176] on p "196" at bounding box center [724, 181] width 555 height 14
click at [373, 152] on link "2. uzdevums" at bounding box center [339, 142] width 185 height 25
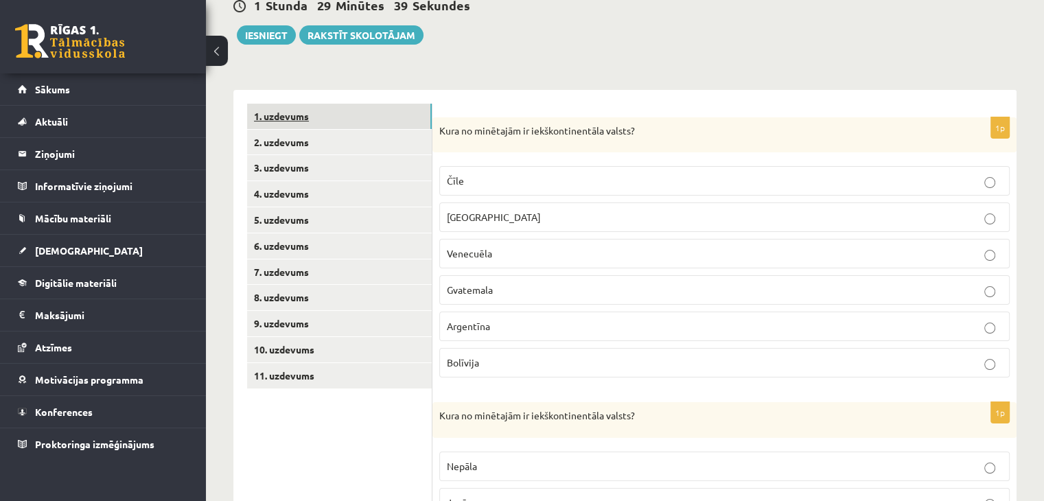
click at [357, 119] on link "1. uzdevums" at bounding box center [339, 116] width 185 height 25
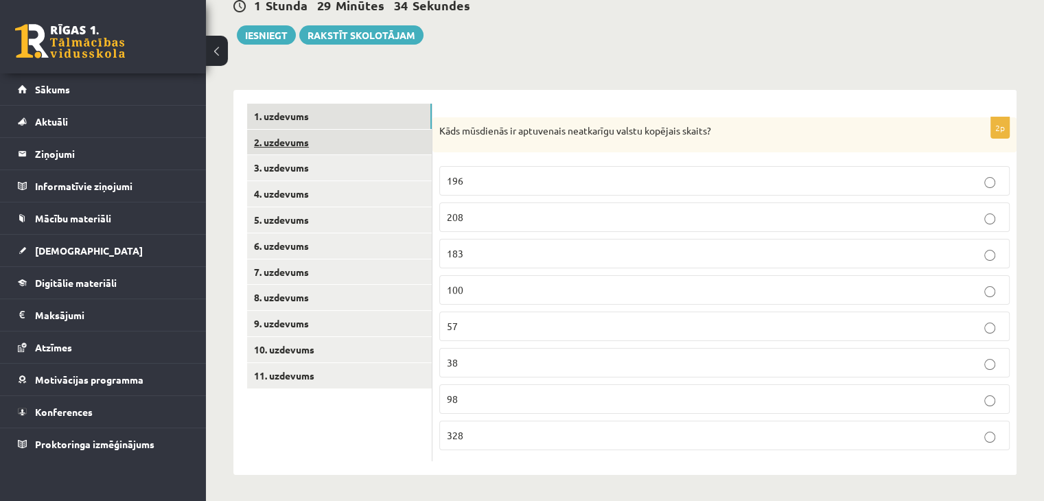
click at [284, 146] on link "2. uzdevums" at bounding box center [339, 142] width 185 height 25
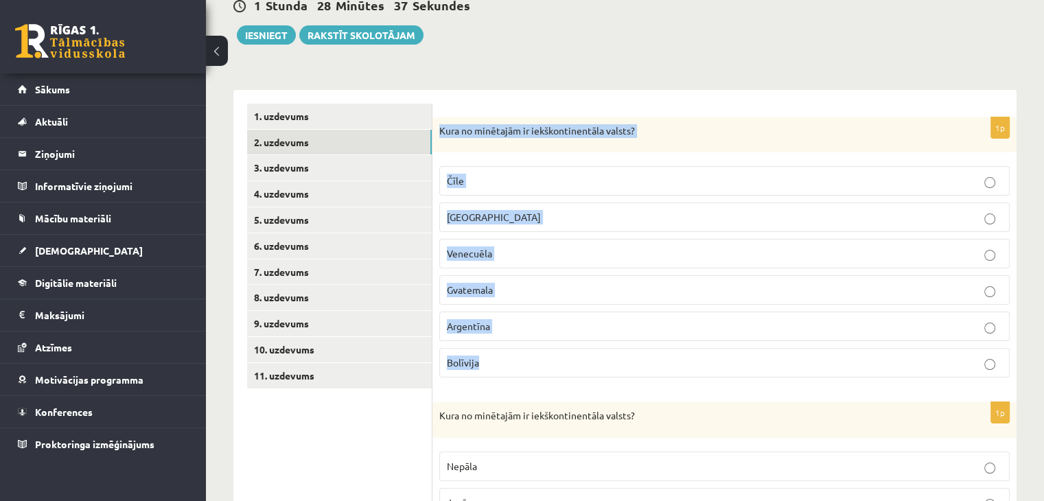
drag, startPoint x: 439, startPoint y: 127, endPoint x: 494, endPoint y: 353, distance: 232.6
click at [494, 353] on div "1p Kura no minētajām ir iekškontinentāla valsts? Čīle Meksika Venecuēla Gvatema…" at bounding box center [724, 253] width 584 height 272
copy div "Kura no minētajām ir iekškontinentāla valsts? Čīle Meksika Venecuēla Gvatemala …"
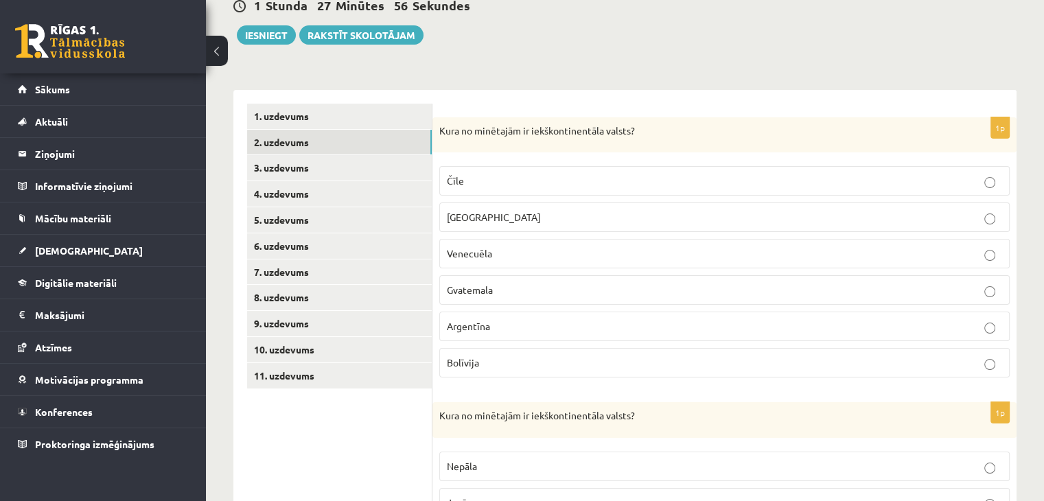
click at [508, 352] on label "Bolīvija" at bounding box center [724, 363] width 570 height 30
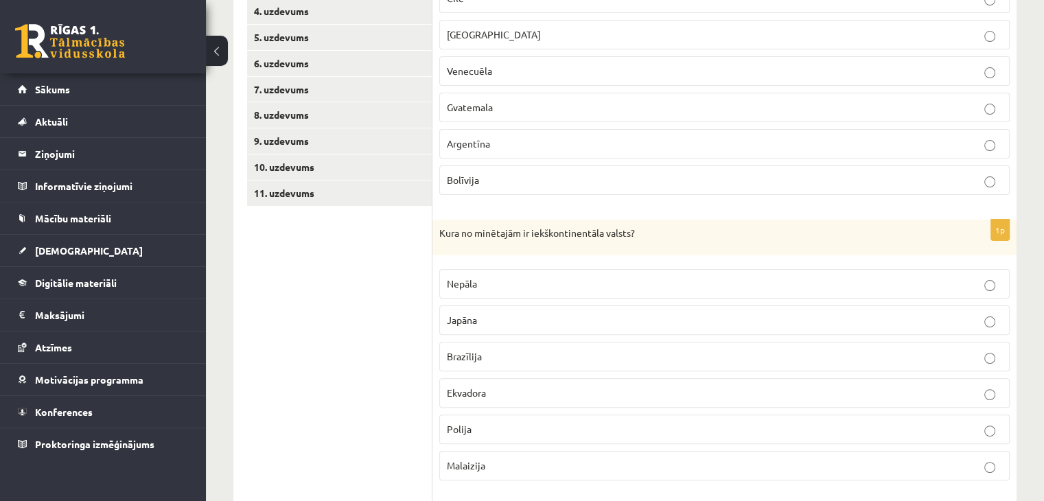
scroll to position [371, 0]
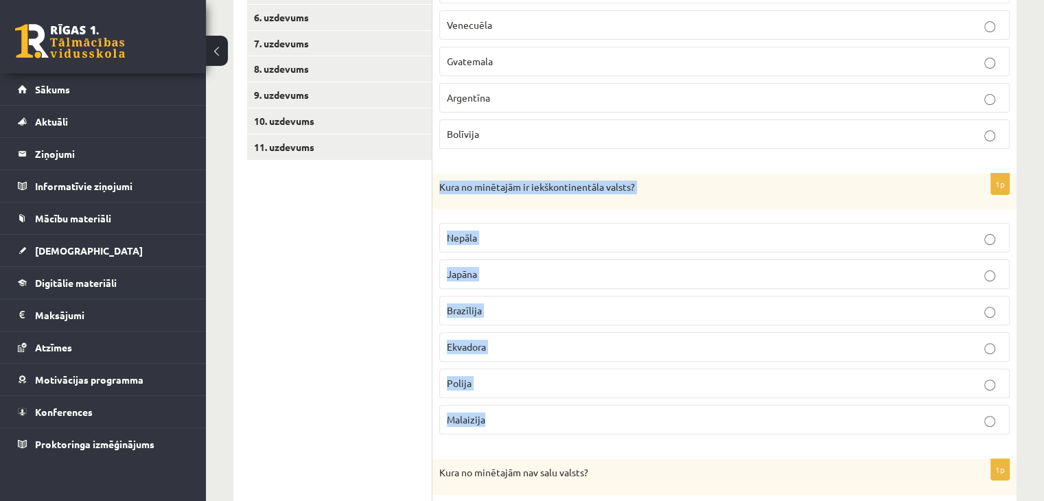
drag, startPoint x: 438, startPoint y: 182, endPoint x: 529, endPoint y: 411, distance: 246.8
click at [529, 411] on div "1p Kura no minētajām ir iekškontinentāla valsts? Nepāla Japāna Brazīlija Ekvado…" at bounding box center [724, 310] width 584 height 272
copy div "Kura no minētajām ir iekškontinentāla valsts? Nepāla Japāna Brazīlija Ekvadora …"
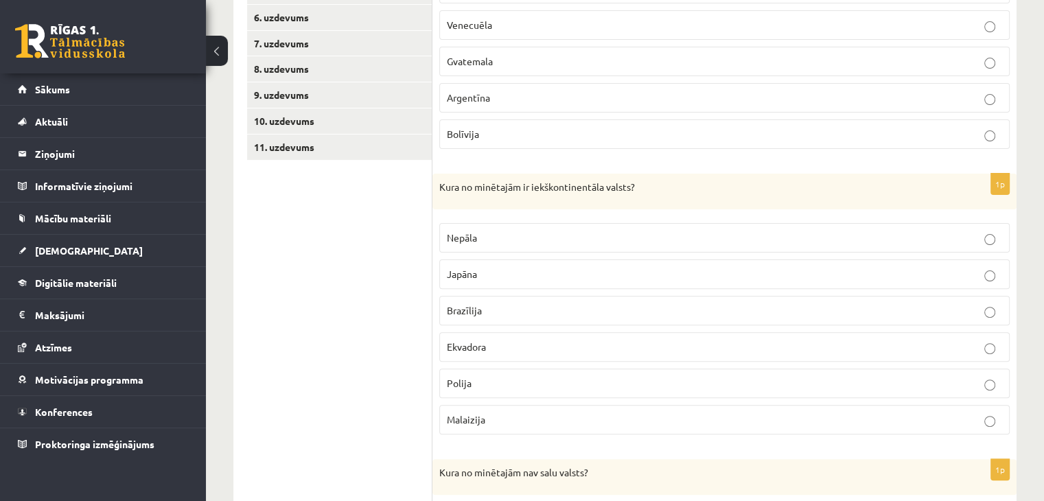
click at [483, 245] on label "Nepāla" at bounding box center [724, 238] width 570 height 30
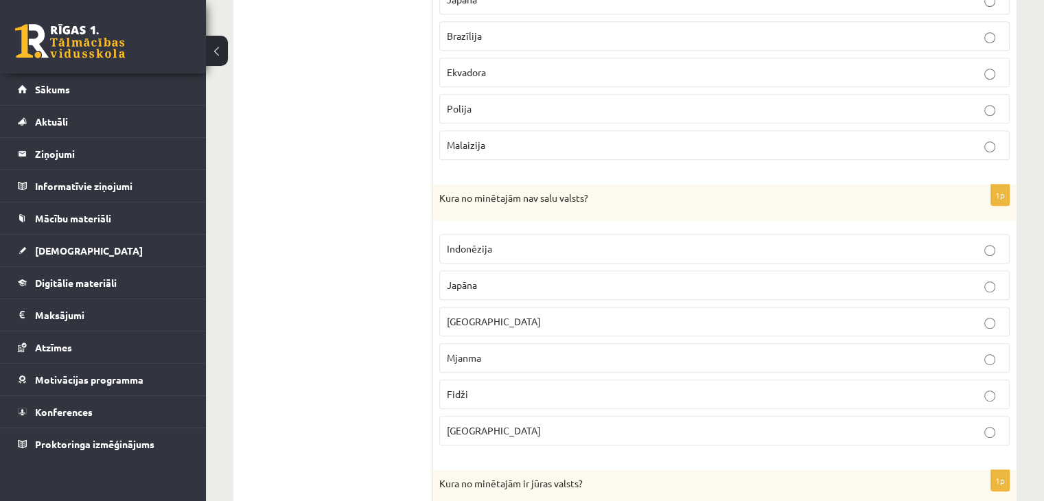
scroll to position [692, 0]
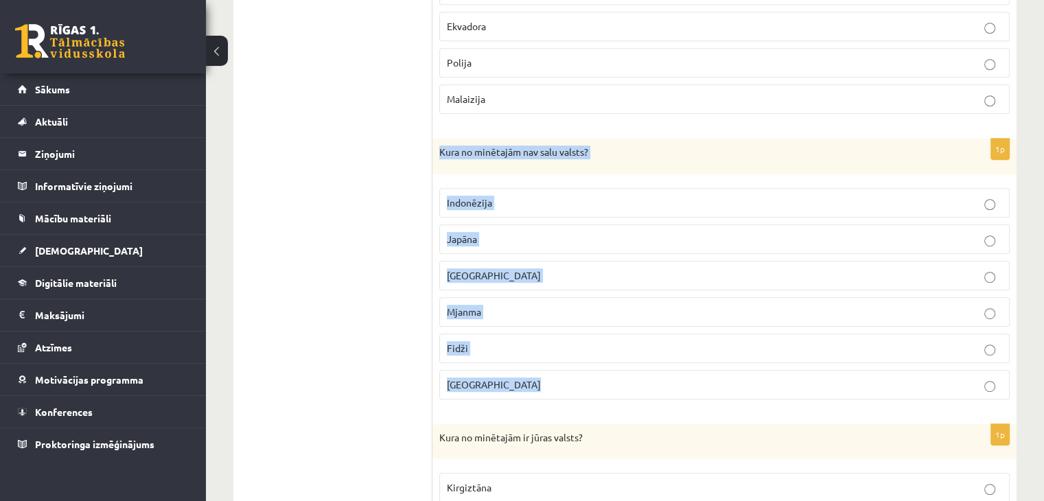
drag, startPoint x: 434, startPoint y: 146, endPoint x: 555, endPoint y: 371, distance: 256.1
click at [555, 371] on div "1p Kura no minētajām nav salu valsts? Indonēzija Japāna Kuba Mjanma Fidži Papua…" at bounding box center [724, 275] width 584 height 272
copy div "Kura no minētajām nav salu valsts? Indonēzija Japāna Kuba Mjanma Fidži Papua Ja…"
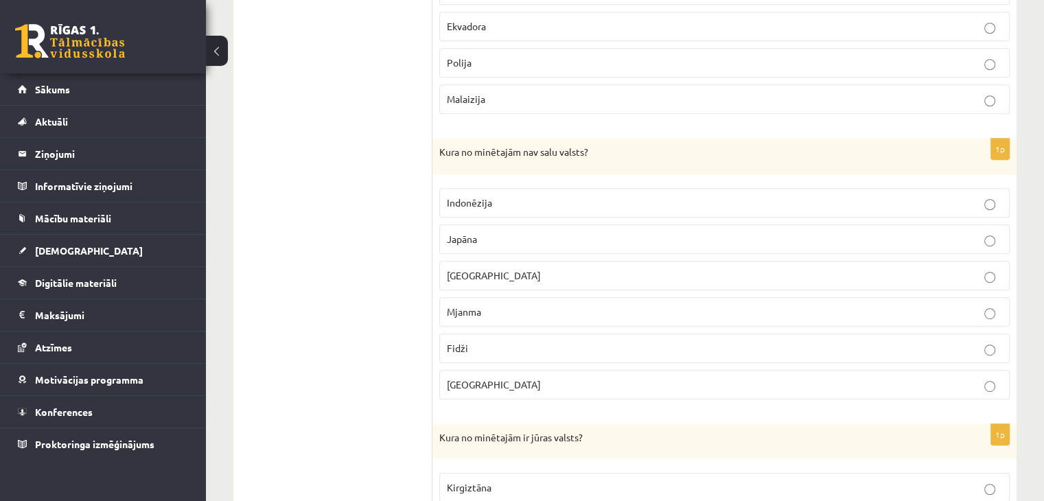
click at [372, 291] on ul "1. uzdevums 2. uzdevums 3. uzdevums 4. uzdevums 5. uzdevums 6. uzdevums 7. uzde…" at bounding box center [339, 410] width 185 height 1712
click at [475, 308] on span "Mjanma" at bounding box center [464, 311] width 34 height 12
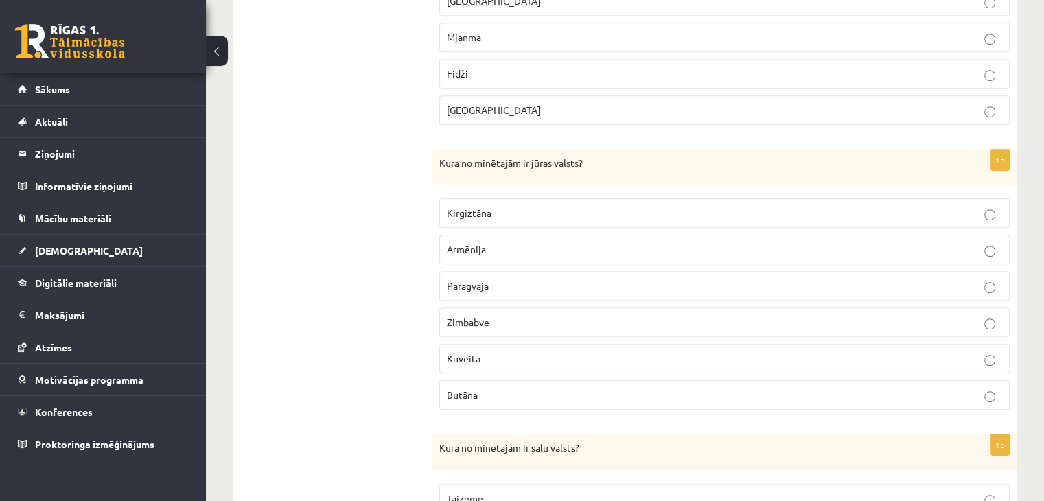
scroll to position [1012, 0]
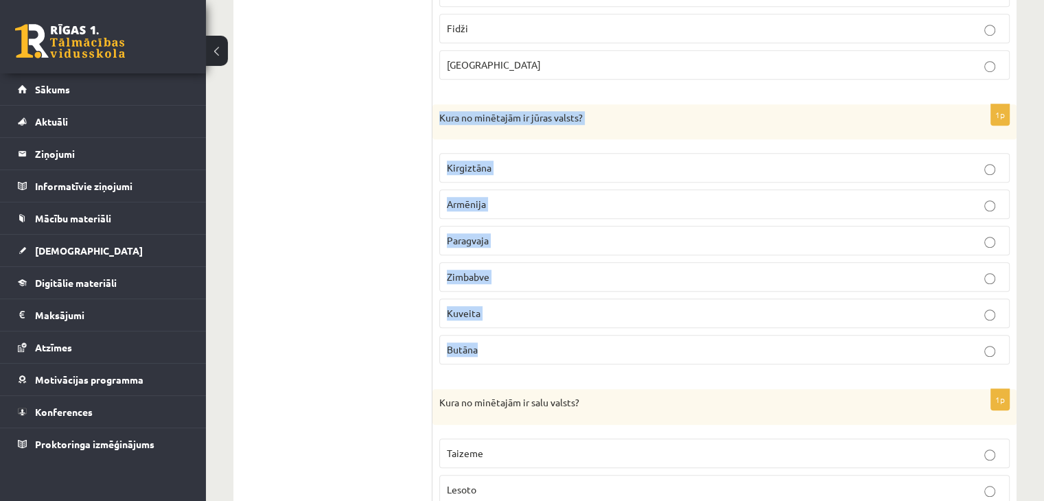
drag, startPoint x: 436, startPoint y: 111, endPoint x: 494, endPoint y: 360, distance: 256.4
click at [494, 360] on div "1p Kura no minētajām ir jūras valsts? Kirgiztāna Armēnija Paragvaja Zimbabve Ku…" at bounding box center [724, 240] width 584 height 272
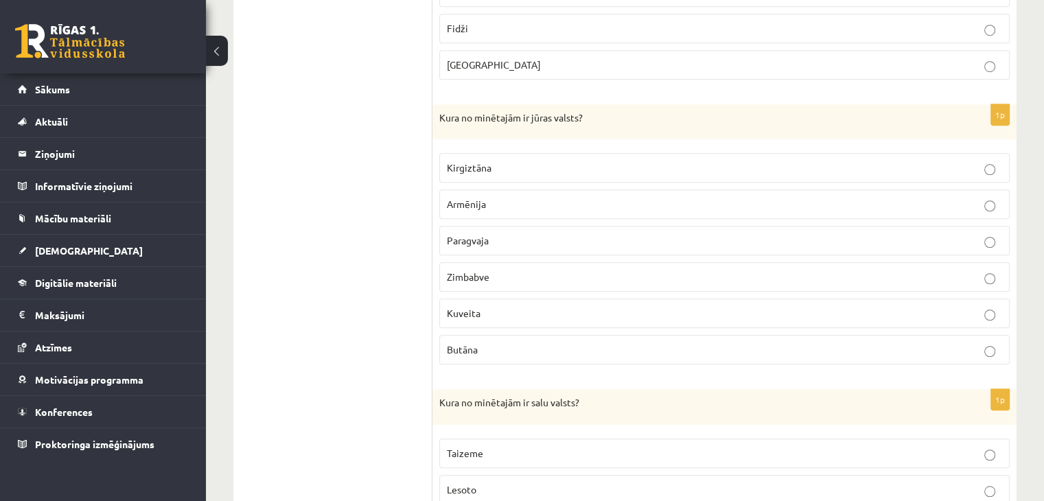
click at [343, 240] on ul "1. uzdevums 2. uzdevums 3. uzdevums 4. uzdevums 5. uzdevums 6. uzdevums 7. uzde…" at bounding box center [339, 91] width 185 height 1712
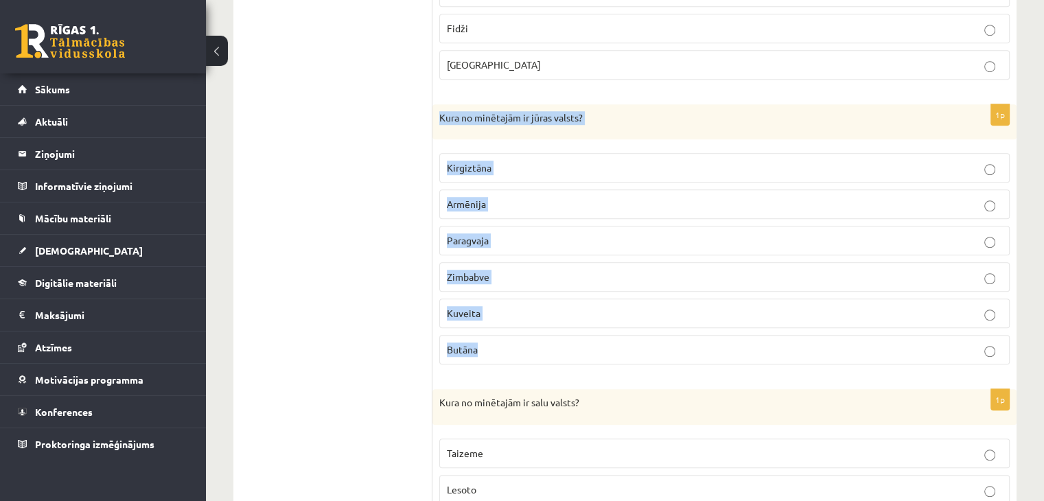
drag, startPoint x: 437, startPoint y: 111, endPoint x: 499, endPoint y: 338, distance: 235.7
click at [499, 338] on div "1p Kura no minētajām ir jūras valsts? Kirgiztāna Armēnija Paragvaja Zimbabve Ku…" at bounding box center [724, 240] width 584 height 272
copy div "Kura no minētajām ir jūras valsts? Kirgiztāna Armēnija Paragvaja Zimbabve Kuvei…"
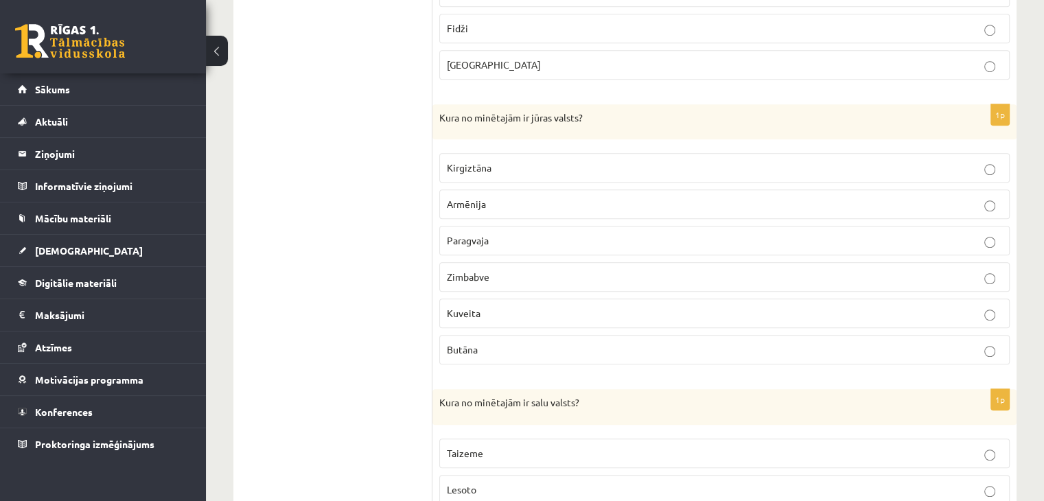
click at [393, 263] on ul "1. uzdevums 2. uzdevums 3. uzdevums 4. uzdevums 5. uzdevums 6. uzdevums 7. uzde…" at bounding box center [339, 91] width 185 height 1712
click at [489, 322] on fieldset "Kirgiztāna Armēnija Paragvaja Zimbabve Kuveita Butāna" at bounding box center [724, 257] width 570 height 222
click at [489, 306] on p "Kuveita" at bounding box center [724, 313] width 555 height 14
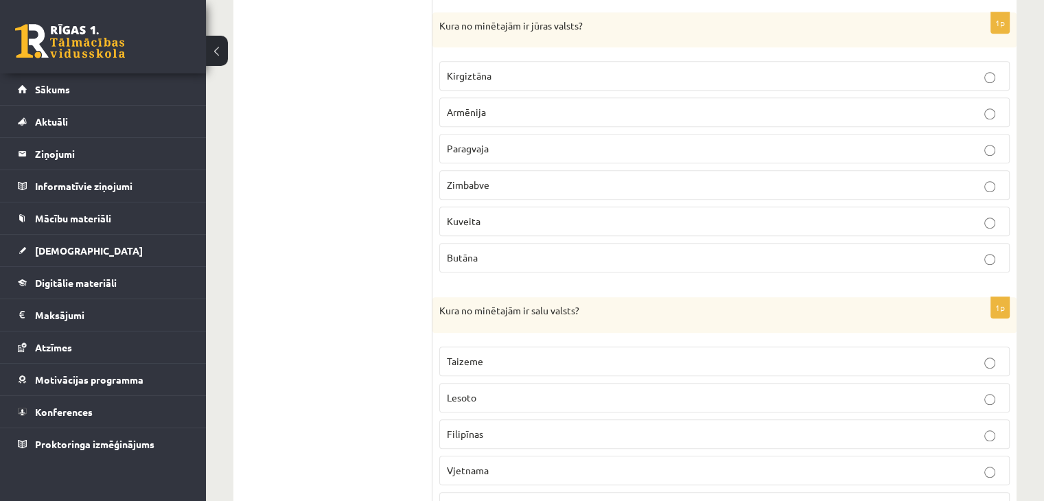
scroll to position [1058, 0]
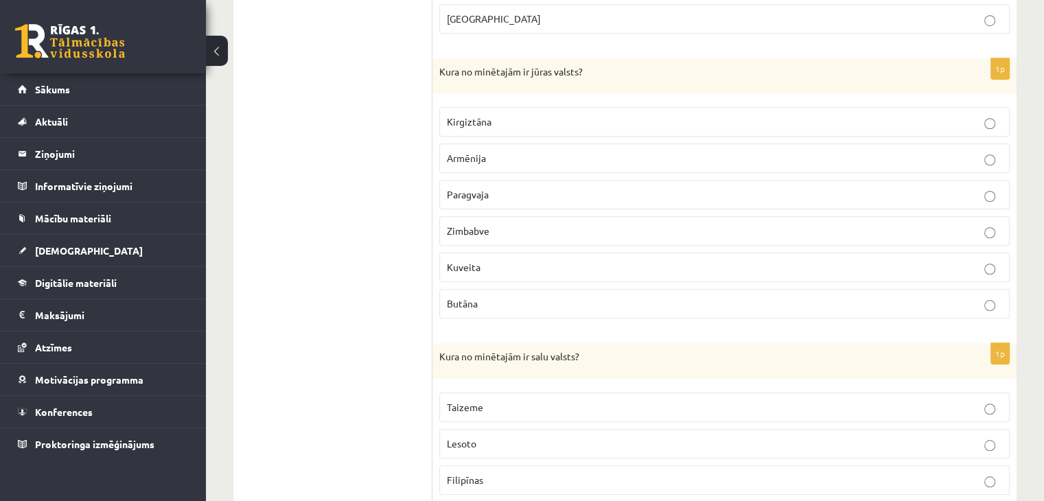
click at [459, 196] on p "Paragvaja" at bounding box center [724, 194] width 555 height 14
click at [461, 253] on label "Kuveita" at bounding box center [724, 268] width 570 height 30
click at [464, 187] on p "Paragvaja" at bounding box center [724, 194] width 555 height 14
click at [464, 160] on label "Armēnija" at bounding box center [724, 158] width 570 height 30
click at [468, 261] on span "Kuveita" at bounding box center [464, 267] width 34 height 12
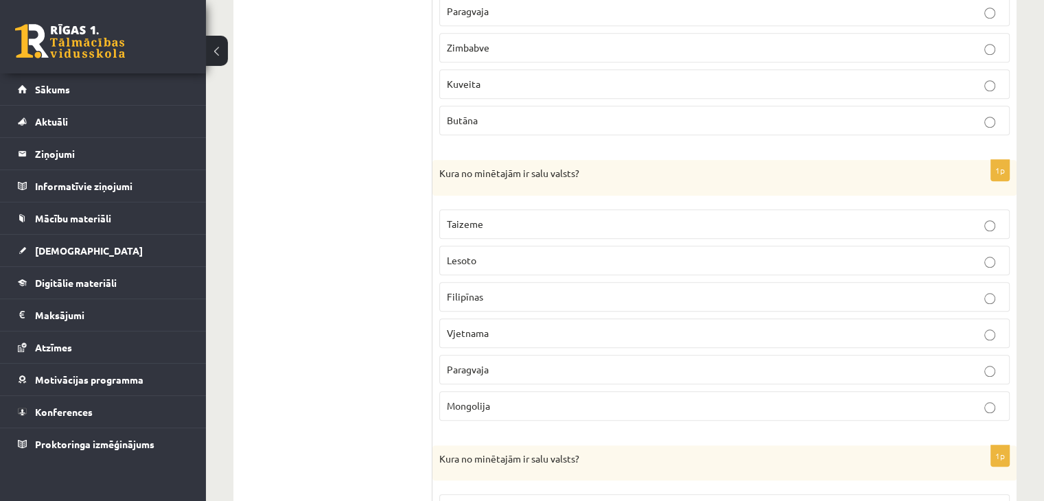
scroll to position [1286, 0]
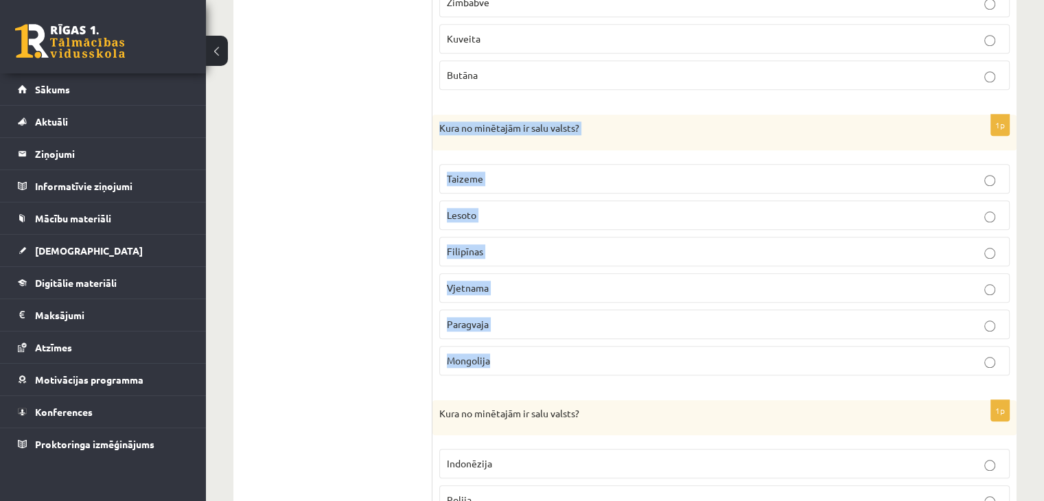
drag, startPoint x: 437, startPoint y: 119, endPoint x: 535, endPoint y: 338, distance: 239.7
click at [535, 338] on div "1p Kura no minētajām ir salu valsts? Taizeme Lesoto Filipīnas Vjetnama Paragvaj…" at bounding box center [724, 251] width 584 height 272
copy div "Kura no minētajām ir salu valsts? Taizeme Lesoto Filipīnas Vjetnama Paragvaja M…"
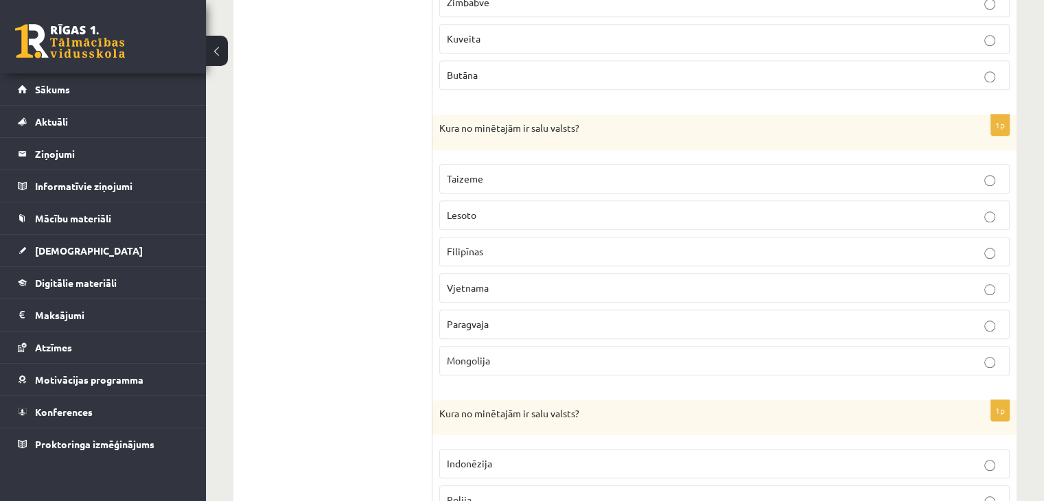
click at [479, 245] on span "Filipīnas" at bounding box center [465, 251] width 36 height 12
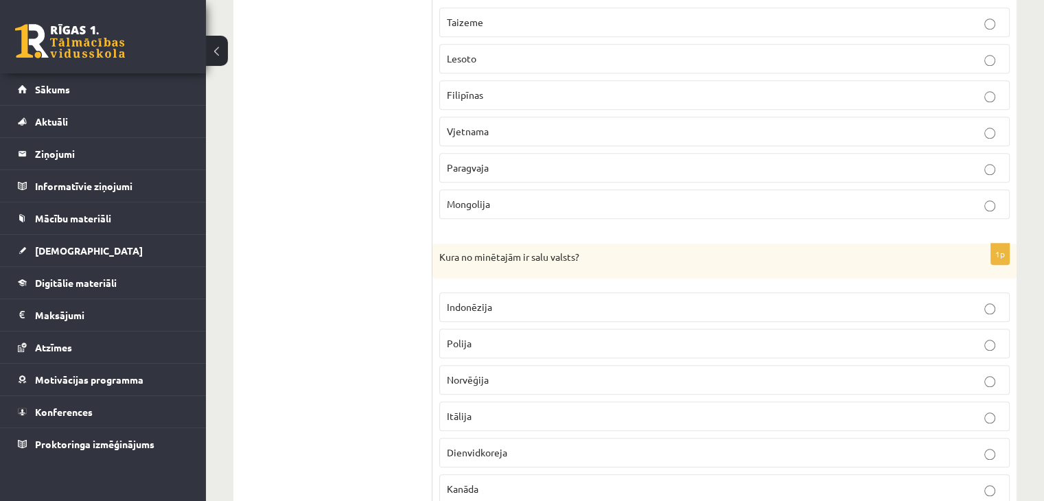
scroll to position [1488, 0]
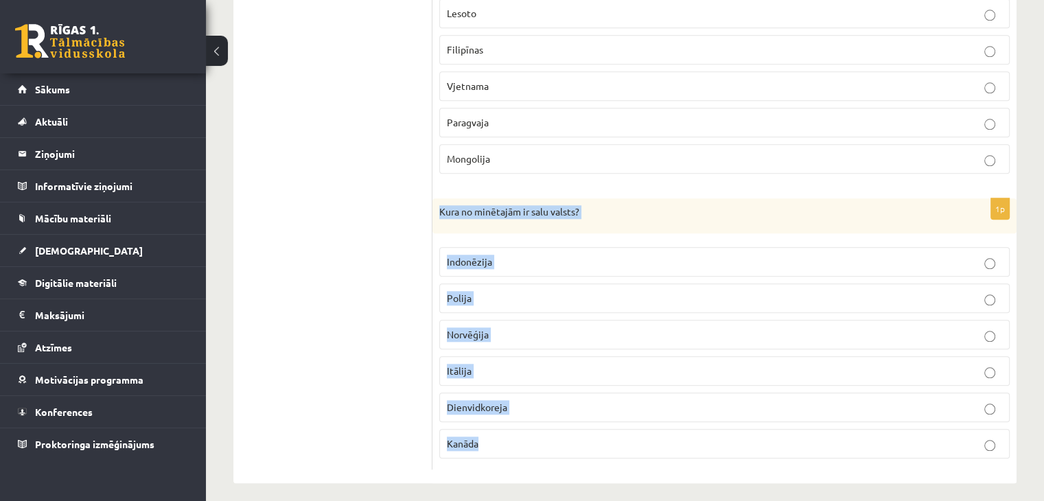
drag, startPoint x: 435, startPoint y: 200, endPoint x: 543, endPoint y: 435, distance: 257.7
click at [543, 435] on div "1p Kura no minētajām ir salu valsts? Indonēzija Polija Norvēģija Itālija Dienvi…" at bounding box center [724, 334] width 584 height 272
copy div "Kura no minētajām ir salu valsts? Indonēzija Polija Norvēģija Itālija Dienvidko…"
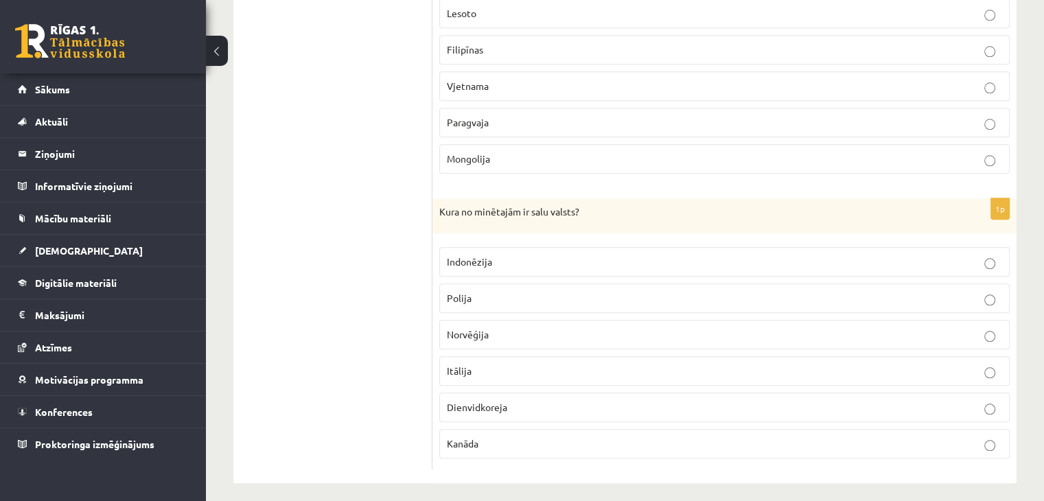
click at [504, 327] on p "Norvēģija" at bounding box center [724, 334] width 555 height 14
click at [483, 255] on span "Indonēzija" at bounding box center [469, 261] width 45 height 12
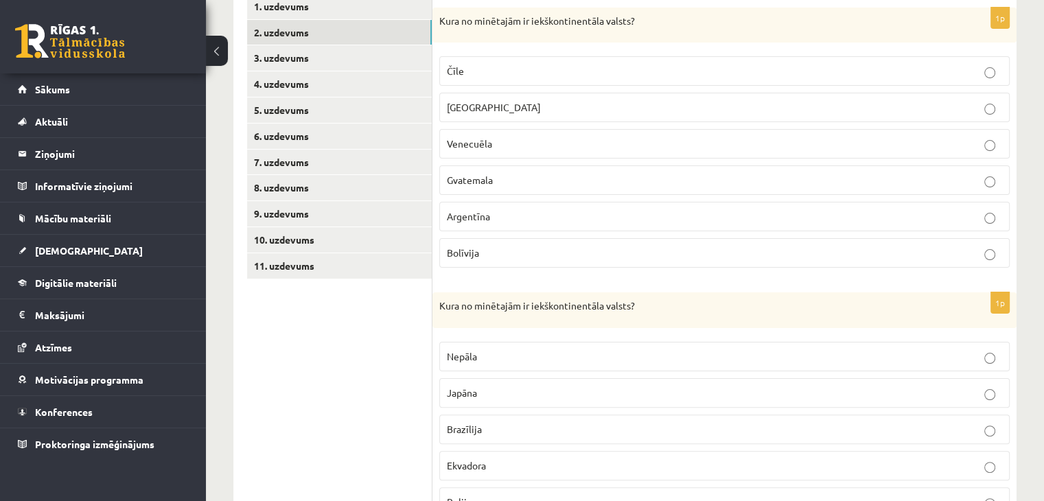
scroll to position [70, 0]
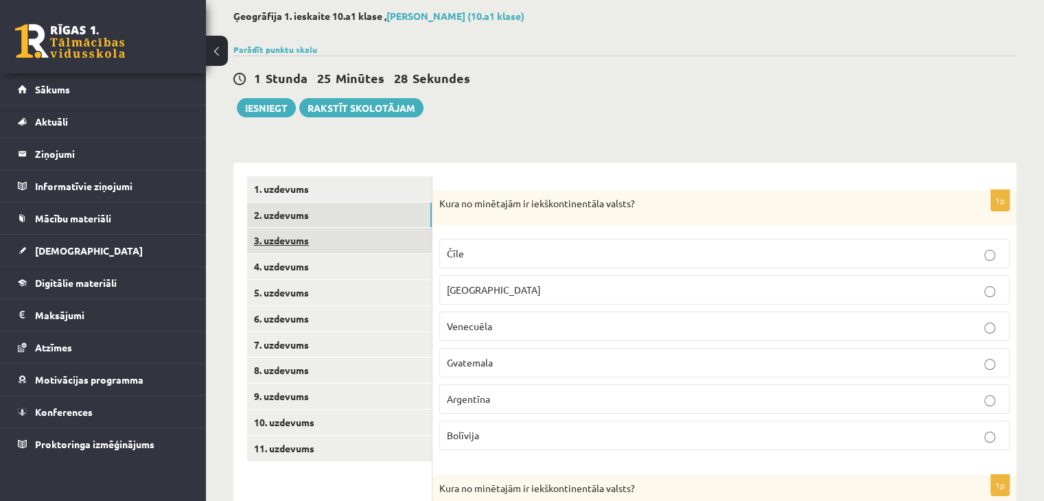
click at [261, 239] on link "3. uzdevums" at bounding box center [339, 240] width 185 height 25
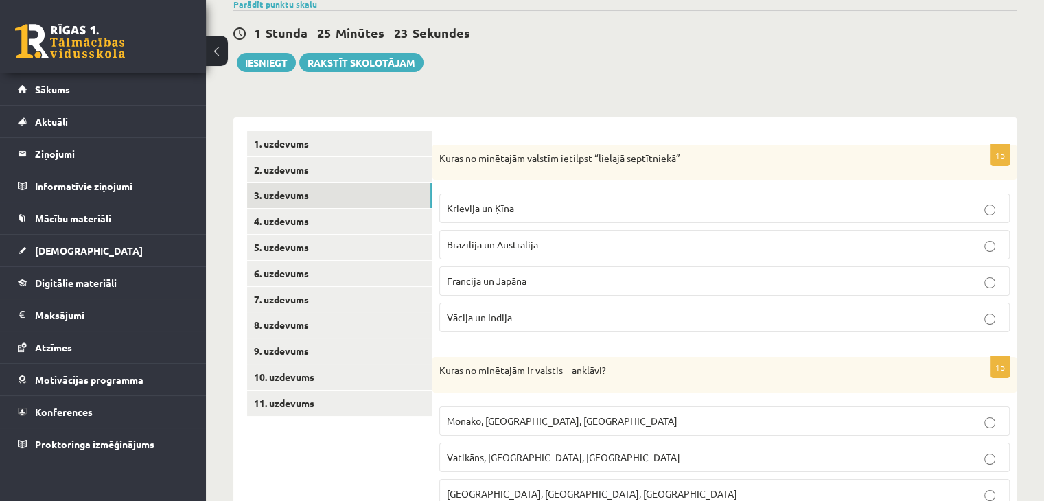
scroll to position [161, 0]
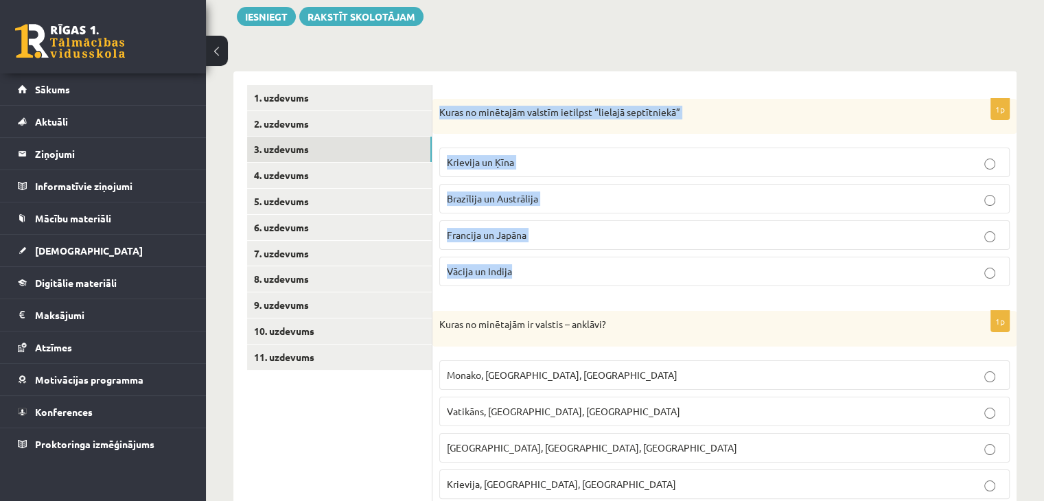
drag, startPoint x: 439, startPoint y: 109, endPoint x: 555, endPoint y: 256, distance: 186.8
click at [555, 256] on div "1p Kuras no minētajām valstīm ietilpst “lielajā septītniekā” Krievija un Ķīna B…" at bounding box center [724, 198] width 584 height 199
copy div "Kuras no minētajām valstīm ietilpst “lielajā septītniekā” Krievija un Ķīna Braz…"
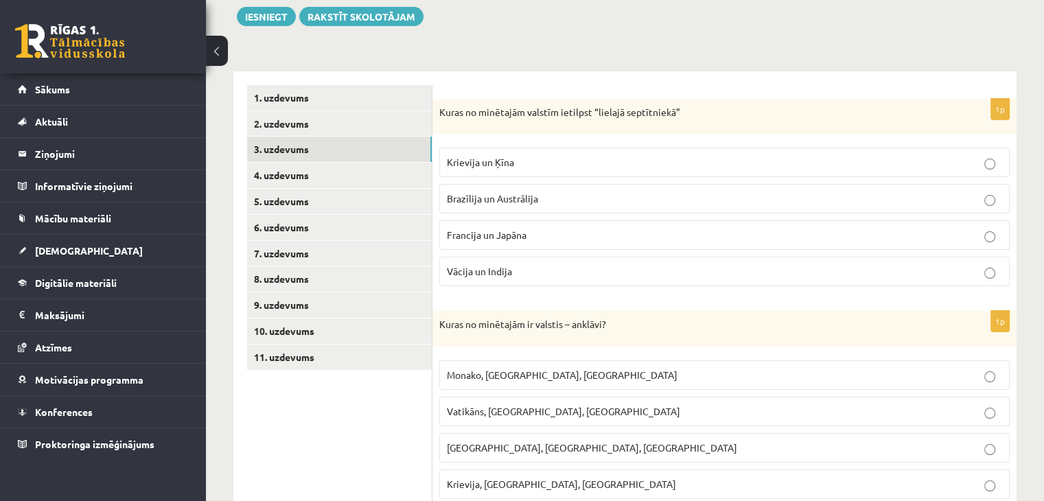
click at [523, 237] on span "Francija un Japāna" at bounding box center [487, 235] width 80 height 12
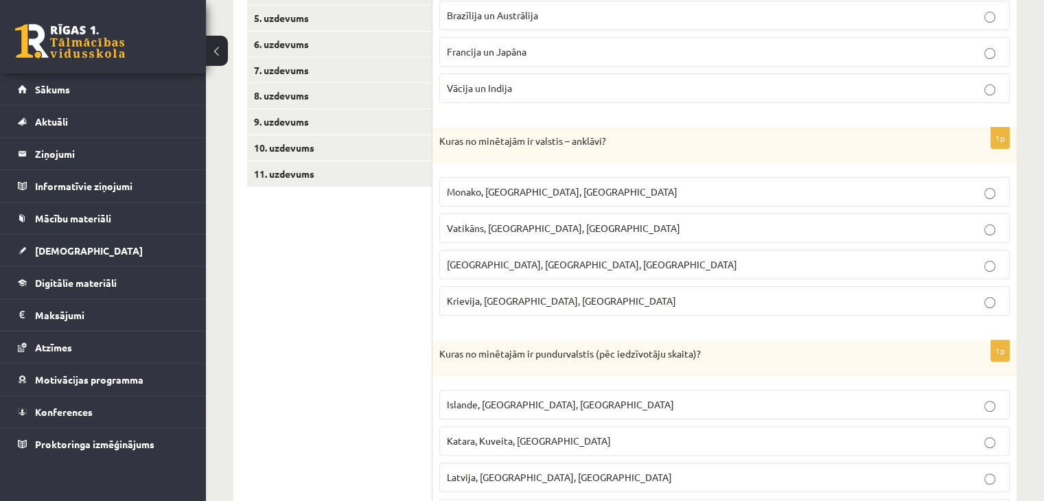
scroll to position [390, 0]
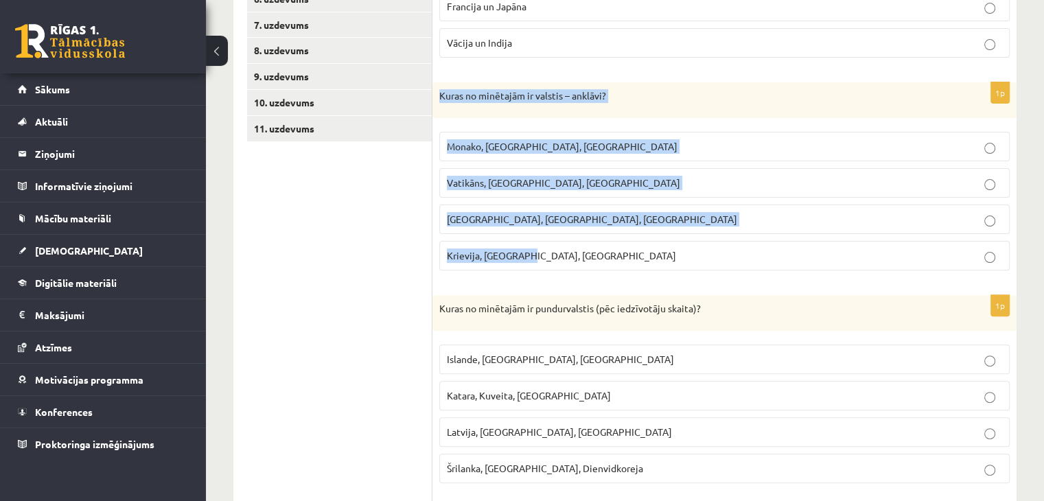
drag, startPoint x: 437, startPoint y: 91, endPoint x: 572, endPoint y: 235, distance: 197.7
click at [572, 235] on div "1p Kuras no minētajām ir valstis – anklāvi? Monako, Lihtenšteina, Luksemburga V…" at bounding box center [724, 181] width 584 height 199
copy div "Kuras no minētajām ir valstis – anklāvi? Monako, Lihtenšteina, Luksemburga Vati…"
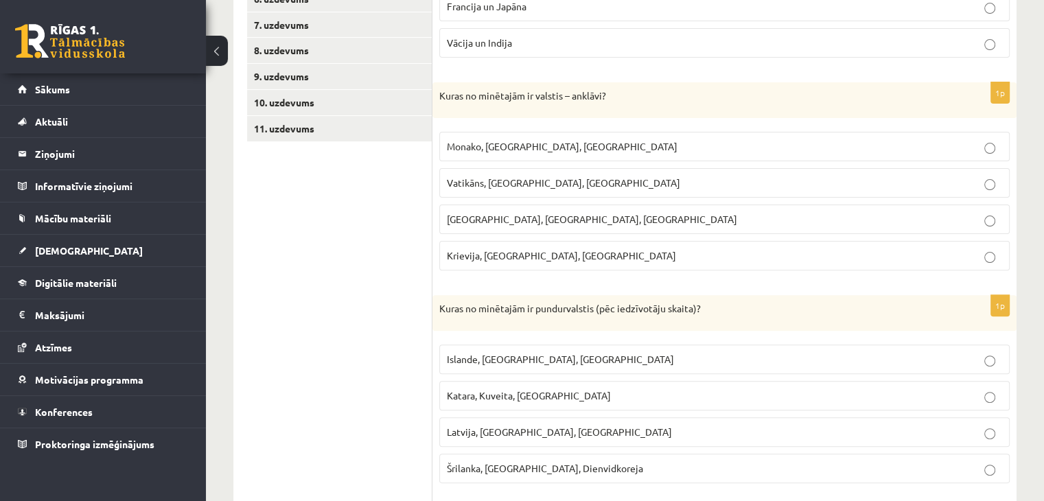
click at [409, 237] on ul "1. uzdevums 2. uzdevums 3. uzdevums 4. uzdevums 5. uzdevums 6. uzdevums 7. uzde…" at bounding box center [339, 424] width 185 height 1135
click at [490, 185] on span "Vatikāns, [GEOGRAPHIC_DATA], [GEOGRAPHIC_DATA]" at bounding box center [563, 182] width 233 height 12
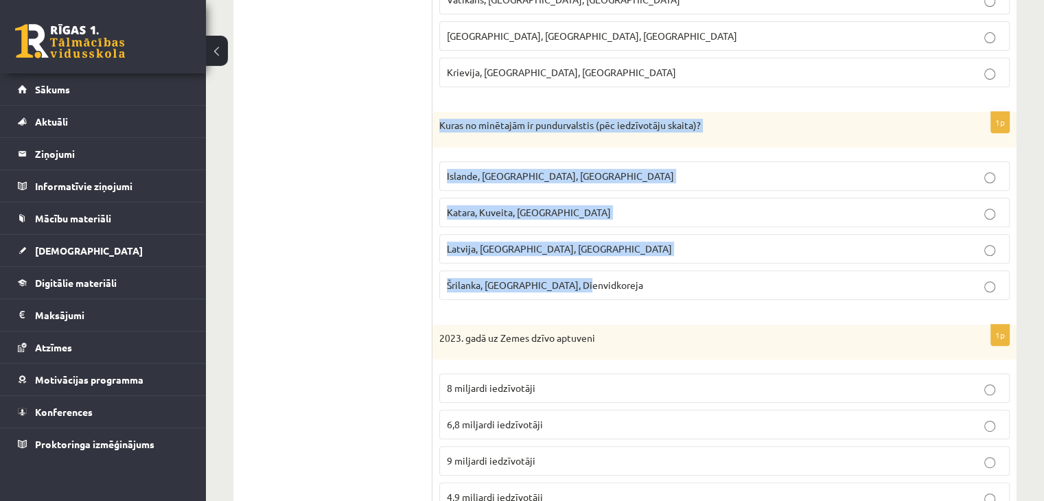
drag, startPoint x: 437, startPoint y: 124, endPoint x: 593, endPoint y: 287, distance: 225.8
click at [593, 287] on div "1p Kuras no minētajām ir pundurvalstis (pēc iedzīvotāju skaita)? Islande, Malta…" at bounding box center [724, 211] width 584 height 199
copy div "Kuras no minētajām ir pundurvalstis (pēc iedzīvotāju skaita)? Islande, Malta, S…"
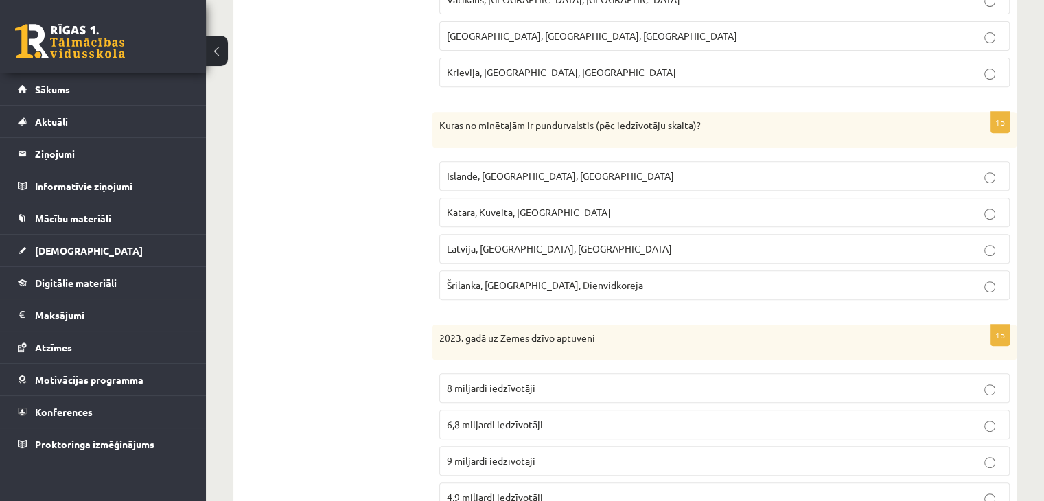
click at [362, 187] on ul "1. uzdevums 2. uzdevums 3. uzdevums 4. uzdevums 5. uzdevums 6. uzdevums 7. uzde…" at bounding box center [339, 240] width 185 height 1135
click at [492, 176] on span "Islande, [GEOGRAPHIC_DATA], [GEOGRAPHIC_DATA]" at bounding box center [560, 176] width 227 height 12
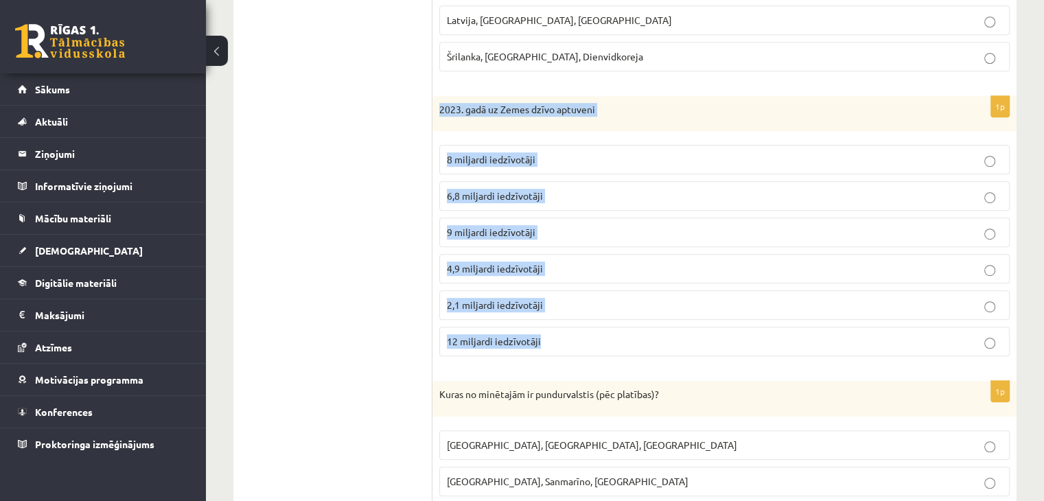
drag, startPoint x: 437, startPoint y: 103, endPoint x: 574, endPoint y: 337, distance: 271.4
click at [574, 337] on div "1p 2023. gadā uz Zemes dzīvo aptuveni 8 miljardi iedzīvotāji 6,8 miljardi iedzī…" at bounding box center [724, 232] width 584 height 272
copy div "2023. gadā uz Zemes dzīvo aptuveni 8 miljardi iedzīvotāji 6,8 miljardi iedzīvot…"
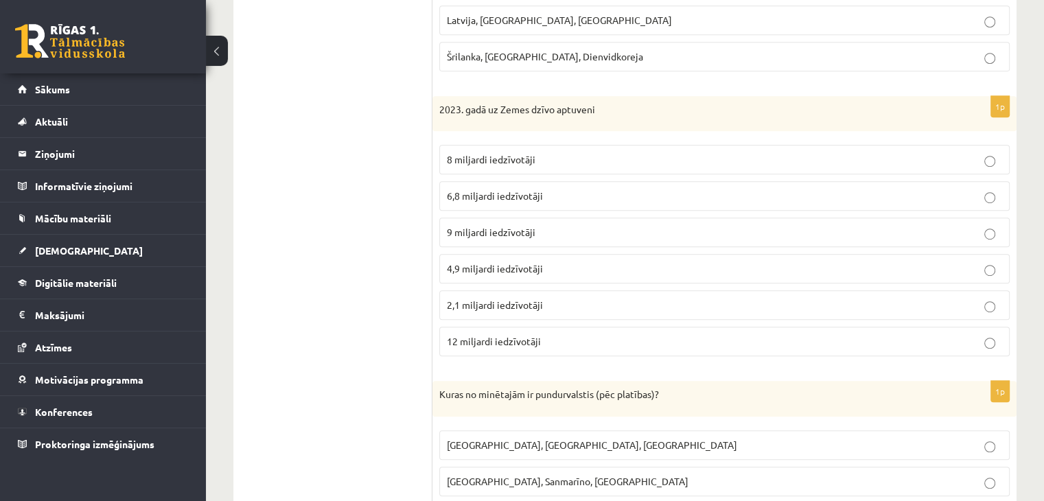
click at [360, 202] on ul "1. uzdevums 2. uzdevums 3. uzdevums 4. uzdevums 5. uzdevums 6. uzdevums 7. uzde…" at bounding box center [339, 12] width 185 height 1135
click at [464, 153] on span "8 miljardi iedzīvotāji" at bounding box center [491, 159] width 89 height 12
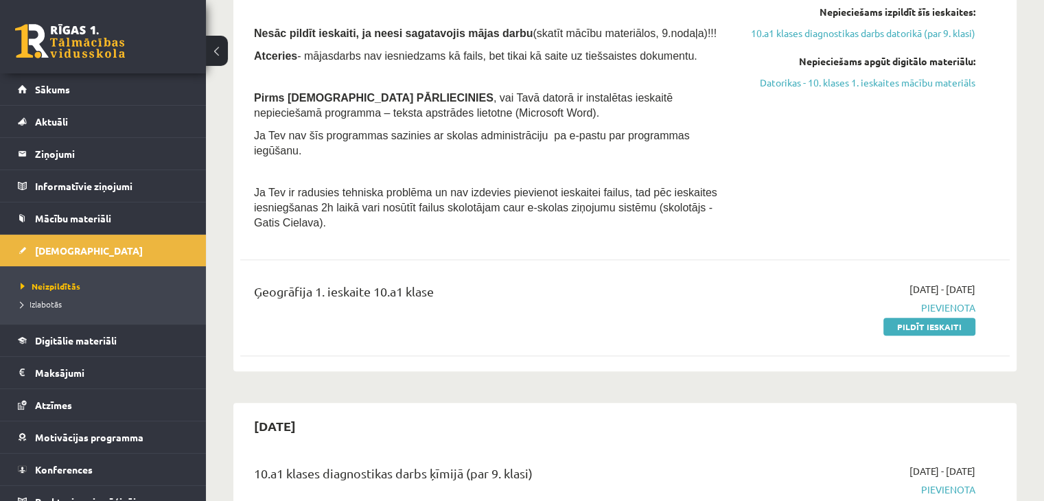
scroll to position [640, 0]
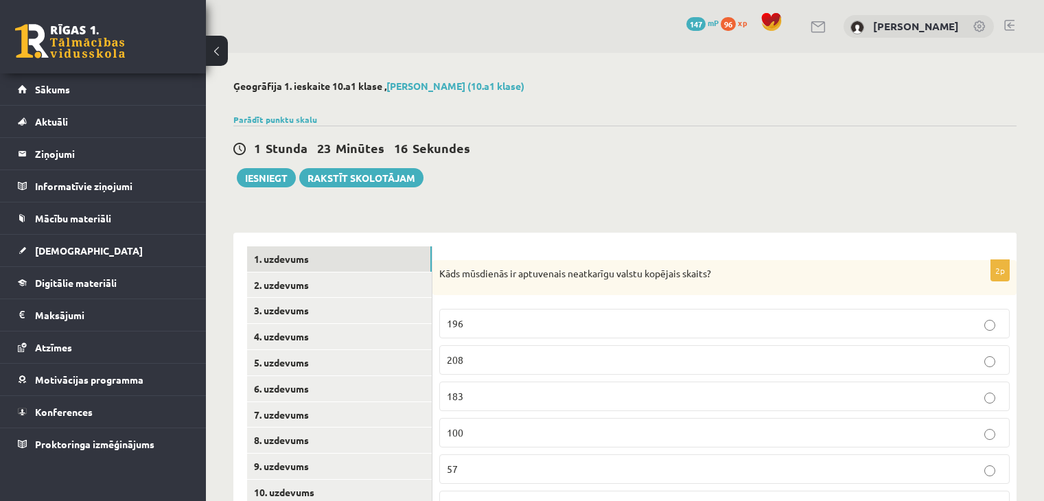
scroll to position [143, 0]
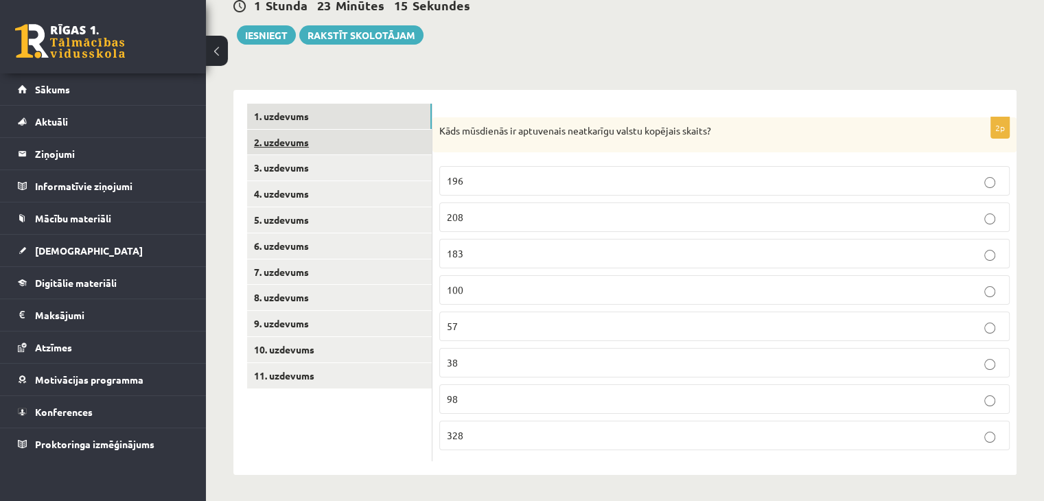
click at [292, 141] on link "2. uzdevums" at bounding box center [339, 142] width 185 height 25
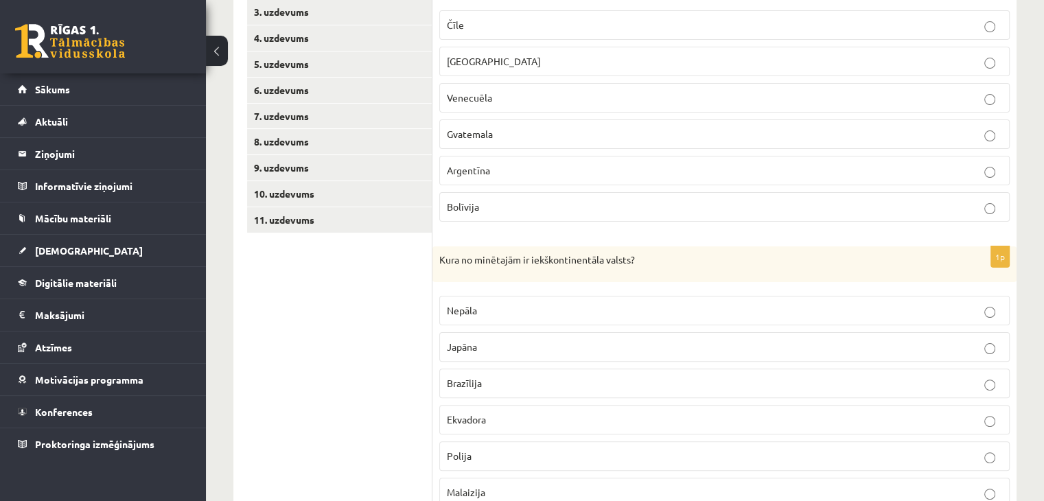
scroll to position [115, 0]
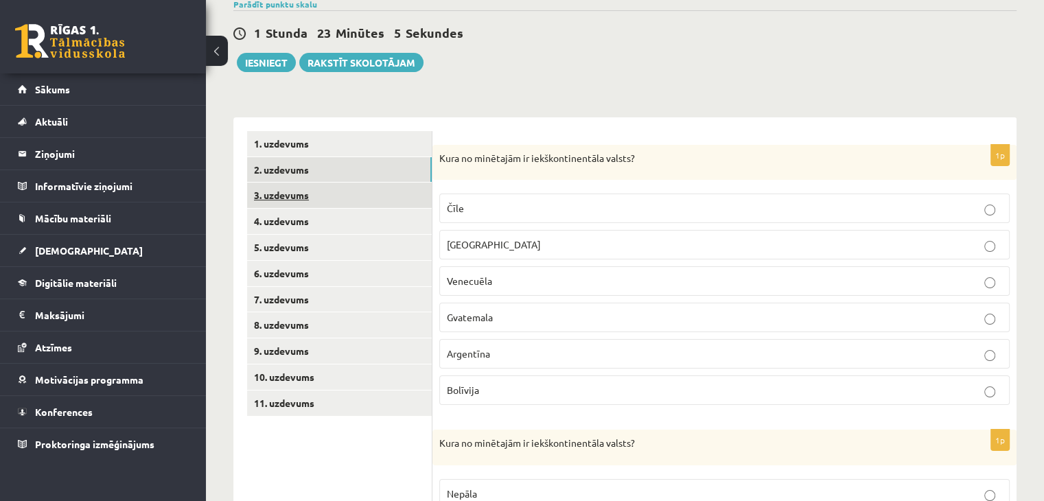
click at [304, 198] on link "3. uzdevums" at bounding box center [339, 195] width 185 height 25
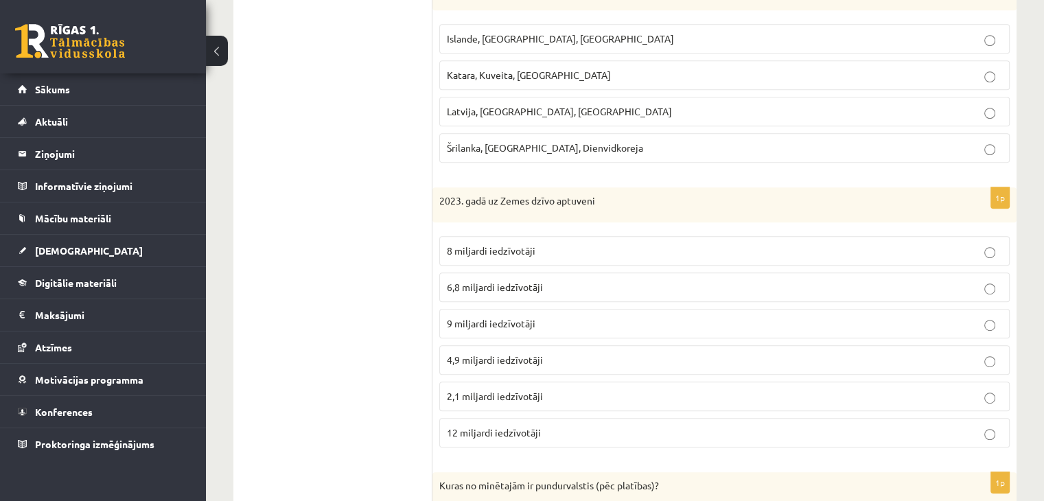
scroll to position [756, 0]
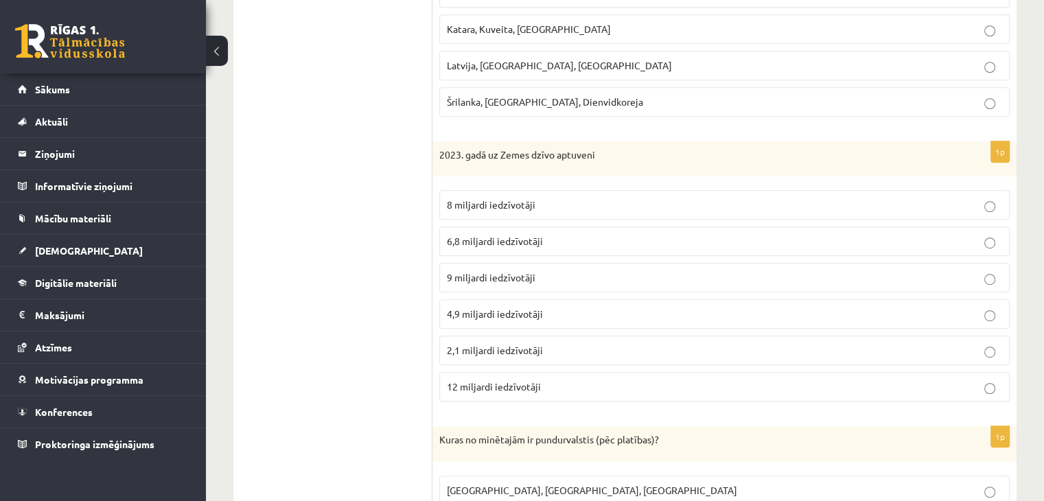
click at [592, 213] on label "8 miljardi iedzīvotāji" at bounding box center [724, 205] width 570 height 30
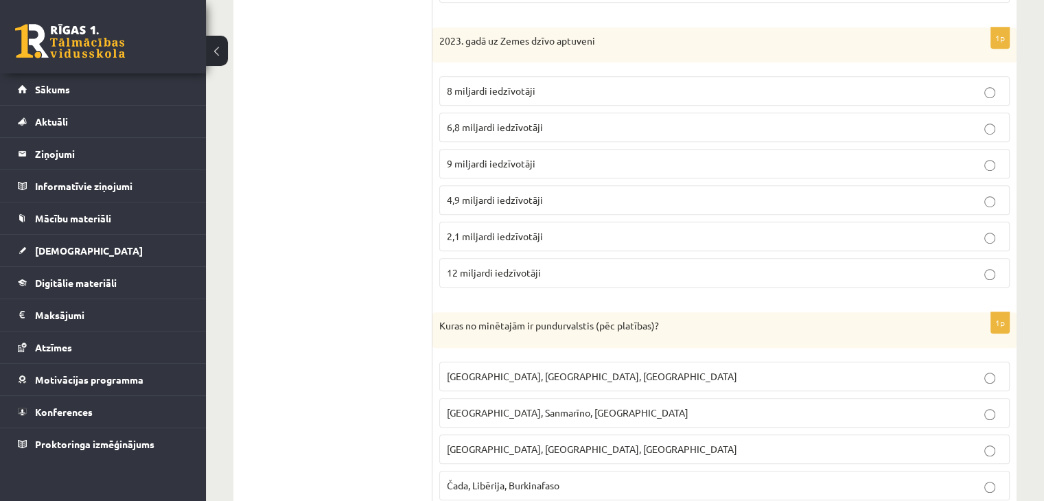
scroll to position [916, 0]
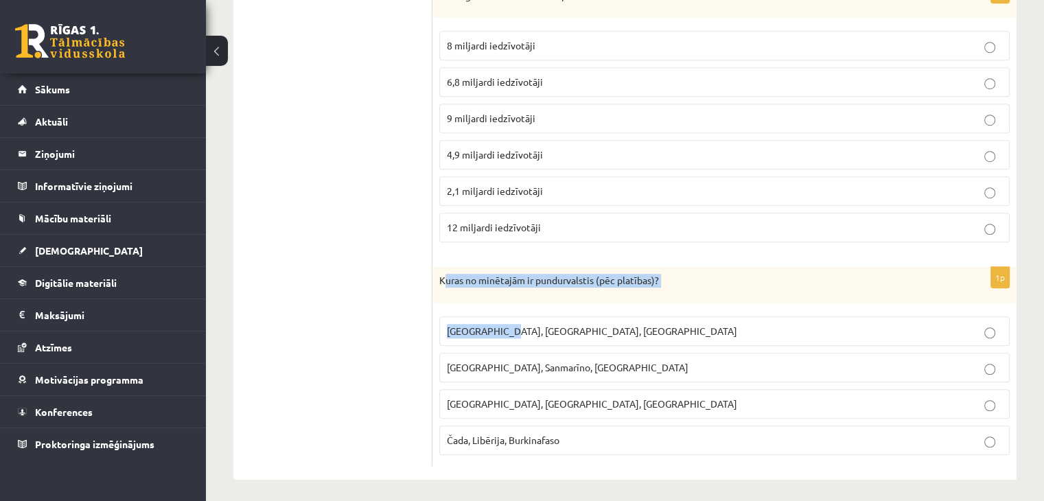
drag, startPoint x: 442, startPoint y: 276, endPoint x: 498, endPoint y: 326, distance: 75.4
click at [498, 326] on div "1p Kuras no minētajām ir pundurvalstis (pēc platības)? [GEOGRAPHIC_DATA], [GEOG…" at bounding box center [724, 366] width 584 height 199
click at [439, 274] on p "Kuras no minētajām ir pundurvalstis (pēc platības)?" at bounding box center [690, 281] width 502 height 14
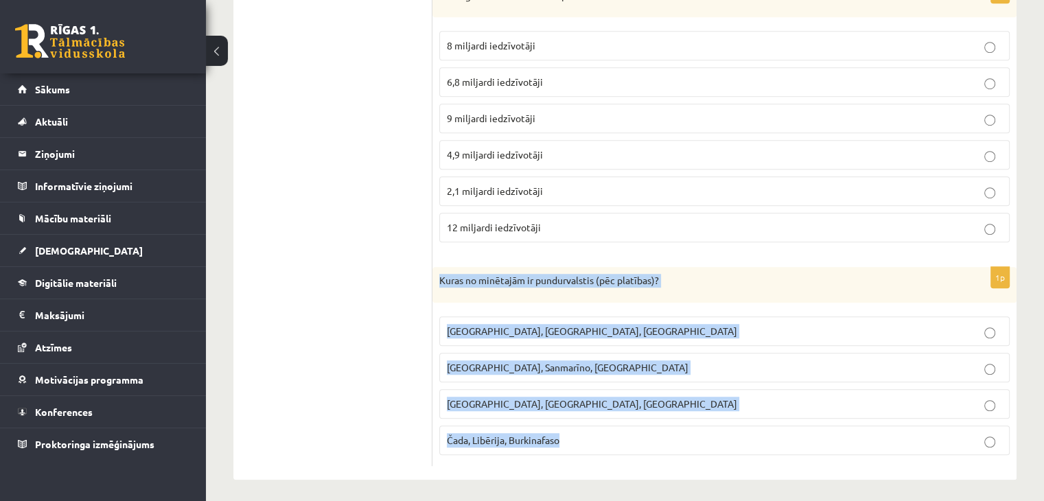
drag, startPoint x: 439, startPoint y: 272, endPoint x: 603, endPoint y: 421, distance: 221.6
click at [603, 421] on div "1p Kuras no minētajām ir pundurvalstis (pēc platības)? [GEOGRAPHIC_DATA], [GEOG…" at bounding box center [724, 366] width 584 height 199
copy div "Kuras no minētajām ir pundurvalstis (pēc platības)? [GEOGRAPHIC_DATA], [GEOGRAP…"
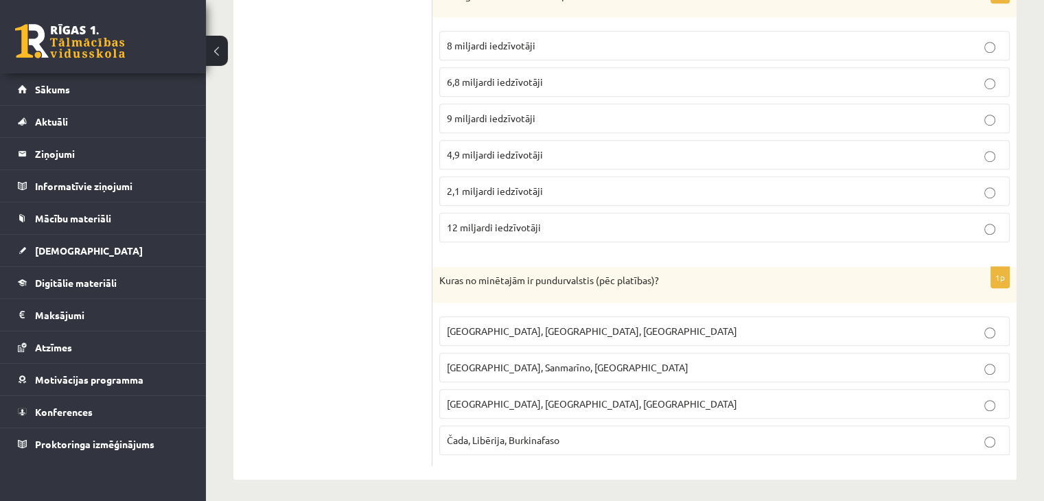
click at [492, 365] on span "[GEOGRAPHIC_DATA], Sanmarīno, [GEOGRAPHIC_DATA]" at bounding box center [568, 367] width 242 height 12
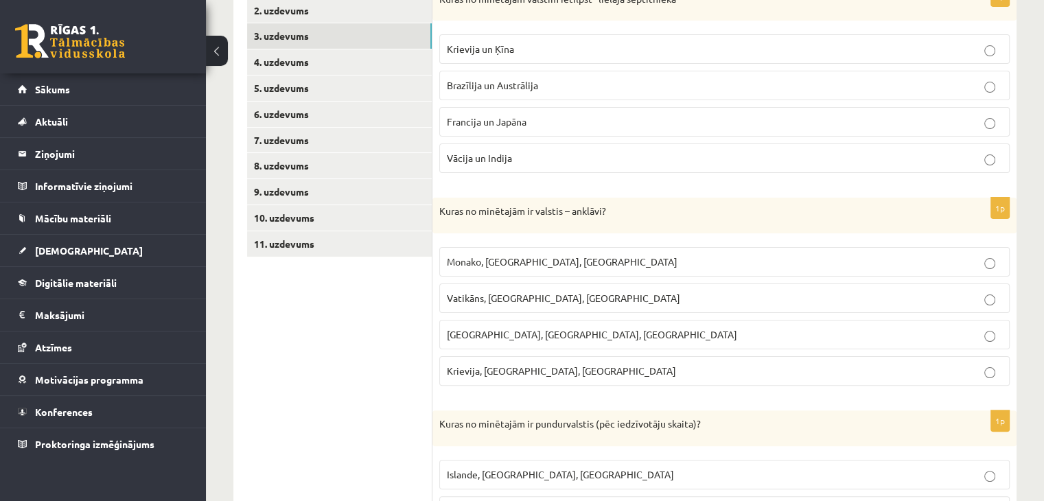
scroll to position [137, 0]
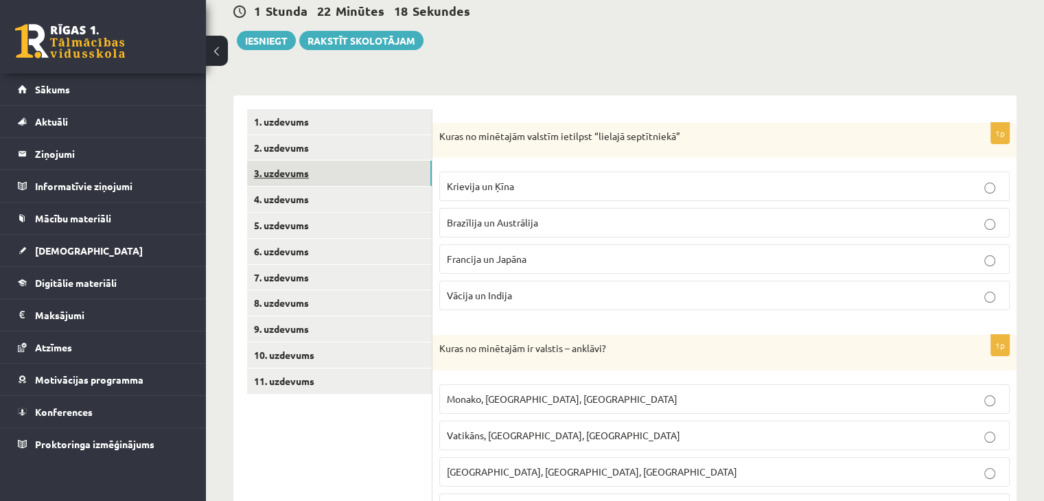
click at [281, 174] on link "3. uzdevums" at bounding box center [339, 173] width 185 height 25
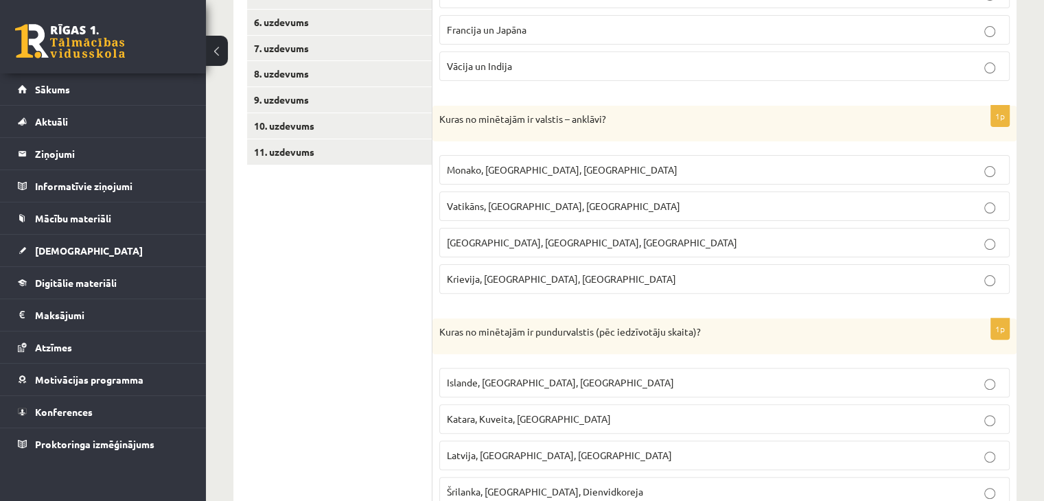
scroll to position [184, 0]
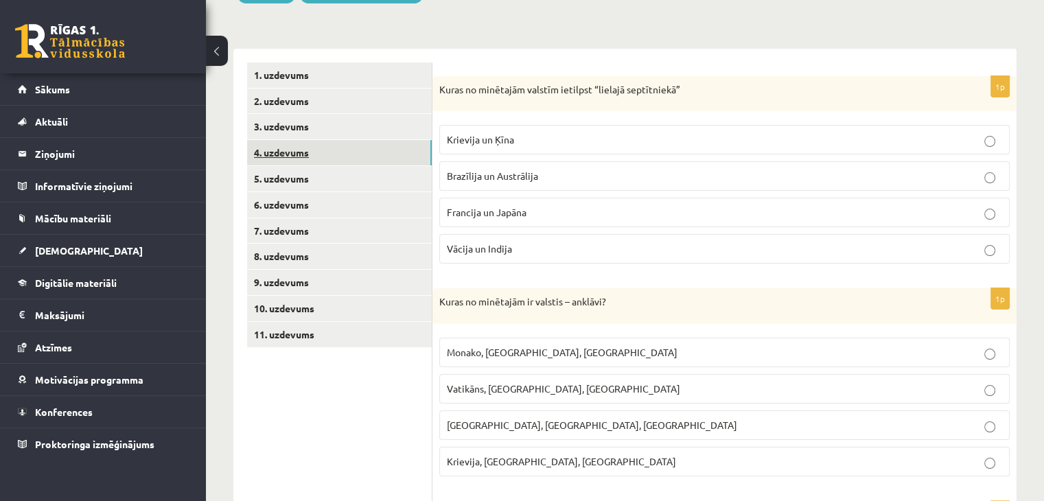
click at [280, 150] on link "4. uzdevums" at bounding box center [339, 152] width 185 height 25
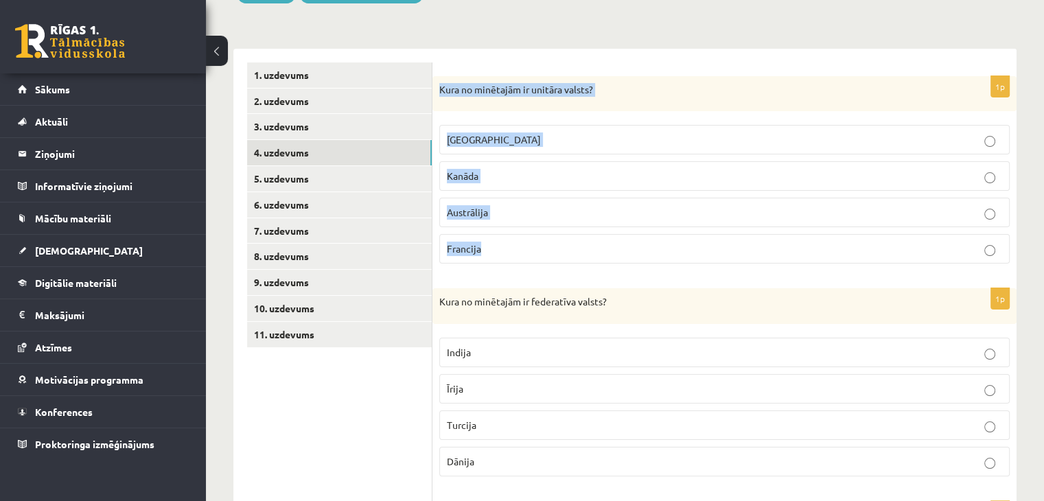
drag, startPoint x: 440, startPoint y: 86, endPoint x: 507, endPoint y: 256, distance: 182.4
click at [507, 256] on div "1p Kura no minētajām ir unitāra valsts? [GEOGRAPHIC_DATA] [GEOGRAPHIC_DATA] [GE…" at bounding box center [724, 175] width 584 height 199
copy div "Kura no minētajām ir unitāra valsts? ASV Kanāda Austrālija Francija"
click at [505, 67] on form "1p Kura no minētajām ir unitāra valsts? [GEOGRAPHIC_DATA] [GEOGRAPHIC_DATA] [GE…" at bounding box center [724, 487] width 557 height 850
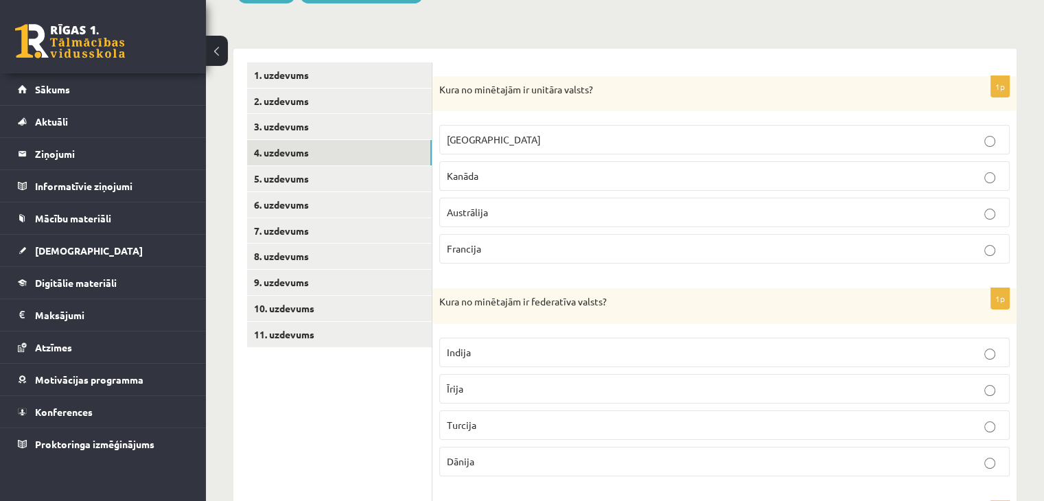
click at [454, 244] on span "Francija" at bounding box center [464, 248] width 34 height 12
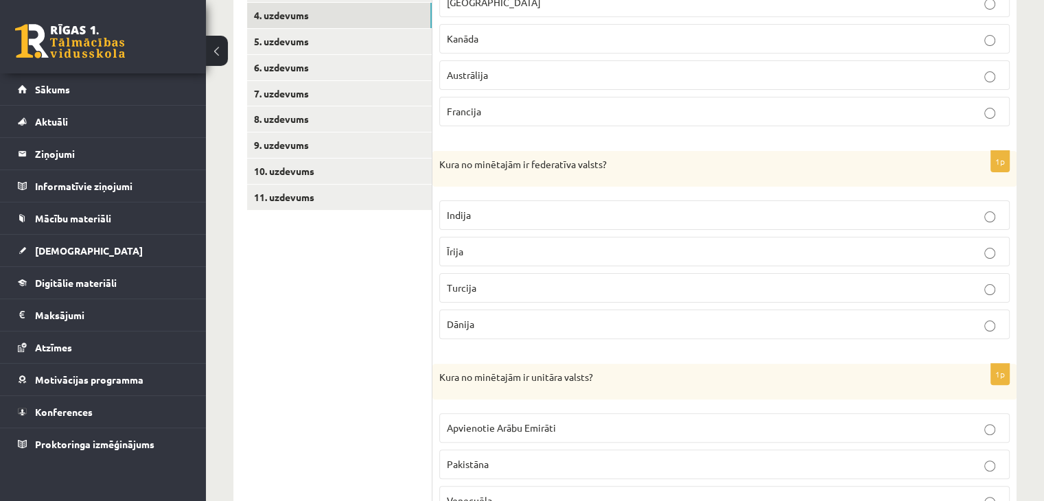
scroll to position [275, 0]
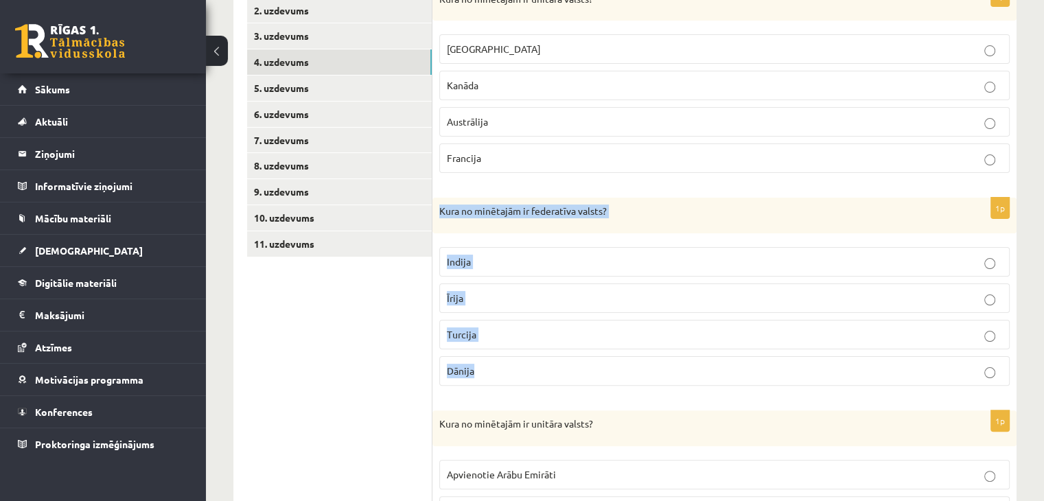
drag, startPoint x: 435, startPoint y: 213, endPoint x: 513, endPoint y: 354, distance: 161.0
click at [513, 354] on div "1p Kura no minētajām ir federatīva valsts? [GEOGRAPHIC_DATA] [GEOGRAPHIC_DATA] …" at bounding box center [724, 297] width 584 height 199
copy div "Kura no minētajām ir federatīva valsts? Indija Īrija Turcija Dānija"
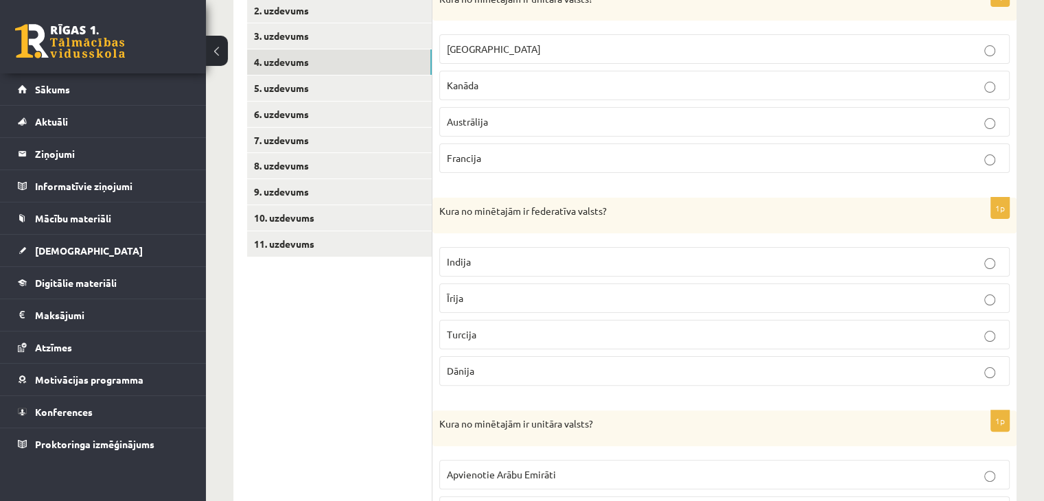
click at [329, 343] on ul "1. uzdevums 2. uzdevums 3. uzdevums 4. uzdevums 5. uzdevums 6. uzdevums 7. uzde…" at bounding box center [339, 397] width 185 height 850
click at [460, 257] on span "Indija" at bounding box center [459, 261] width 24 height 12
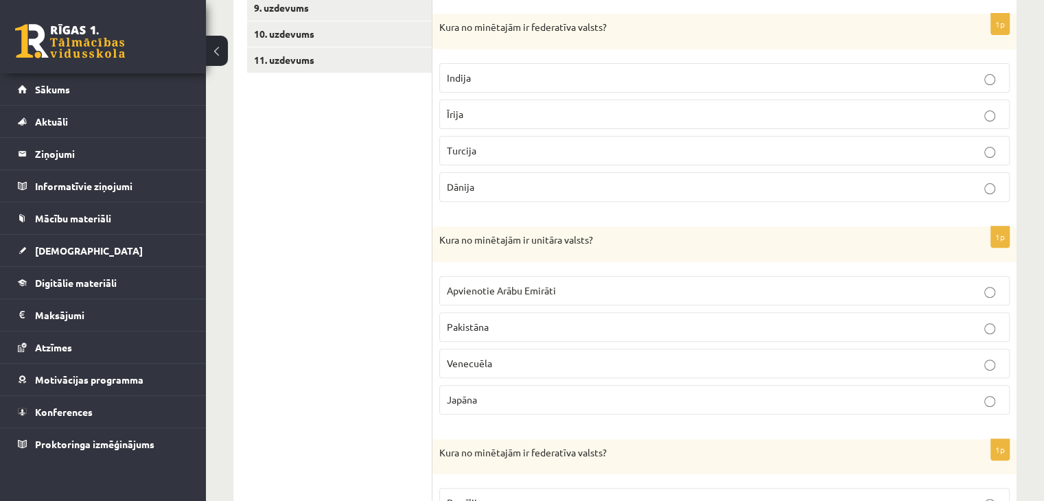
scroll to position [549, 0]
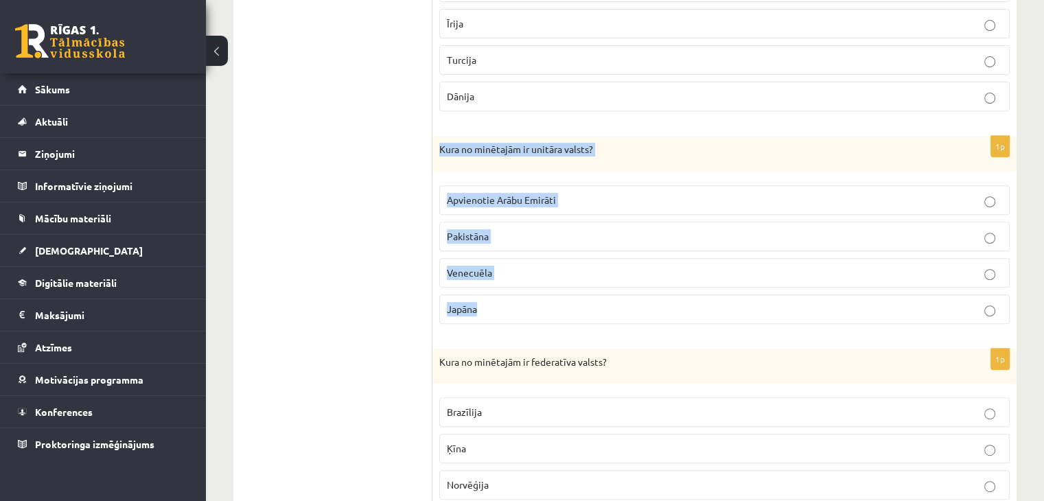
drag, startPoint x: 437, startPoint y: 150, endPoint x: 522, endPoint y: 294, distance: 167.1
click at [522, 294] on div "1p Kura no minētajām ir unitāra valsts? Apvienotie Arābu Emirāti [GEOGRAPHIC_DA…" at bounding box center [724, 235] width 584 height 199
copy div "Kura no minētajām ir unitāra valsts? Apvienotie Arābu Emirāti Pakistāna Venecuē…"
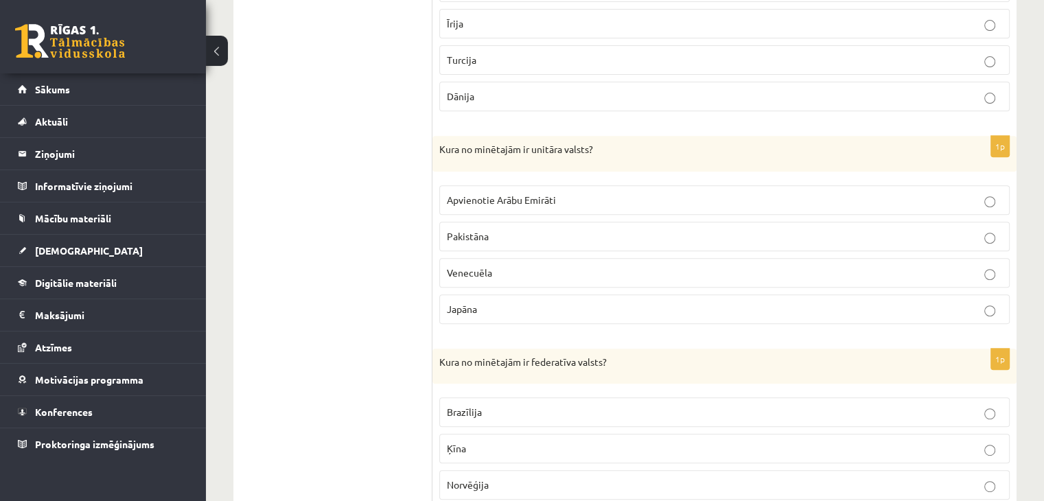
click at [345, 281] on ul "1. uzdevums 2. uzdevums 3. uzdevums 4. uzdevums 5. uzdevums 6. uzdevums 7. uzde…" at bounding box center [339, 122] width 185 height 850
click at [442, 299] on label "Japāna" at bounding box center [724, 309] width 570 height 30
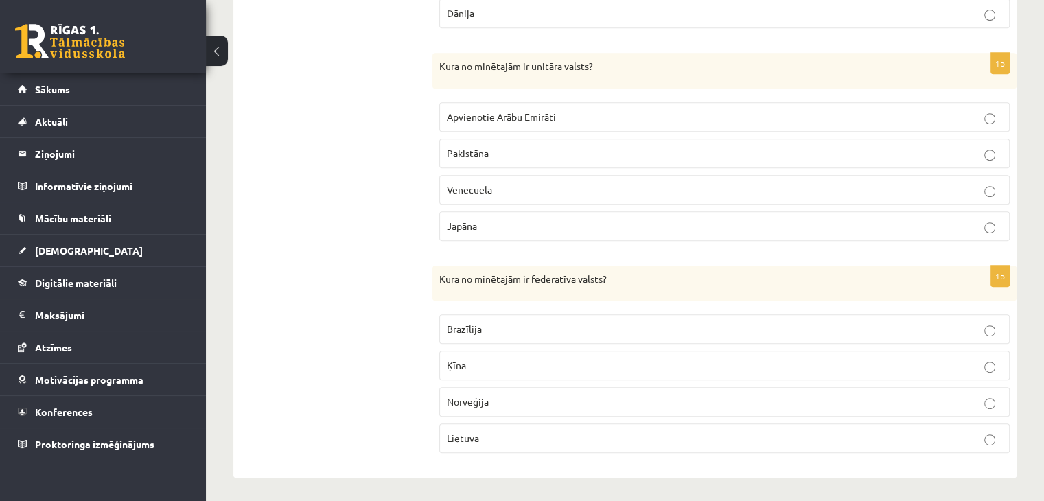
click at [481, 358] on p "Ķīna" at bounding box center [724, 365] width 555 height 14
drag, startPoint x: 438, startPoint y: 275, endPoint x: 511, endPoint y: 446, distance: 185.1
click at [511, 446] on div "1p Kura no minētajām ir federatīva valsts? [GEOGRAPHIC_DATA] [GEOGRAPHIC_DATA] …" at bounding box center [724, 365] width 584 height 199
copy div "Kura no minētajām ir federatīva valsts? Brazīlija Ķīna [GEOGRAPHIC_DATA] Lietuva"
click at [391, 341] on ul "1. uzdevums 2. uzdevums 3. uzdevums 4. uzdevums 5. uzdevums 6. uzdevums 7. uzde…" at bounding box center [339, 39] width 185 height 850
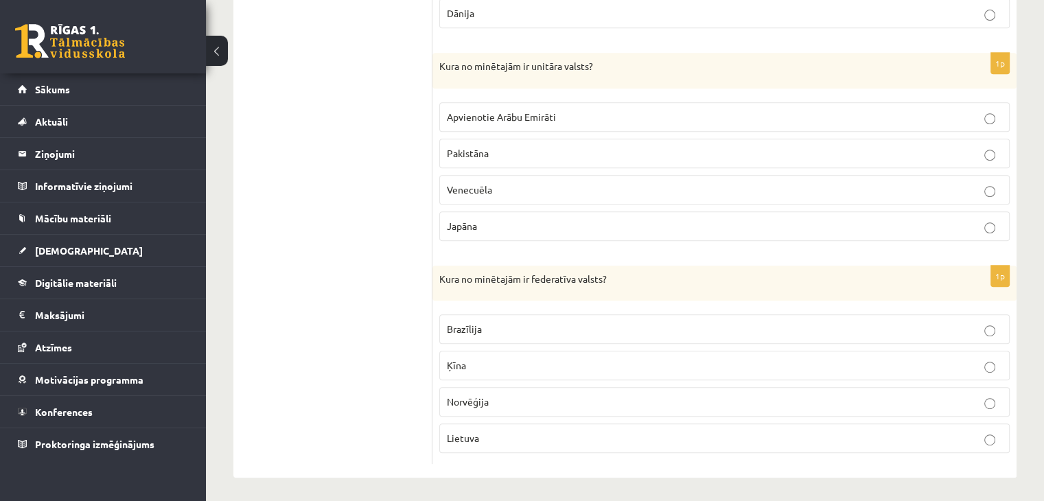
click at [475, 325] on span "Brazīlija" at bounding box center [464, 329] width 35 height 12
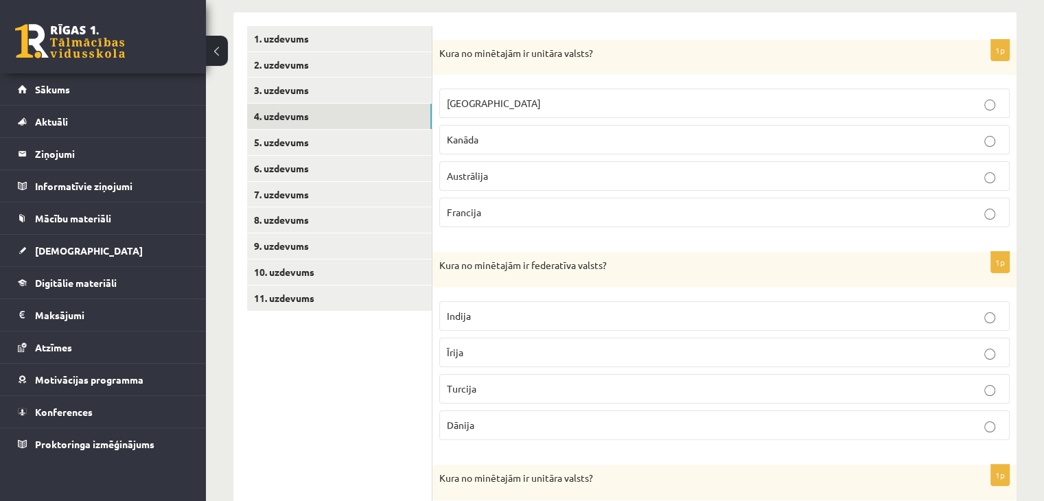
scroll to position [38, 0]
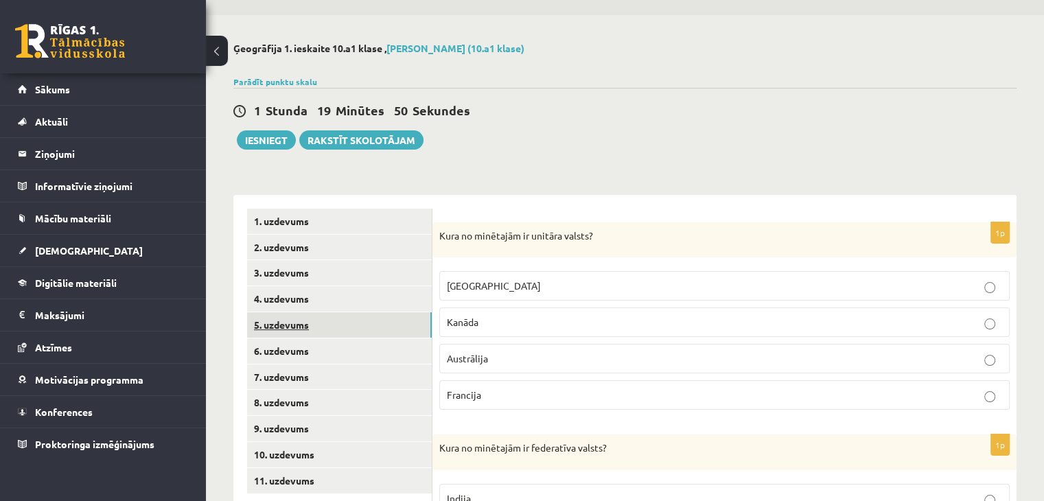
click at [280, 329] on link "5. uzdevums" at bounding box center [339, 324] width 185 height 25
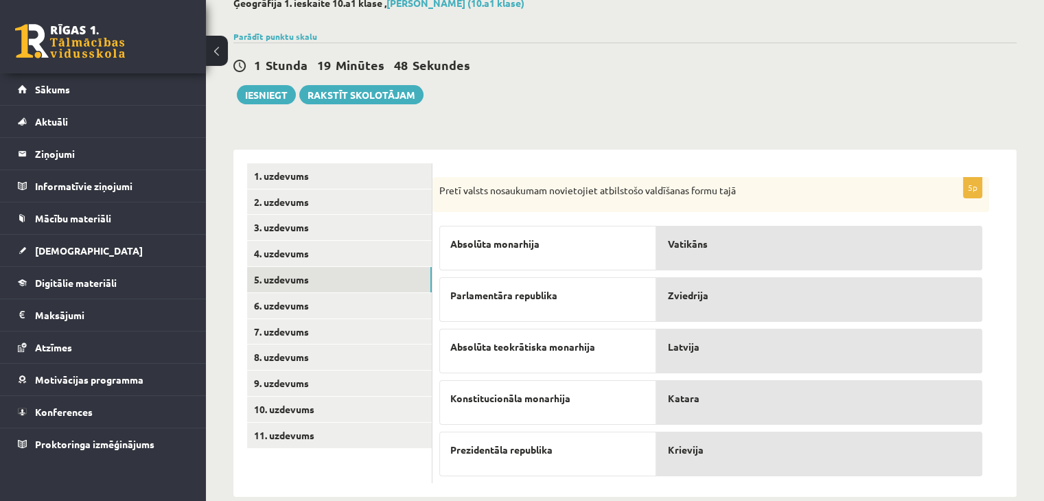
scroll to position [106, 0]
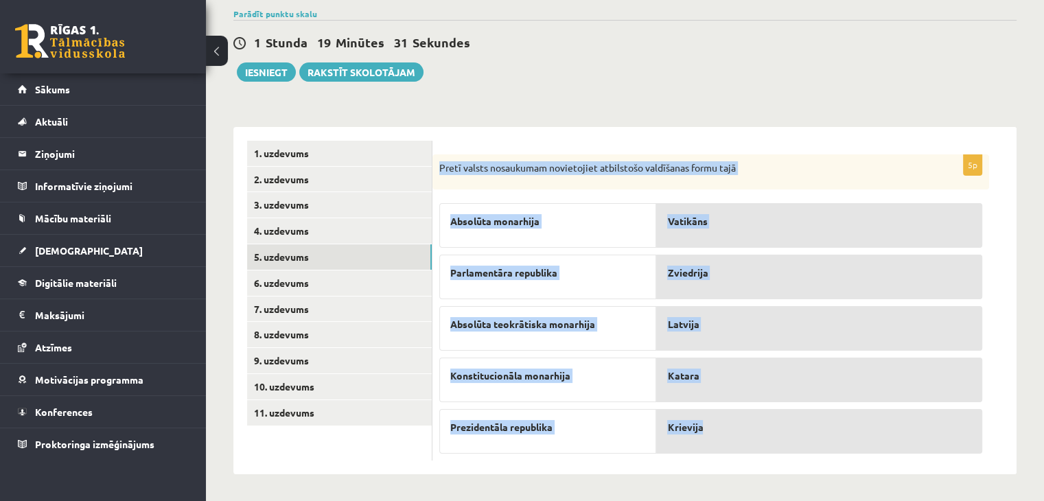
drag, startPoint x: 438, startPoint y: 164, endPoint x: 744, endPoint y: 427, distance: 403.6
click at [744, 427] on div "5p Pretī valsts nosaukumam novietojiet atbilstošo valdīšanas formu tajā Absolūt…" at bounding box center [710, 307] width 557 height 307
copy div "Pretī valsts nosaukumam novietojiet atbilstošo valdīšanas formu tajā Absolūta m…"
click at [534, 200] on div "Absolūta monarhija Parlamentāra republika Absolūta teokrātiska monarhija Konsti…" at bounding box center [547, 324] width 217 height 257
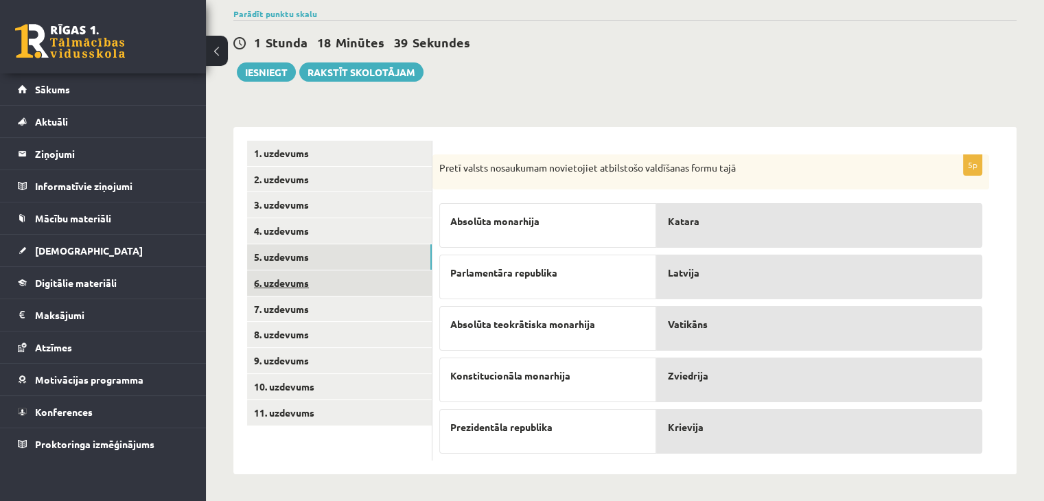
click at [306, 283] on link "6. uzdevums" at bounding box center [339, 282] width 185 height 25
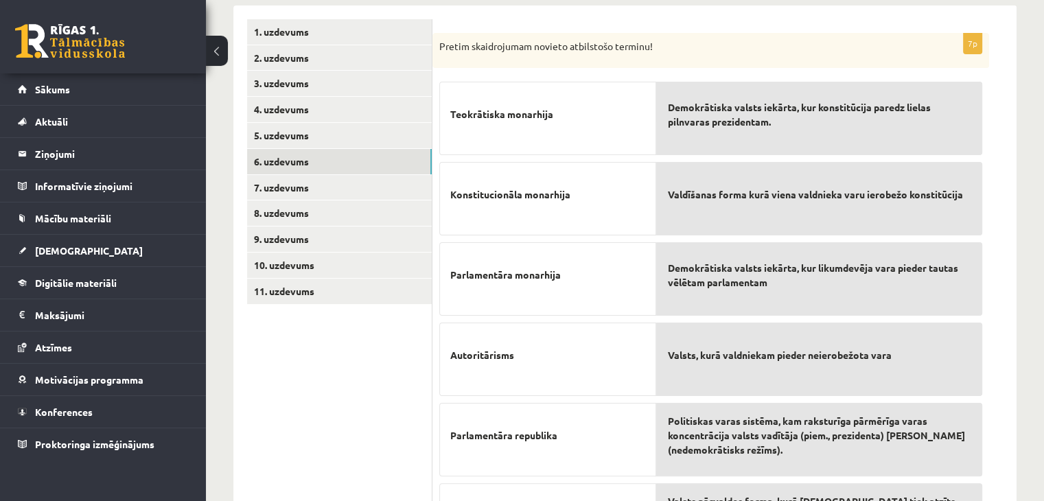
scroll to position [181, 0]
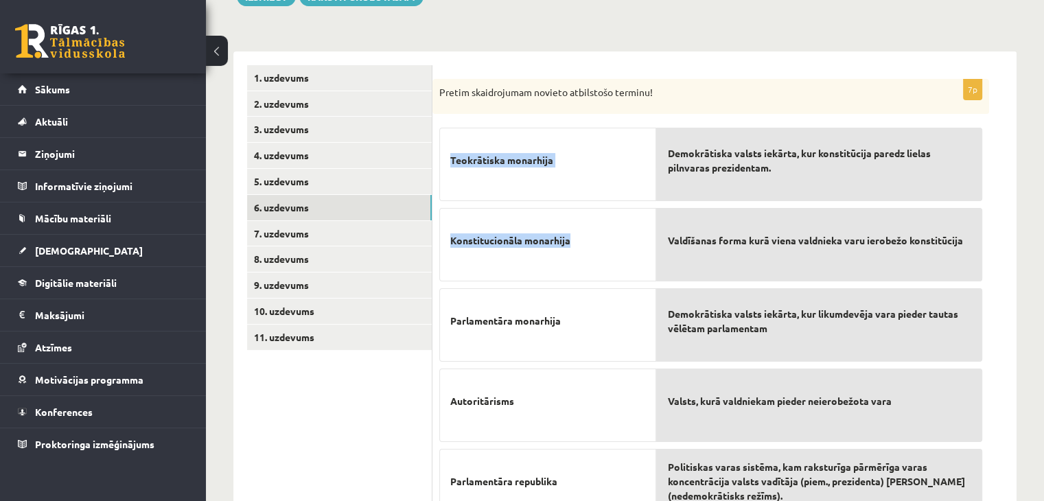
drag, startPoint x: 448, startPoint y: 155, endPoint x: 577, endPoint y: 220, distance: 143.7
click at [577, 220] on div "Teokrātiska monarhija Konstitucionāla monarhija Parlamentāra monarhija Autoritā…" at bounding box center [547, 402] width 217 height 562
click at [439, 83] on div "Pretim skaidrojumam novieto atbilstošo terminu!" at bounding box center [710, 97] width 557 height 36
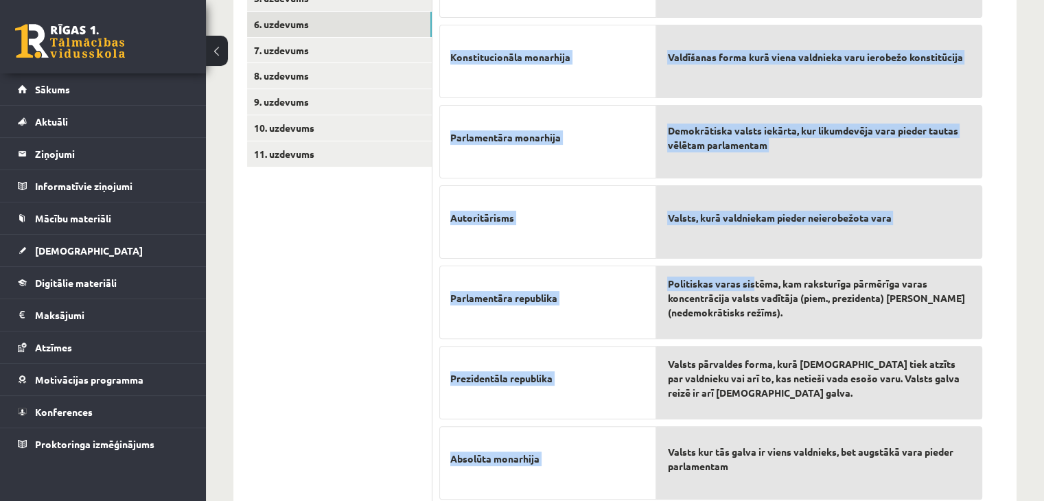
scroll to position [410, 0]
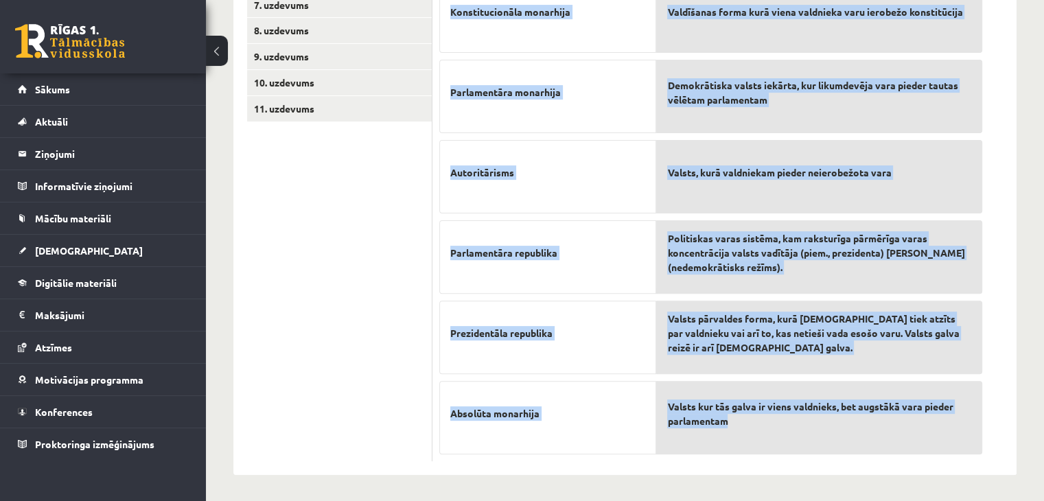
drag, startPoint x: 437, startPoint y: 93, endPoint x: 760, endPoint y: 416, distance: 456.8
click at [760, 416] on div "7p Pretim skaidrojumam novieto atbilstošo terminu! Teokrātiska monarhija Konsti…" at bounding box center [710, 156] width 557 height 612
copy div "Loremi dolorsitamet consect adipiscing elitsed! Doeiusmodte incididun Utlaboree…"
click at [606, 416] on p "Absolūta monarhija" at bounding box center [547, 413] width 195 height 43
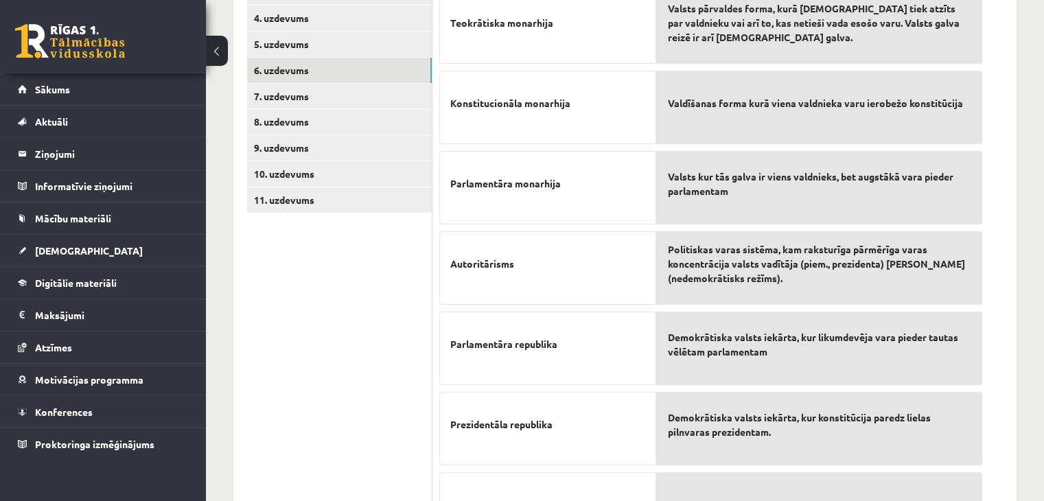
scroll to position [273, 0]
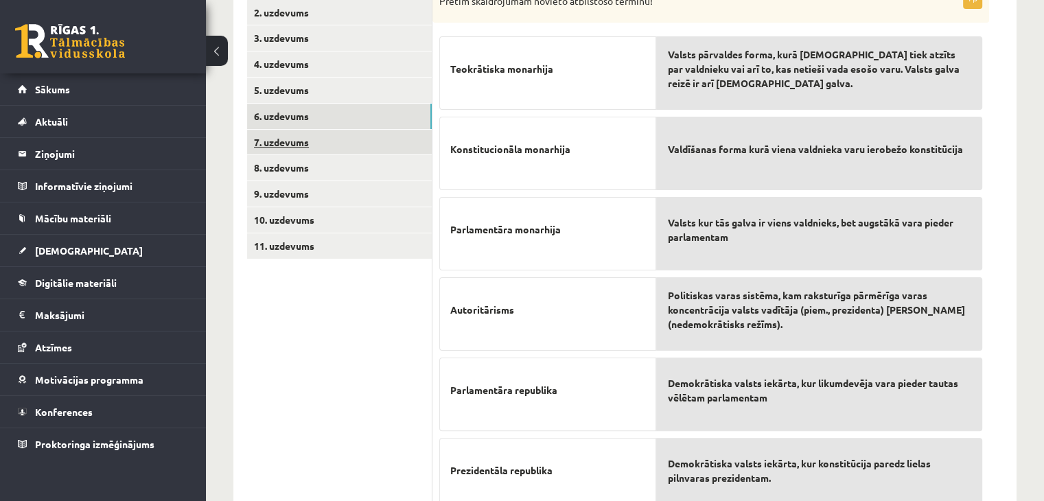
click at [299, 139] on link "7. uzdevums" at bounding box center [339, 142] width 185 height 25
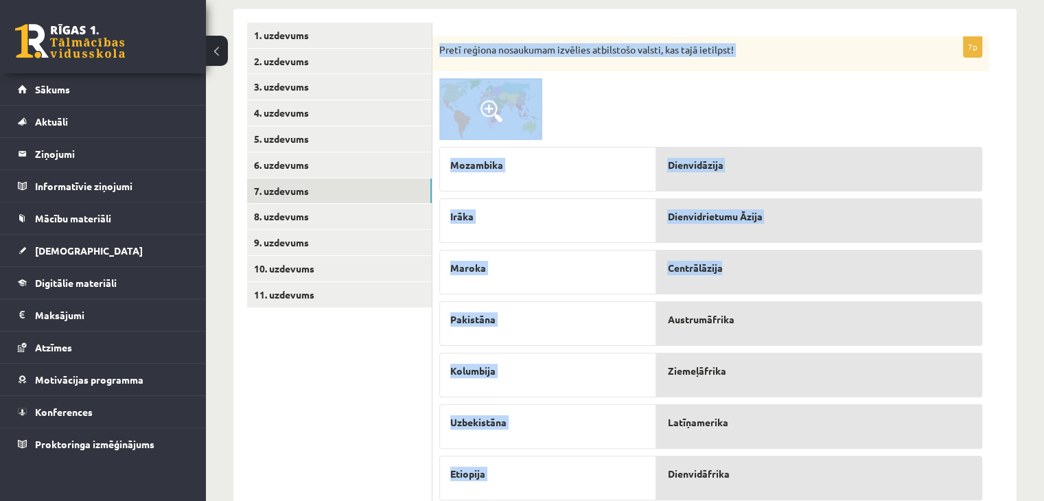
scroll to position [269, 0]
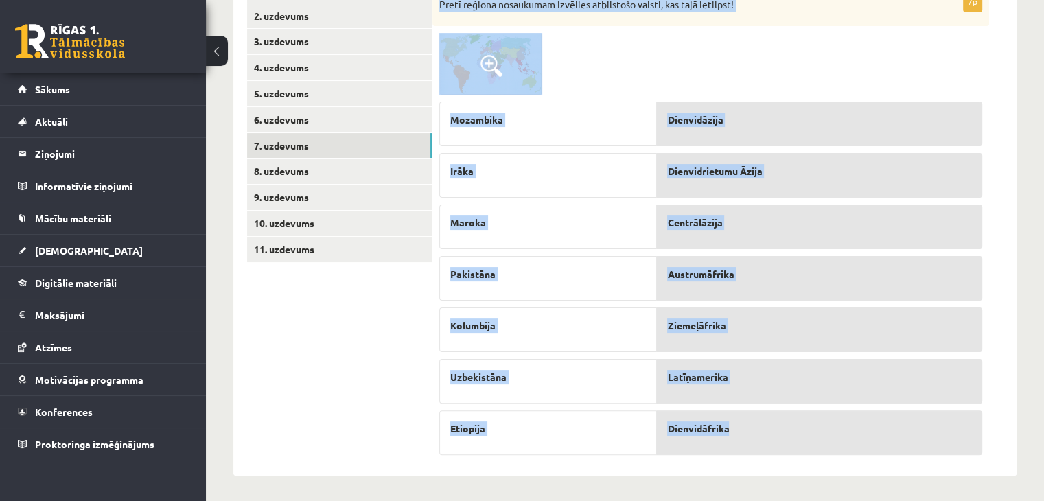
drag, startPoint x: 437, startPoint y: 97, endPoint x: 772, endPoint y: 421, distance: 466.1
click at [772, 421] on div "7p Pretī reģiona nosaukumam izvēlies atbilstošo valsti, kas tajā ietilpst! [GEO…" at bounding box center [710, 226] width 557 height 471
copy div "Pretī reģiona nosaukumam izvēlies atbilstošo valsti, kas tajā ietilpst! Mozambi…"
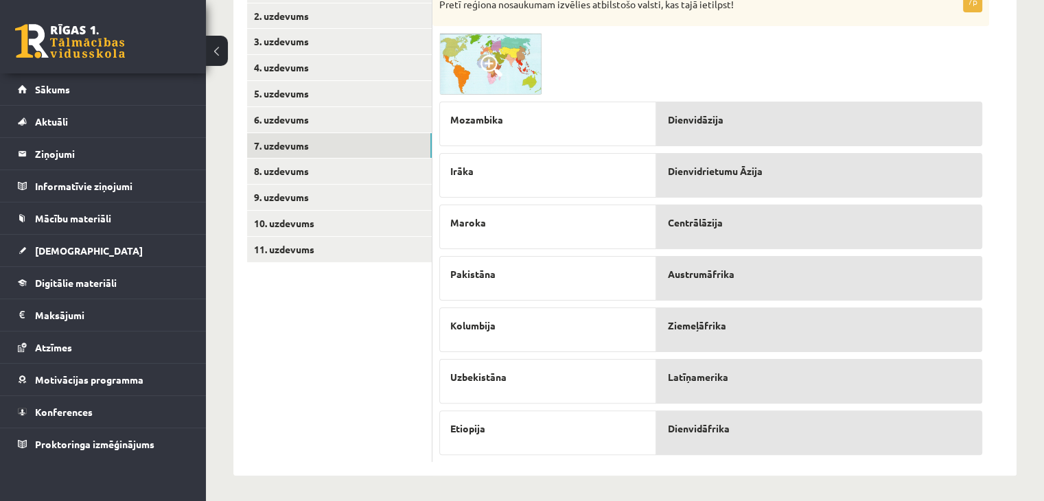
click at [405, 388] on ul "1. uzdevums 2. uzdevums 3. uzdevums 4. uzdevums 5. uzdevums 6. uzdevums 7. uzde…" at bounding box center [339, 219] width 185 height 485
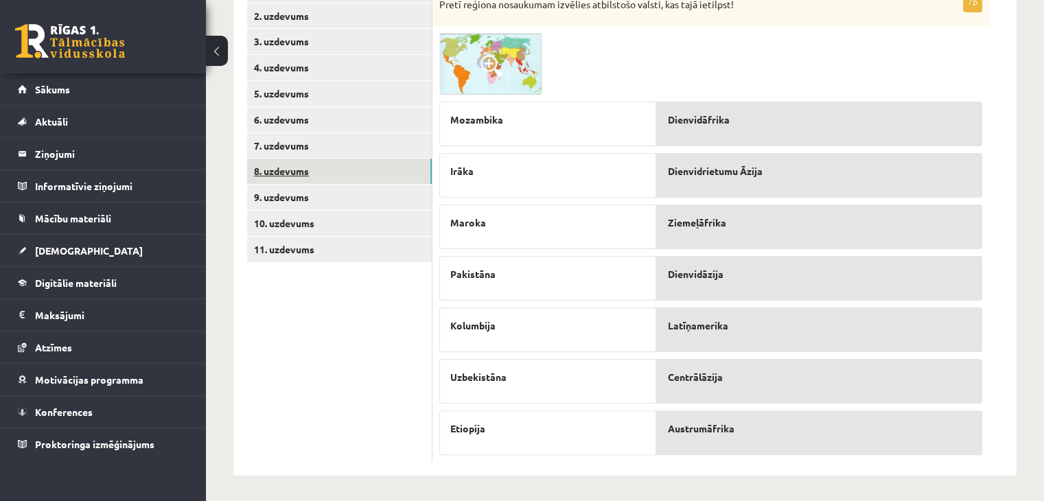
click at [297, 171] on link "8. uzdevums" at bounding box center [339, 171] width 185 height 25
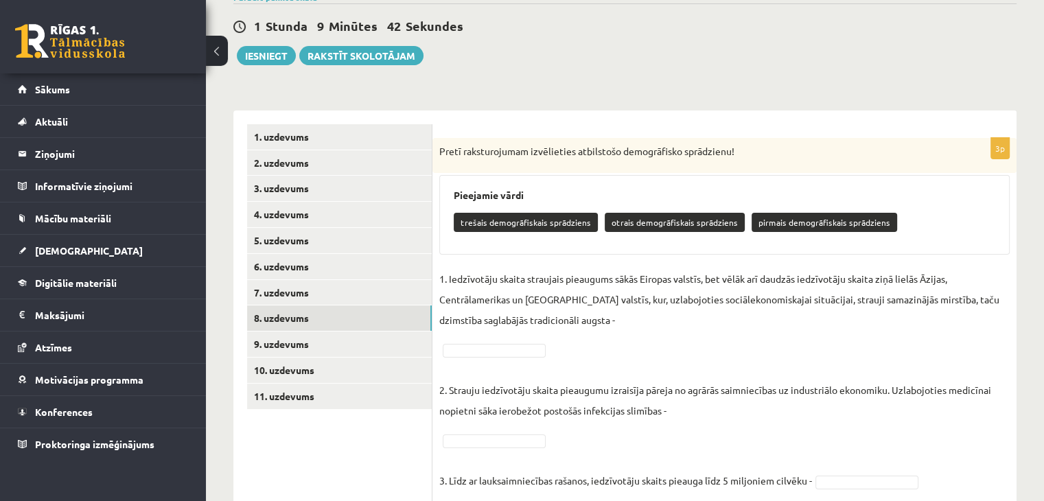
scroll to position [168, 0]
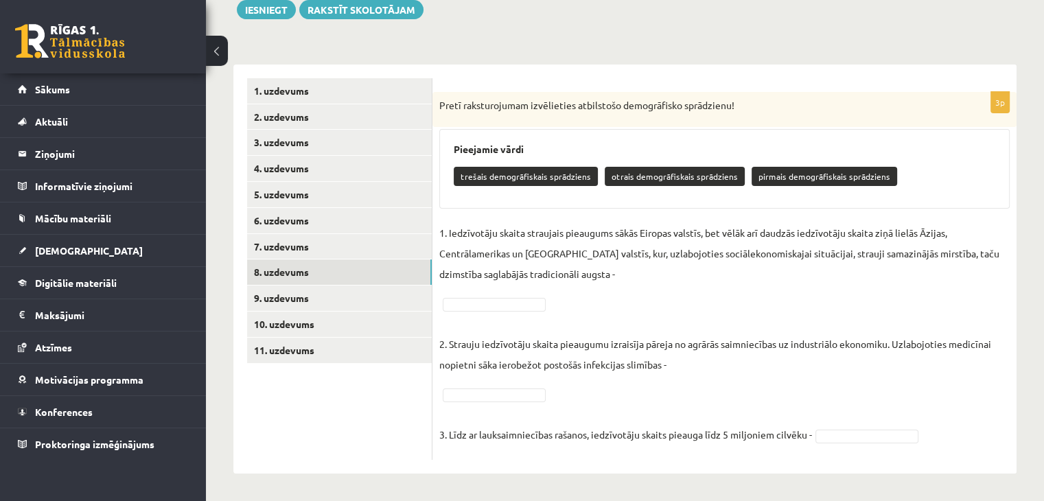
click at [574, 271] on p "1. Iedzīvotāju skaita straujais pieaugums sākās Eiropas valstīs, bet vēlāk arī …" at bounding box center [724, 253] width 570 height 62
click at [581, 275] on p "1. Iedzīvotāju skaita straujais pieaugums sākās Eiropas valstīs, bet vēlāk arī …" at bounding box center [724, 253] width 570 height 62
drag, startPoint x: 539, startPoint y: 181, endPoint x: 541, endPoint y: 193, distance: 11.9
click at [541, 193] on div "trešais demogrāfiskais sprādziens otrais demogrāfiskais sprādziens pirmais demo…" at bounding box center [725, 178] width 542 height 32
drag, startPoint x: 499, startPoint y: 176, endPoint x: 509, endPoint y: 181, distance: 11.1
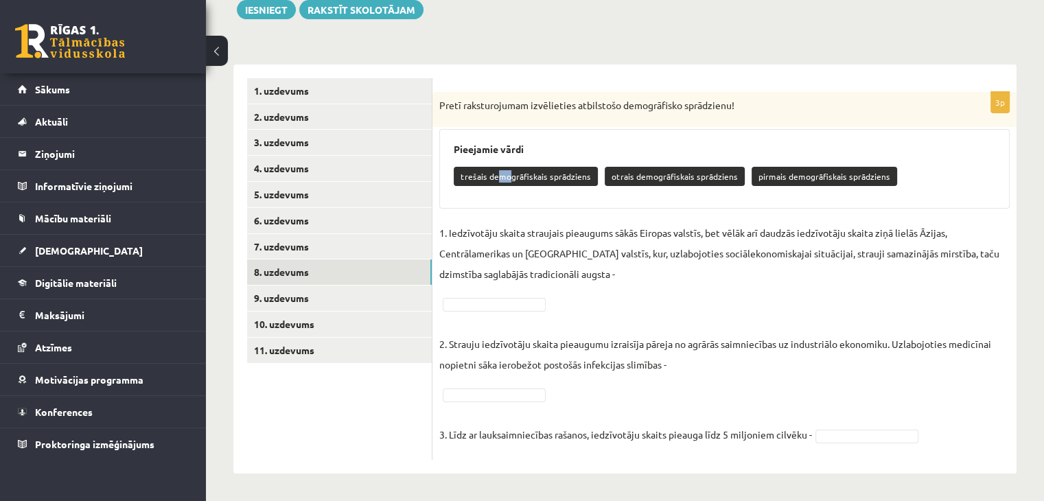
click at [509, 181] on p "trešais demogrāfiskais sprādziens" at bounding box center [526, 176] width 144 height 19
click at [507, 189] on div "trešais demogrāfiskais sprādziens otrais demogrāfiskais sprādziens pirmais demo…" at bounding box center [725, 178] width 542 height 32
click at [496, 172] on p "trešais demogrāfiskais sprādziens" at bounding box center [526, 176] width 144 height 19
click at [752, 179] on p "pirmais demogrāfiskais sprādziens" at bounding box center [825, 176] width 146 height 19
drag, startPoint x: 681, startPoint y: 170, endPoint x: 678, endPoint y: 196, distance: 25.5
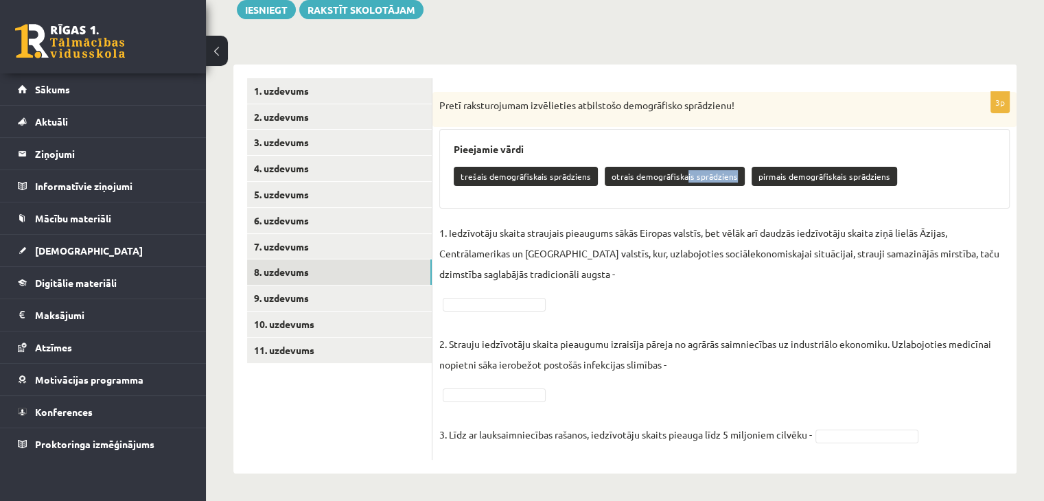
click at [681, 191] on div "trešais demogrāfiskais sprādziens otrais demogrāfiskais sprādziens pirmais demo…" at bounding box center [725, 178] width 542 height 32
click at [612, 278] on p "1. Iedzīvotāju skaita straujais pieaugums sākās Eiropas valstīs, bet vēlāk arī …" at bounding box center [724, 253] width 570 height 62
click at [577, 273] on p "1. Iedzīvotāju skaita straujais pieaugums sākās Eiropas valstīs, bet vēlāk arī …" at bounding box center [724, 253] width 570 height 62
click at [564, 268] on p "1. Iedzīvotāju skaita straujais pieaugums sākās Eiropas valstīs, bet vēlāk arī …" at bounding box center [724, 253] width 570 height 62
click at [453, 238] on p "1. Iedzīvotāju skaita straujais pieaugums sākās Eiropas valstīs, bet vēlāk arī …" at bounding box center [724, 253] width 570 height 62
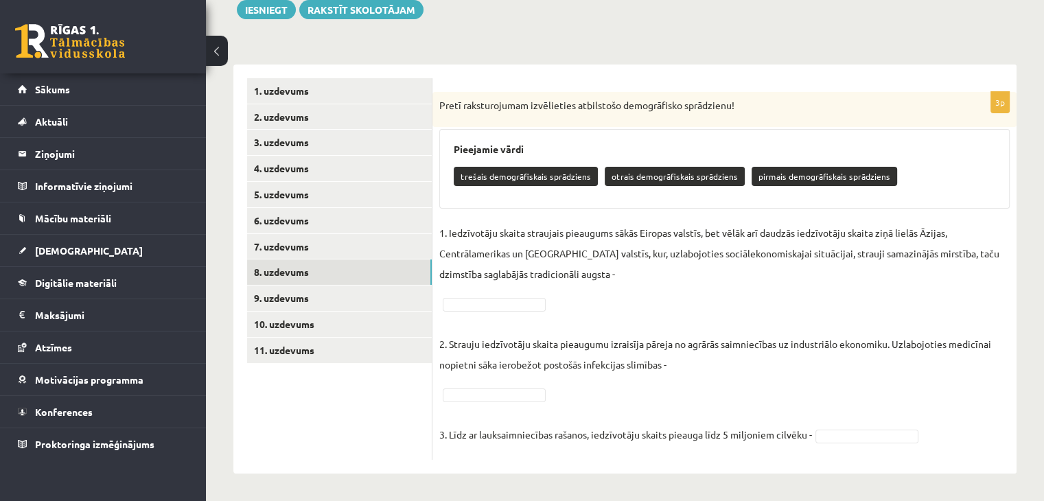
click at [448, 235] on p "1. Iedzīvotāju skaita straujais pieaugums sākās Eiropas valstīs, bet vēlāk arī …" at bounding box center [724, 253] width 570 height 62
click at [662, 363] on p "2. Strauju iedzīvotāju skaita pieaugumu izraisīja pāreja no agrārās saimniecība…" at bounding box center [724, 344] width 570 height 62
drag, startPoint x: 686, startPoint y: 366, endPoint x: 659, endPoint y: 378, distance: 29.8
click at [686, 367] on p "2. Strauju iedzīvotāju skaita pieaugumu izraisīja pāreja no agrārās saimniecība…" at bounding box center [724, 344] width 570 height 62
click at [601, 411] on p "3. Līdz ar lauksaimniecības rašanos, iedzīvotāju skaits pieauga līdz 5 miljonie…" at bounding box center [625, 424] width 373 height 41
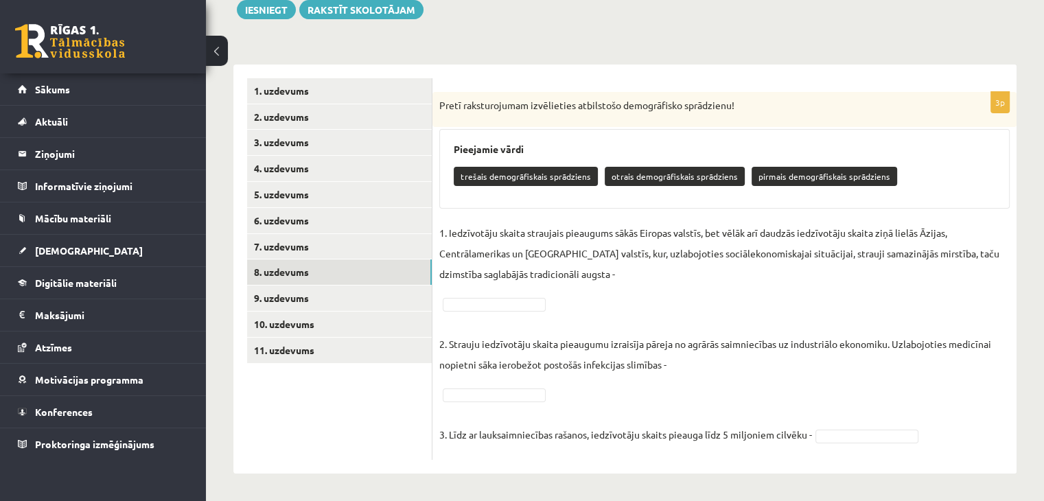
click at [495, 413] on p "3. Līdz ar lauksaimniecības rašanos, iedzīvotāju skaits pieauga līdz 5 miljonie…" at bounding box center [625, 424] width 373 height 41
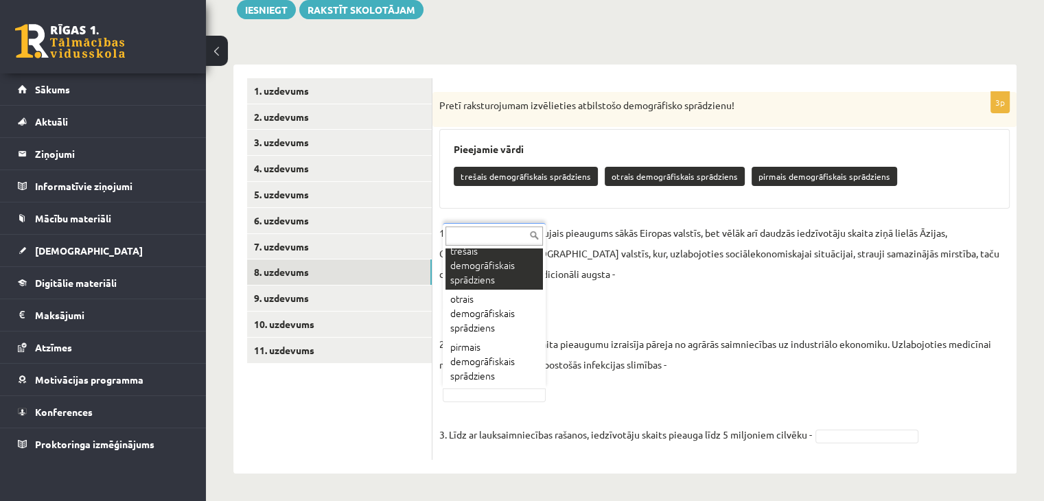
scroll to position [19, 0]
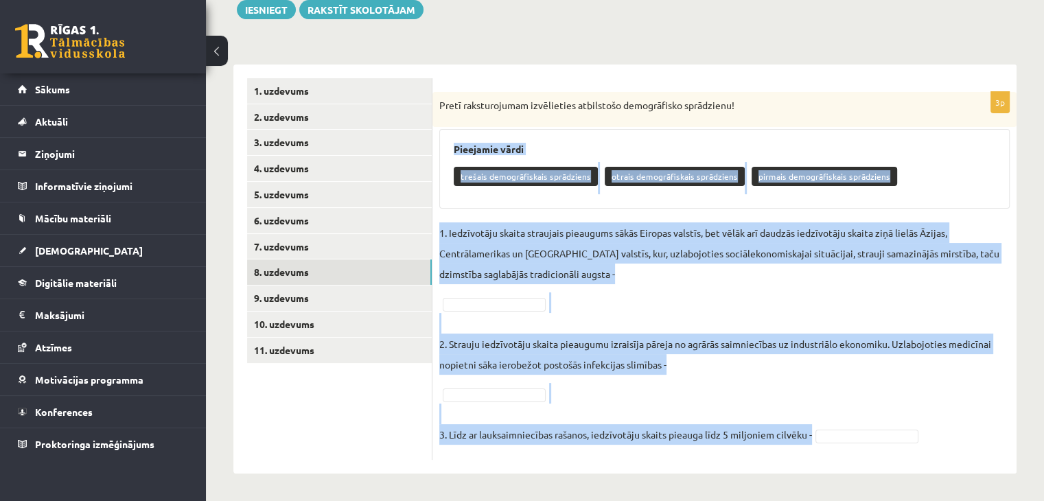
drag, startPoint x: 448, startPoint y: 145, endPoint x: 845, endPoint y: 404, distance: 473.7
click at [833, 432] on div "3p Pretī raksturojumam izvēlieties atbilstošo demogrāfisko sprādzienu! Pieejami…" at bounding box center [724, 276] width 584 height 368
copy div "Pieejamie vārdi trešais demogrāfiskais sprādziens otrais demogrāfiskais sprādzi…"
click at [643, 313] on p "2. Strauju iedzīvotāju skaita pieaugumu izraisīja pāreja no agrārās saimniecība…" at bounding box center [724, 344] width 570 height 62
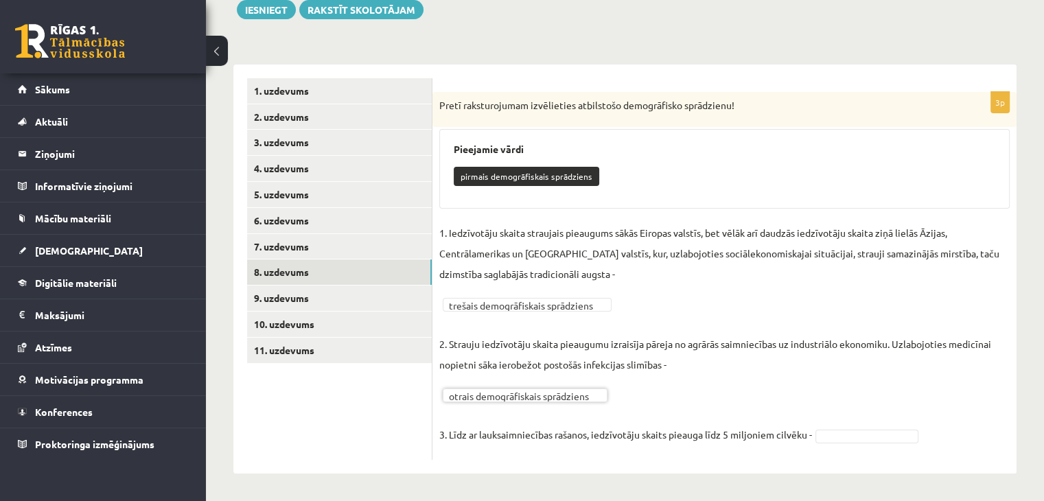
click at [493, 453] on div "**********" at bounding box center [724, 276] width 584 height 368
click at [493, 461] on div "**********" at bounding box center [724, 269] width 584 height 409
click at [490, 446] on fieldset "**********" at bounding box center [724, 337] width 570 height 231
click at [492, 456] on div "**********" at bounding box center [724, 276] width 584 height 368
click at [490, 470] on div "**********" at bounding box center [724, 269] width 584 height 409
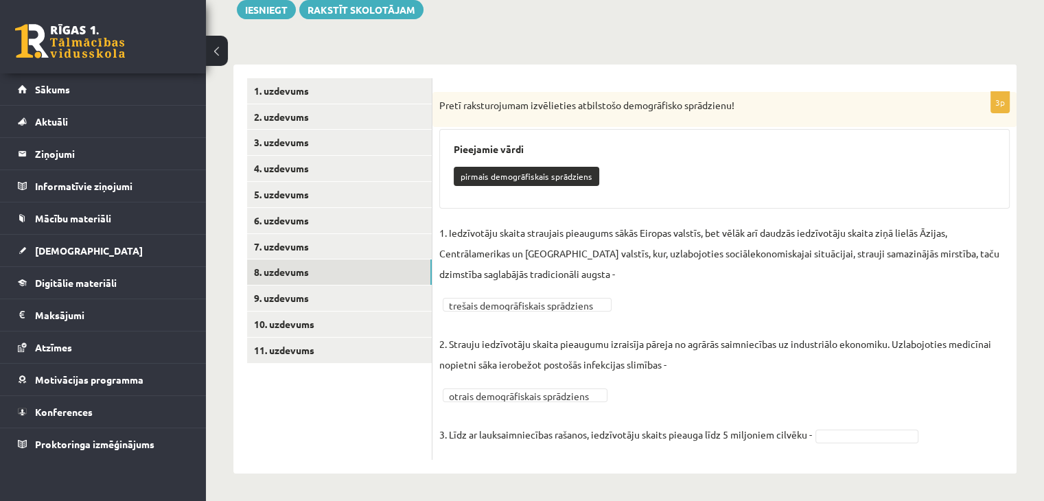
click at [486, 486] on div "Ģeogrāfija 1. ieskaite 10.a1 klase , [PERSON_NAME] (10.a1 klase) Parādīt punktu…" at bounding box center [625, 193] width 838 height 616
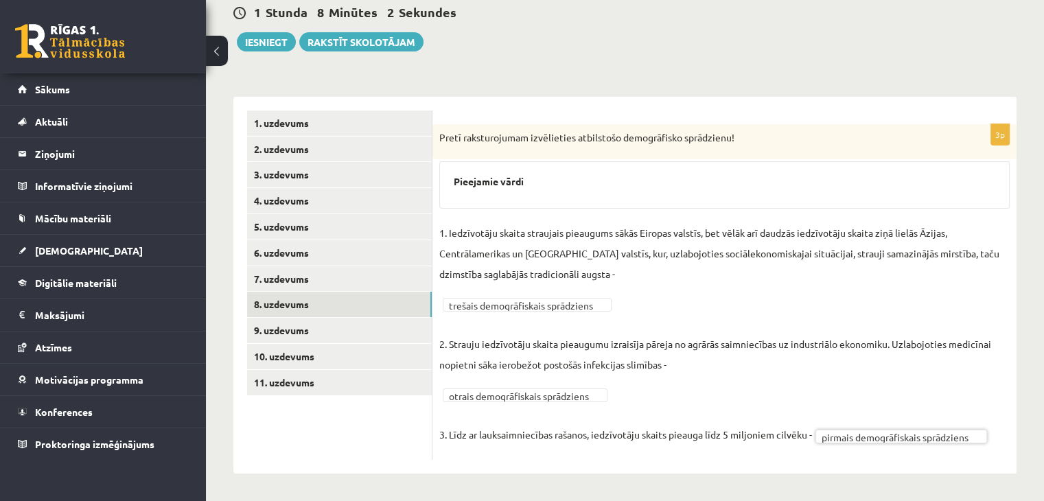
scroll to position [136, 0]
click at [301, 333] on link "9. uzdevums" at bounding box center [339, 330] width 185 height 25
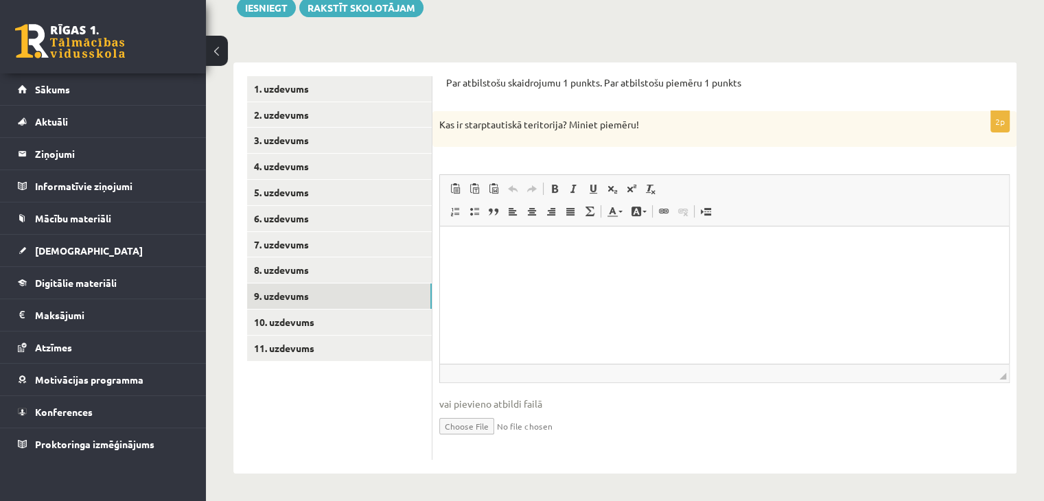
scroll to position [0, 0]
drag, startPoint x: 437, startPoint y: 126, endPoint x: 654, endPoint y: 131, distance: 217.7
click at [654, 131] on div "Kas ir starptautiskā teritorija? Miniet piemēru!" at bounding box center [724, 129] width 584 height 36
copy p "Kas ir starptautiskā teritorija? Miniet piemēru!"
click at [654, 131] on p "Kas ir starptautiskā teritorija? Miniet piemēru!" at bounding box center [690, 125] width 502 height 14
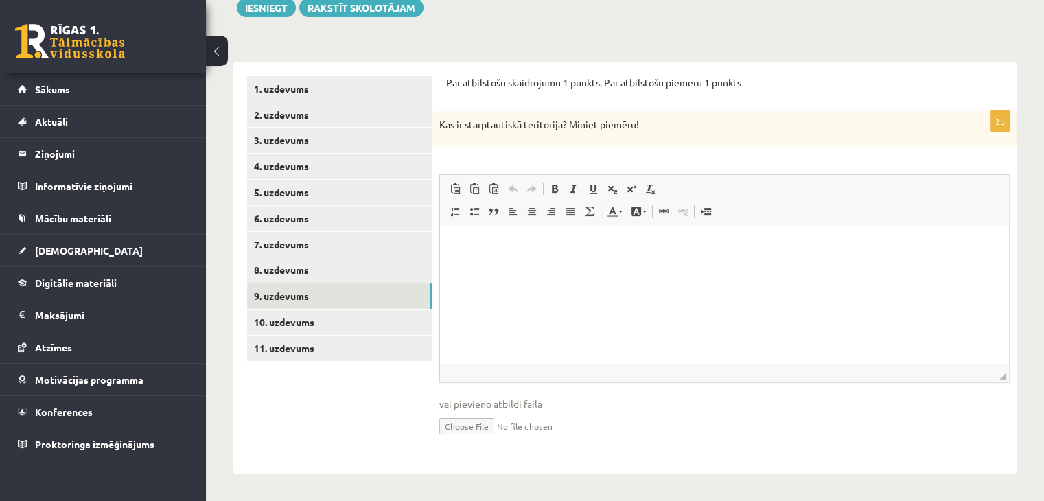
click at [507, 245] on p "Editor, wiswyg-editor-user-answer-47024972257960" at bounding box center [725, 247] width 542 height 14
click at [572, 244] on p "**********" at bounding box center [725, 247] width 542 height 14
click at [732, 250] on p "**********" at bounding box center [725, 247] width 542 height 14
click at [730, 253] on p "**********" at bounding box center [725, 247] width 542 height 14
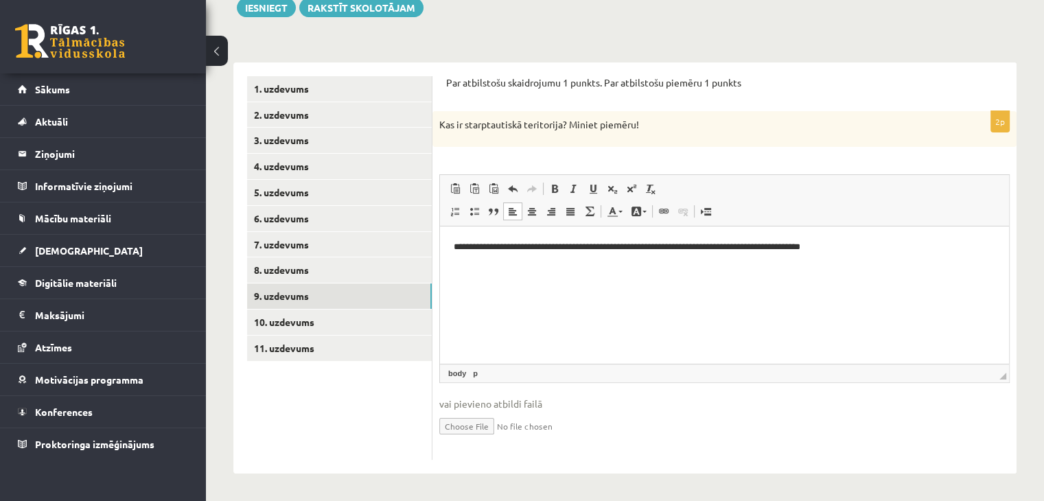
click at [852, 248] on p "**********" at bounding box center [725, 247] width 542 height 14
click at [897, 241] on p "**********" at bounding box center [725, 247] width 542 height 14
click at [986, 246] on p "**********" at bounding box center [725, 247] width 542 height 14
click at [603, 262] on p "**********" at bounding box center [725, 254] width 542 height 29
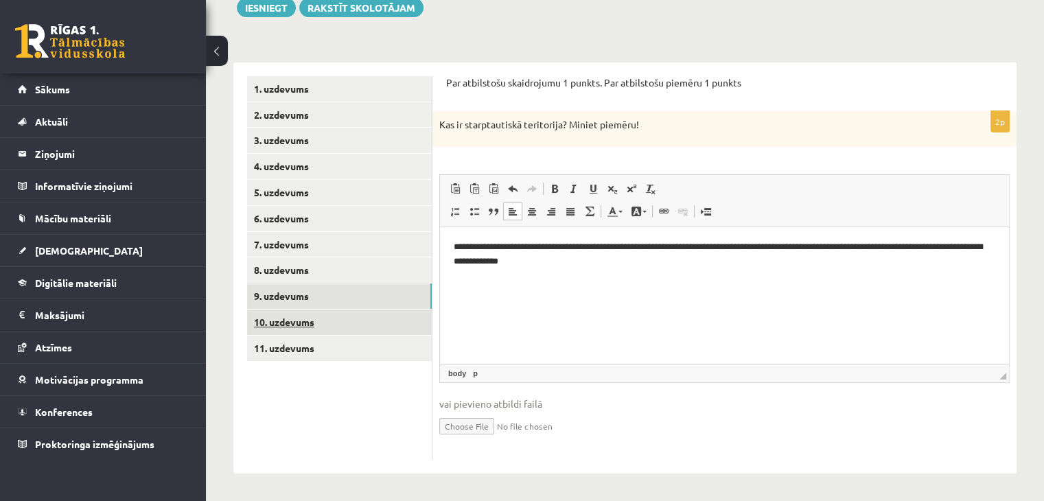
click at [305, 324] on link "10. uzdevums" at bounding box center [339, 322] width 185 height 25
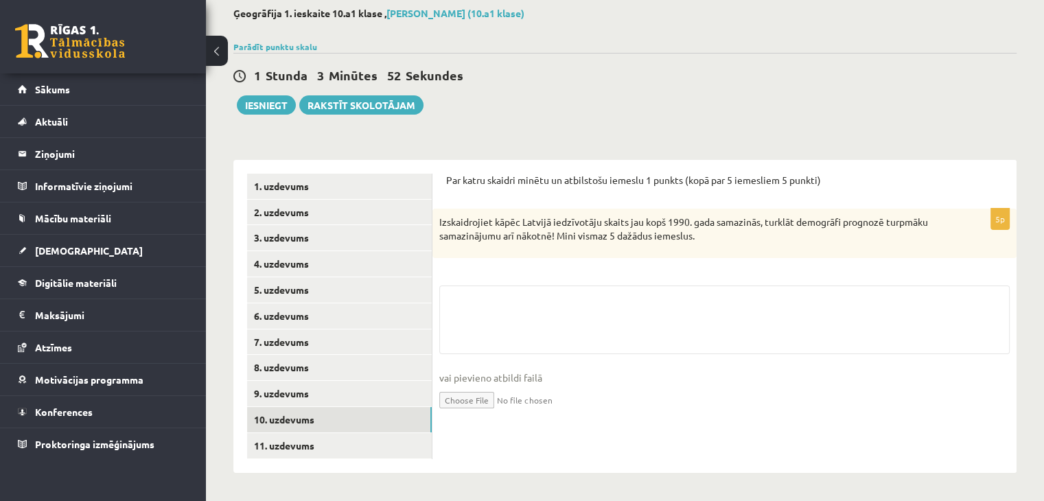
scroll to position [73, 0]
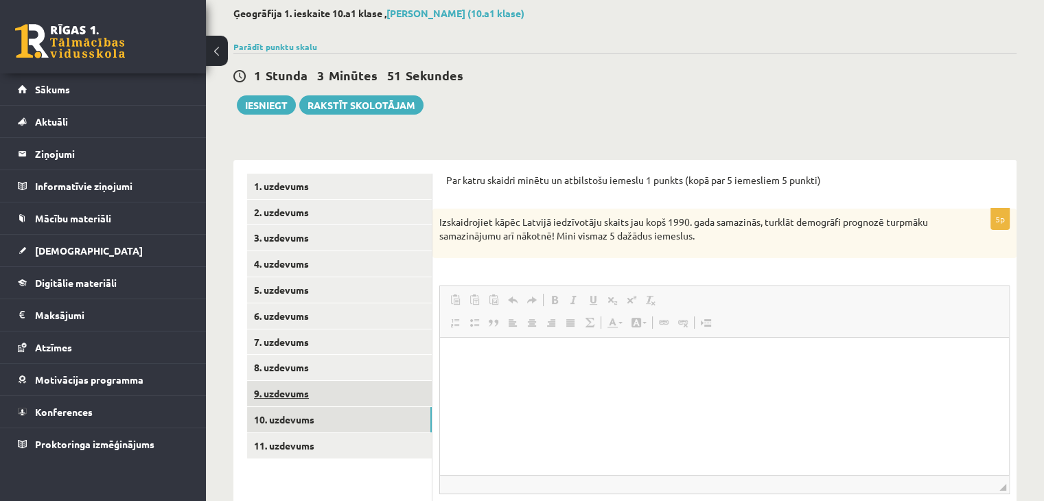
click at [291, 386] on ul "1. uzdevums 2. uzdevums 3. uzdevums 4. uzdevums 5. uzdevums 6. uzdevums 7. uzde…" at bounding box center [339, 372] width 185 height 397
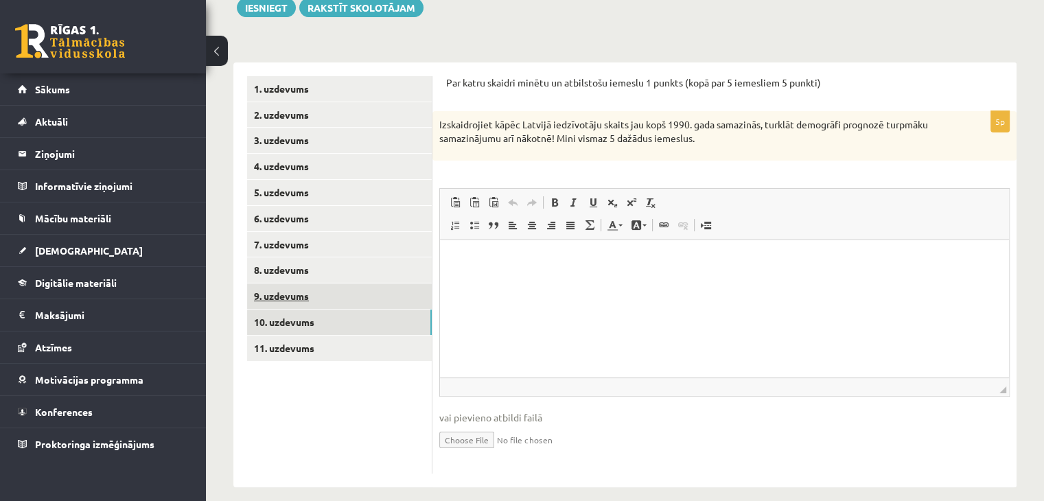
scroll to position [0, 0]
click at [305, 295] on link "9. uzdevums" at bounding box center [339, 296] width 185 height 25
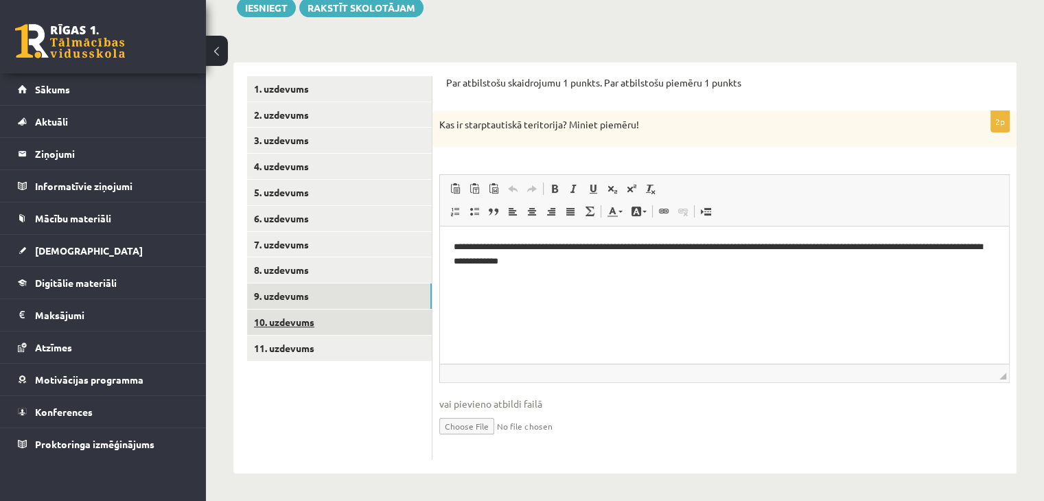
click at [303, 321] on link "10. uzdevums" at bounding box center [339, 322] width 185 height 25
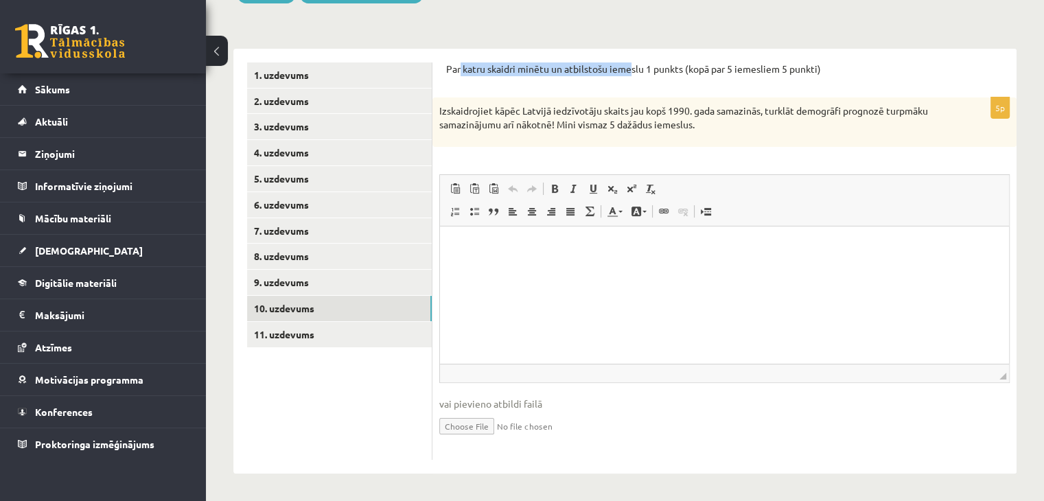
drag, startPoint x: 471, startPoint y: 69, endPoint x: 632, endPoint y: 81, distance: 161.1
click at [632, 81] on div "Par katru skaidri minētu un atbilstošu iemeslu 1 punkts (kopā par 5 iemesliem 5…" at bounding box center [724, 73] width 557 height 22
click at [448, 70] on p "Par katru skaidri minētu un atbilstošu iemeslu 1 punkts (kopā par 5 iemesliem 5…" at bounding box center [724, 69] width 557 height 14
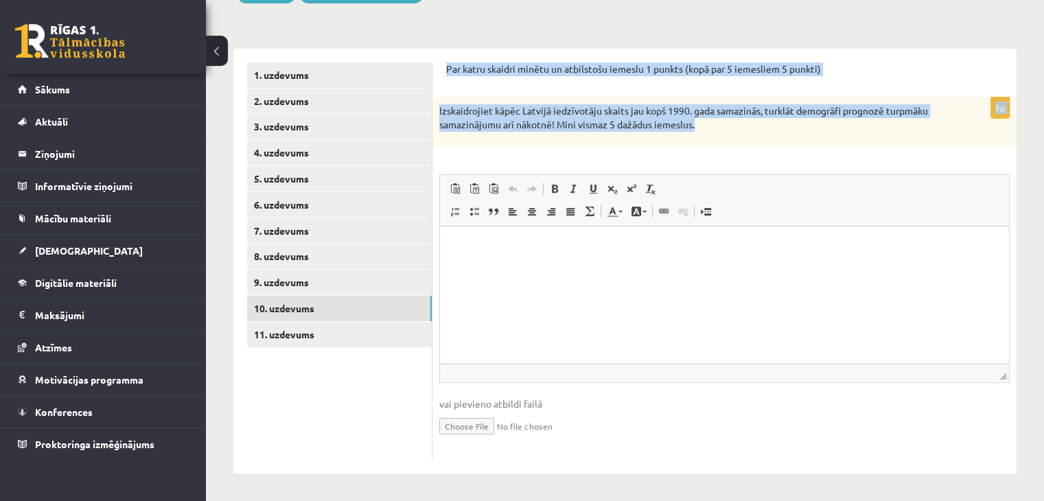
drag, startPoint x: 448, startPoint y: 70, endPoint x: 705, endPoint y: 123, distance: 262.8
click at [705, 123] on form "Par katru skaidri minētu un atbilstošu iemeslu 1 punkts (kopā par 5 iemesliem 5…" at bounding box center [724, 260] width 557 height 397
click at [705, 123] on p "Izskaidrojiet kāpēc Latvijā iedzīvotāju skaits jau kopš 1990. gada samazinās, t…" at bounding box center [690, 117] width 502 height 27
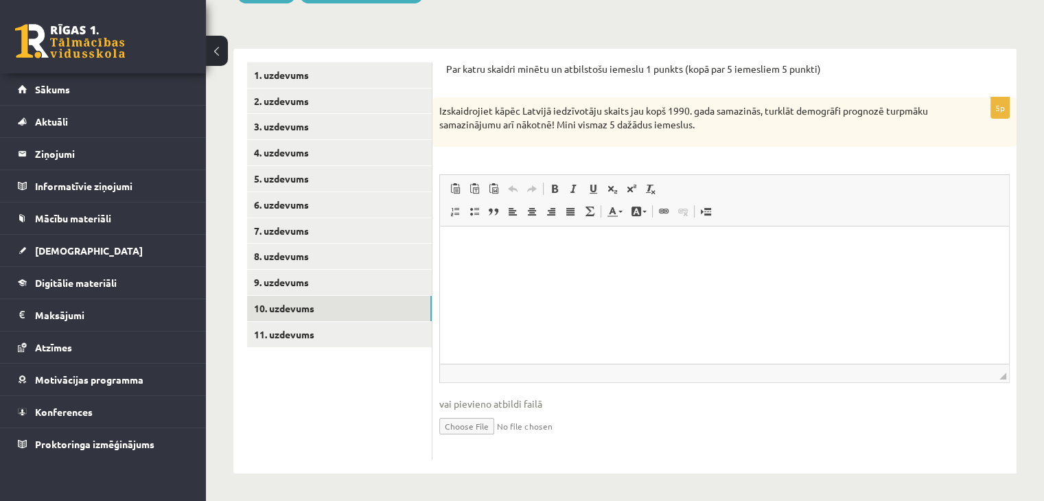
click at [481, 255] on html at bounding box center [724, 247] width 569 height 42
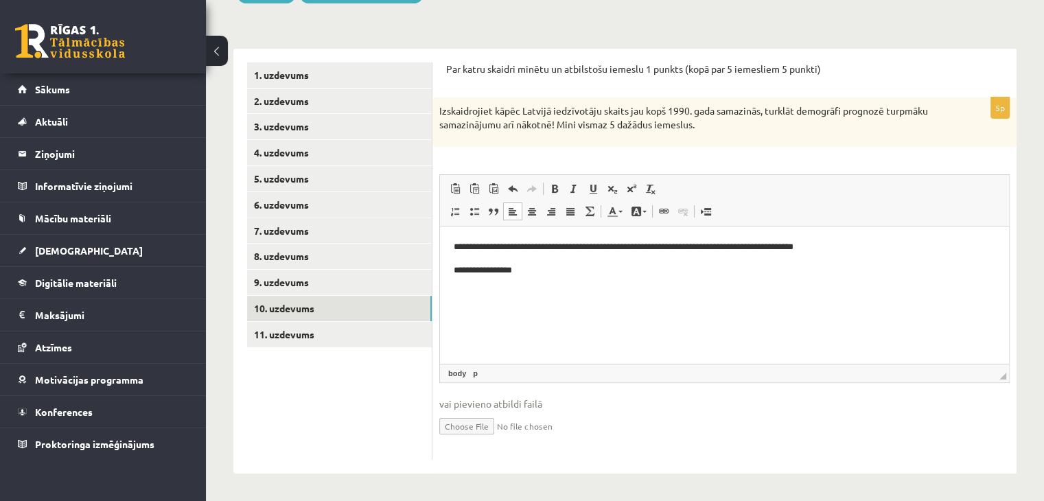
click at [551, 277] on html "**********" at bounding box center [724, 258] width 569 height 65
click at [528, 318] on p "**********" at bounding box center [725, 316] width 542 height 14
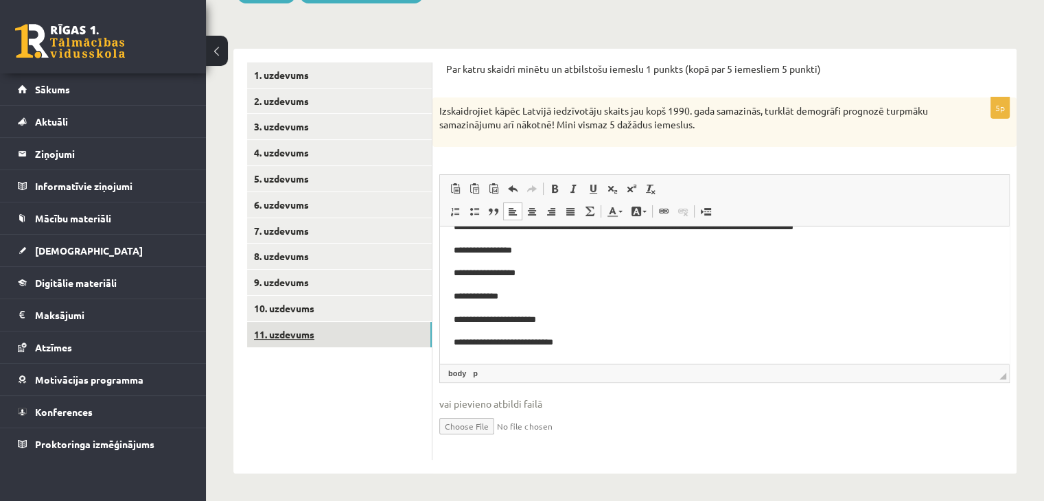
click at [295, 330] on link "11. uzdevums" at bounding box center [339, 334] width 185 height 25
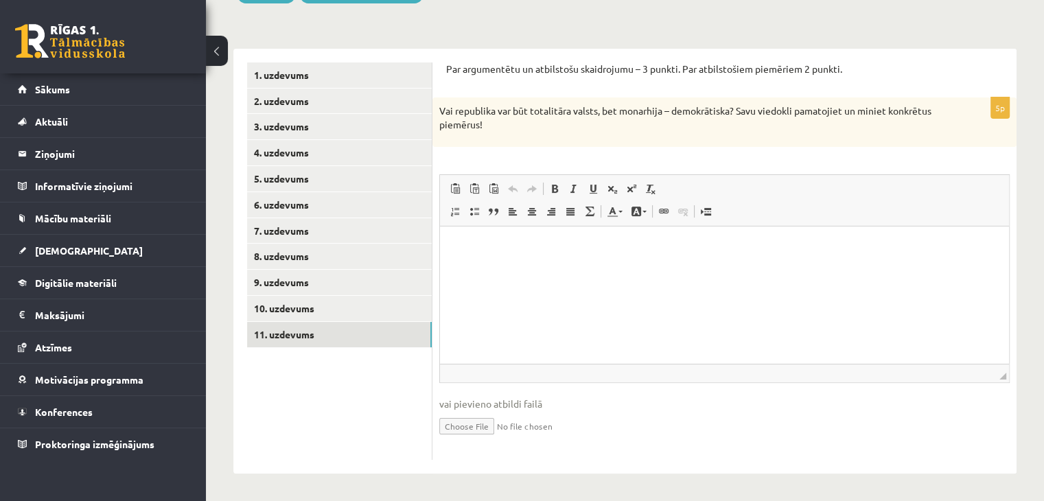
scroll to position [0, 0]
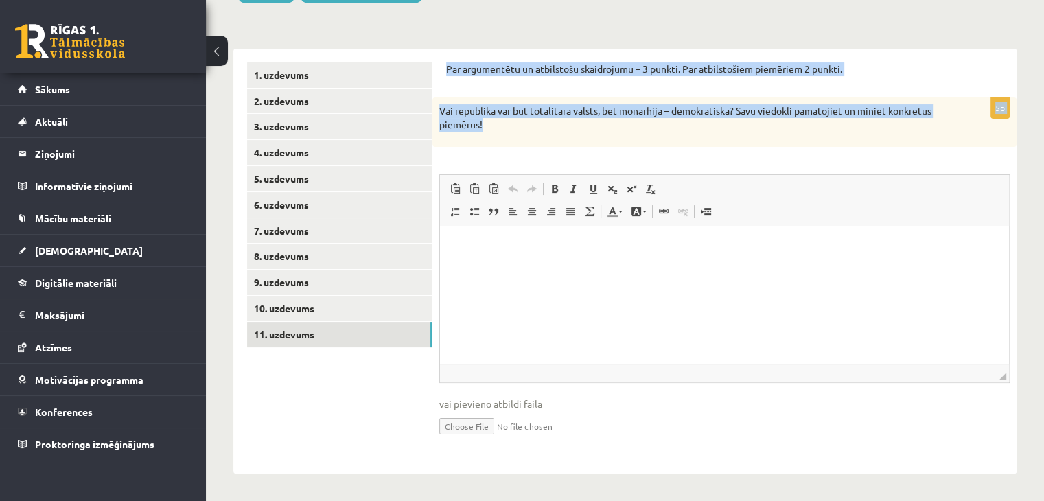
drag, startPoint x: 443, startPoint y: 67, endPoint x: 492, endPoint y: 123, distance: 74.9
click at [492, 123] on div "Par argumentētu un atbilstošu skaidrojumu – 3 punkti. Par atbilstošiem piemērie…" at bounding box center [724, 261] width 584 height 425
click at [500, 124] on p "Vai republika var būt totalitāra valsts, bet monarhija – demokrātiska? Savu vie…" at bounding box center [690, 117] width 502 height 27
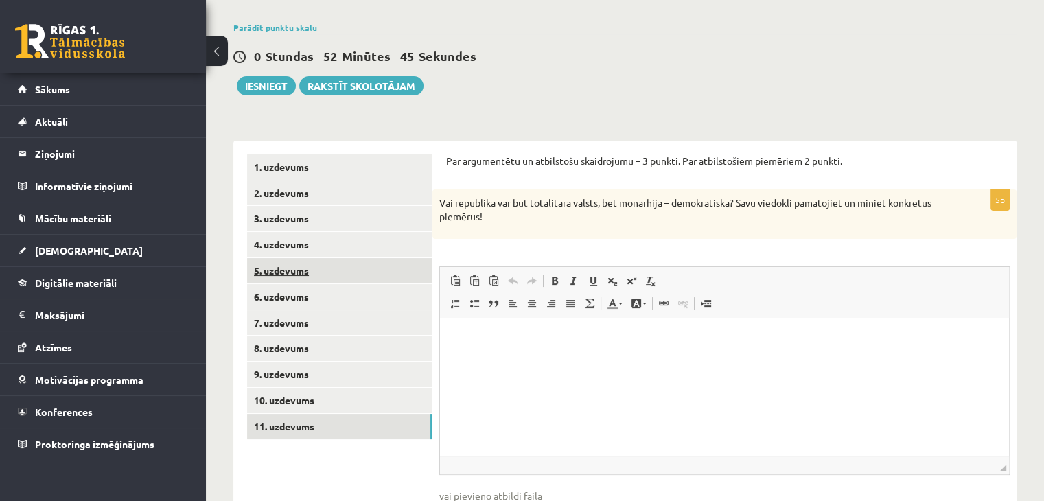
scroll to position [47, 0]
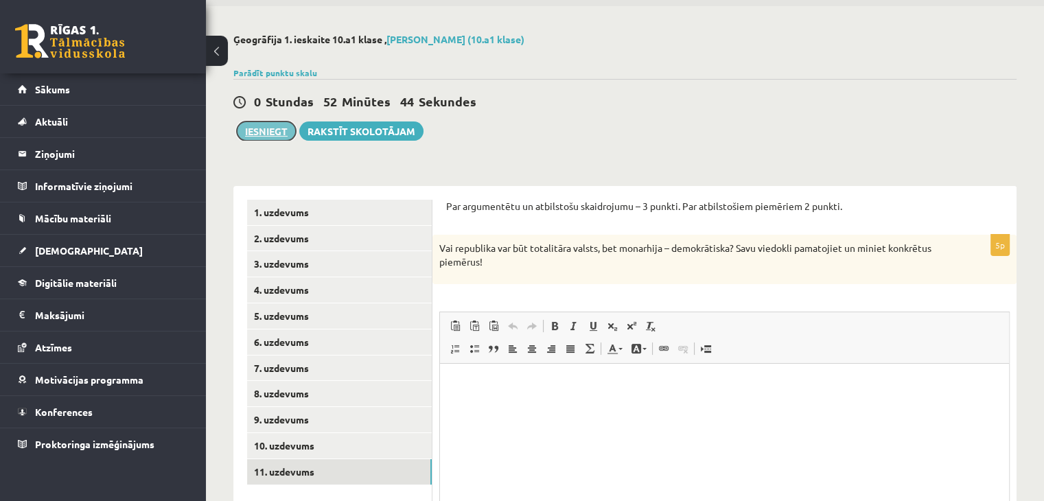
click at [270, 125] on button "Iesniegt" at bounding box center [266, 131] width 59 height 19
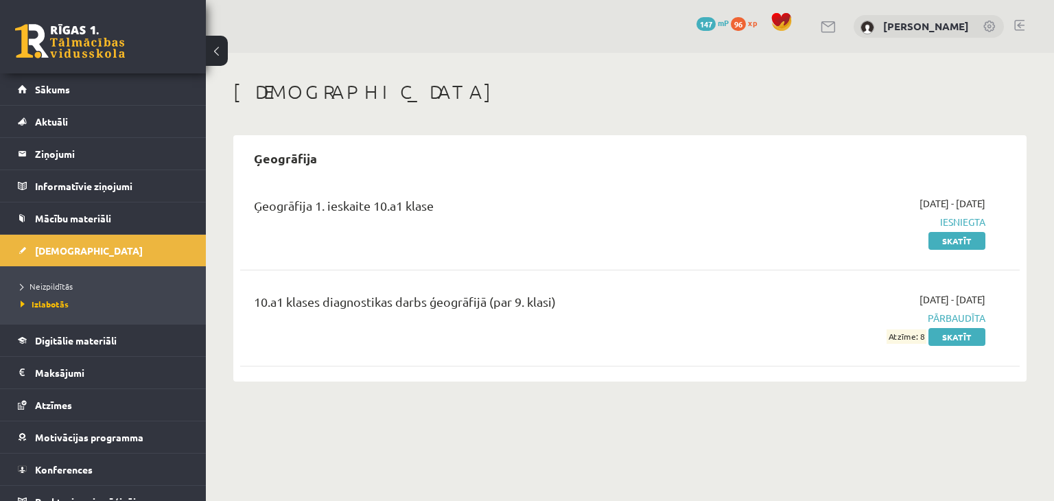
drag, startPoint x: 927, startPoint y: 337, endPoint x: 884, endPoint y: 340, distance: 43.4
click at [884, 340] on div "2025-09-01 - 2025-09-15 Pārbaudīta Atzīme: 8 Skatīt" at bounding box center [871, 317] width 251 height 51
click at [62, 95] on link "Sākums" at bounding box center [103, 89] width 171 height 32
